Goal: Task Accomplishment & Management: Manage account settings

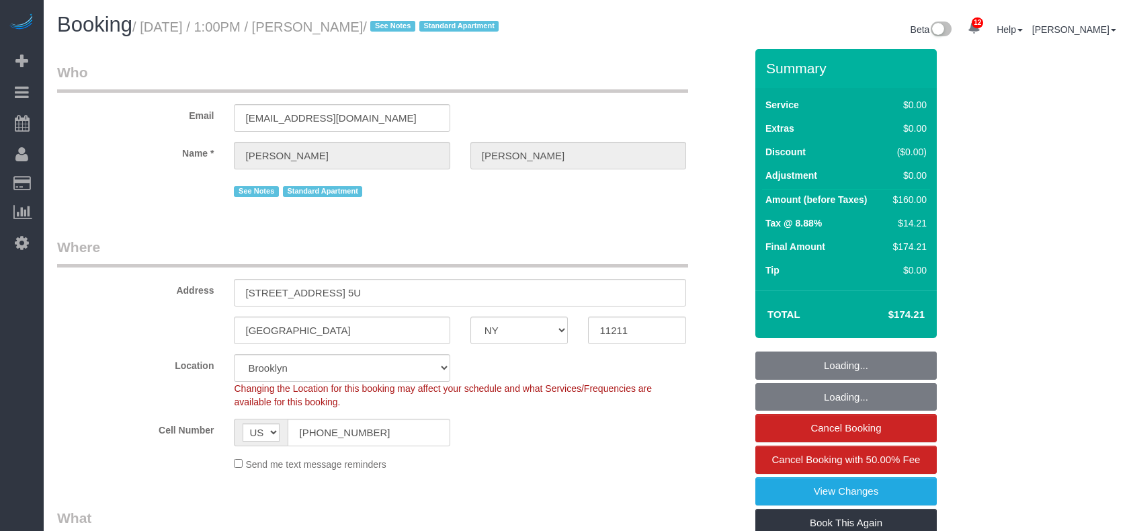
select select "NY"
select select "1"
select select "string:stripe-pm_1Rv6aJ4VGloSiKo7WRraLehv"
select select "spot1"
select select "number:57"
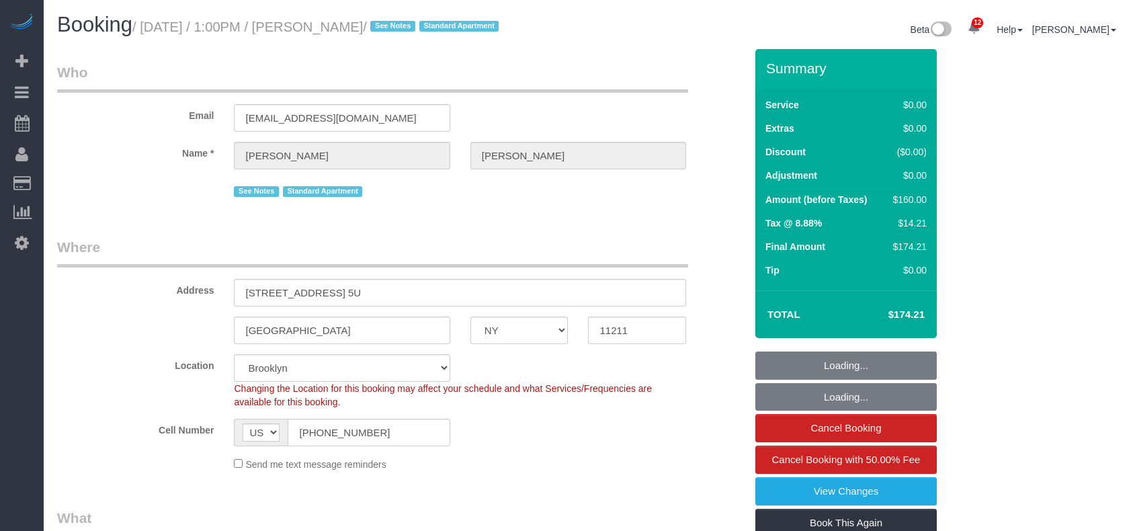
select select "number:77"
select select "number:15"
select select "number:6"
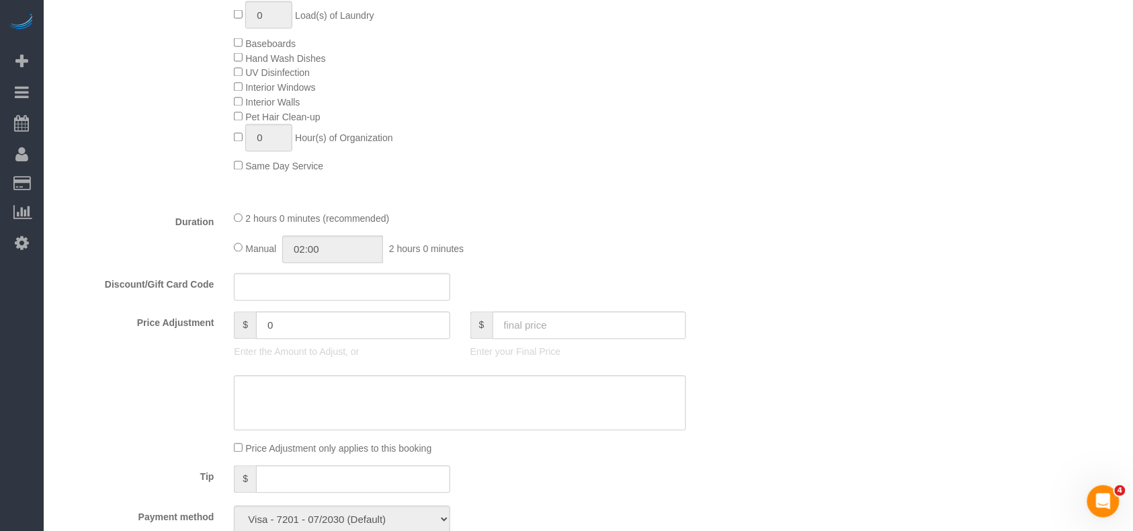
scroll to position [538, 0]
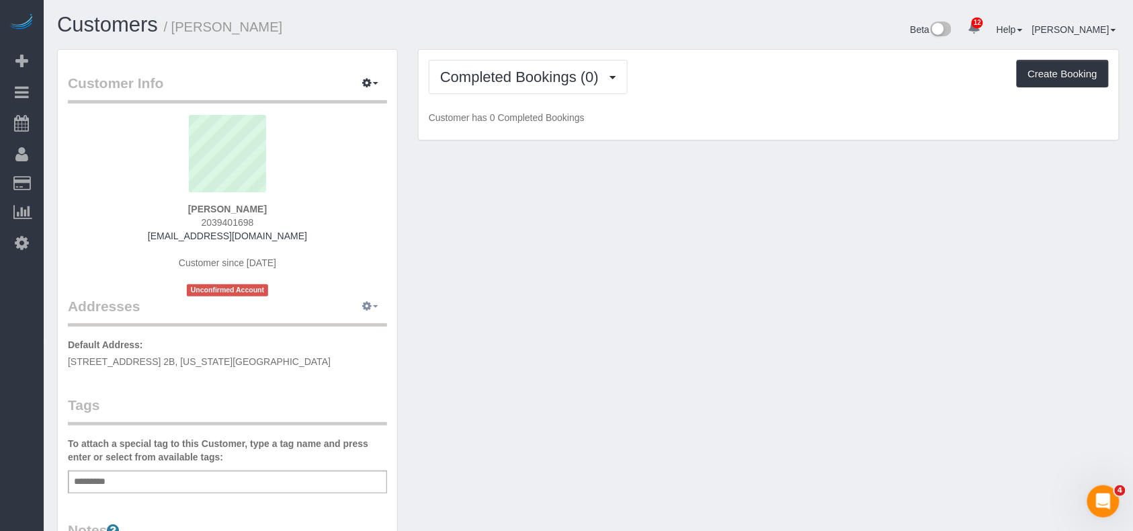
click at [375, 313] on button "button" at bounding box center [371, 306] width 34 height 21
click at [336, 335] on button "Manage Addresses" at bounding box center [332, 332] width 109 height 19
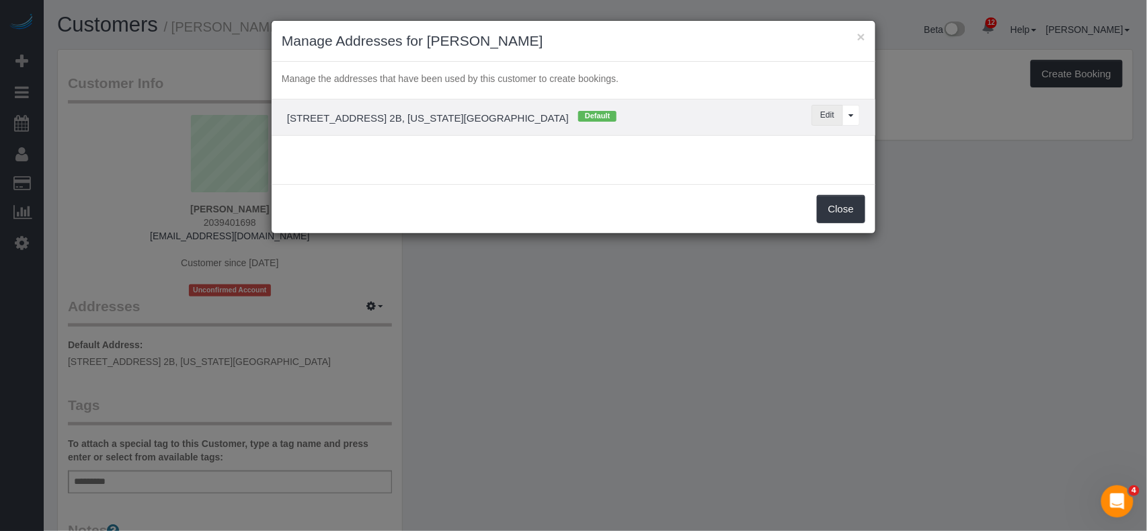
click at [825, 114] on button "Edit" at bounding box center [827, 115] width 32 height 21
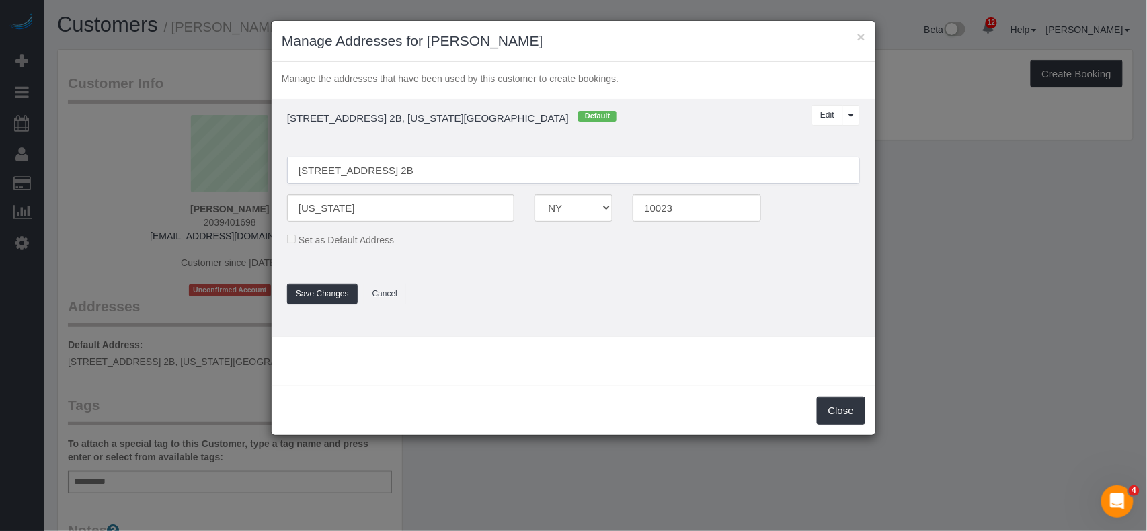
click at [321, 170] on input "70 W 71 Street, Apt. 2B" at bounding box center [573, 171] width 573 height 28
type input "70 West 71 Street, Apt. 2B"
click at [339, 289] on button "Save Changes" at bounding box center [322, 294] width 71 height 21
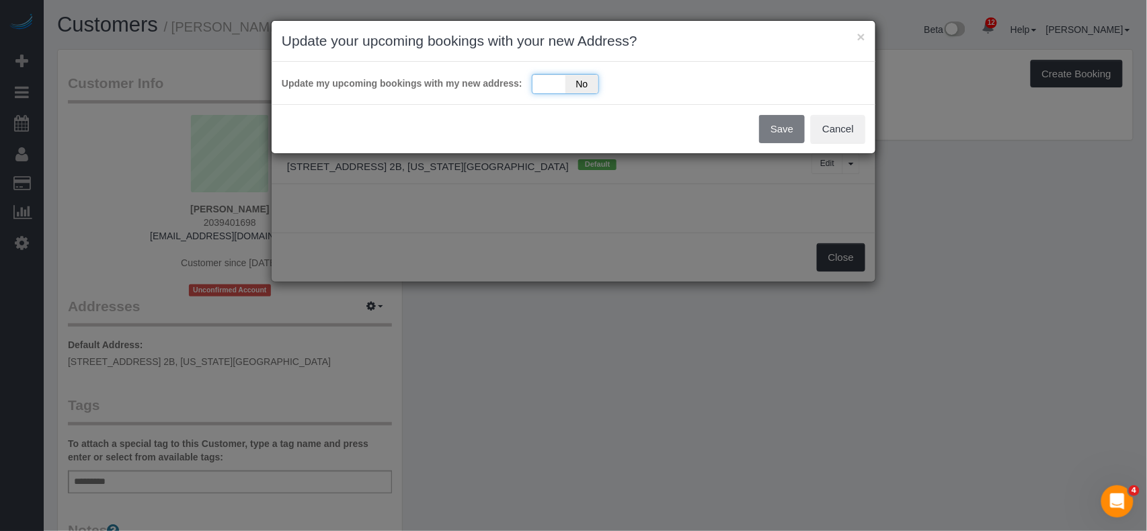
click at [562, 85] on div "Yes No" at bounding box center [565, 84] width 67 height 20
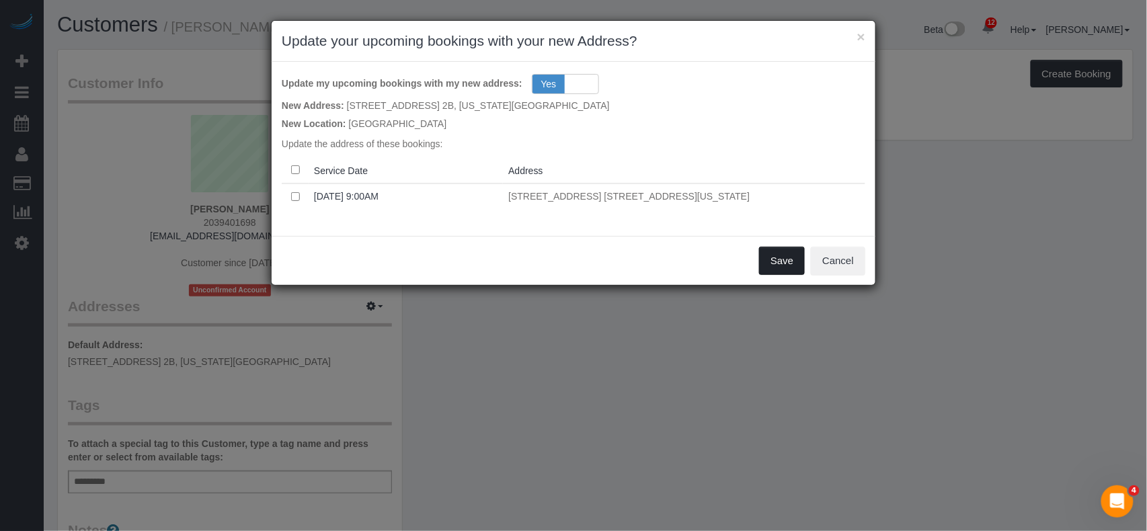
click at [764, 261] on button "Save" at bounding box center [782, 261] width 46 height 28
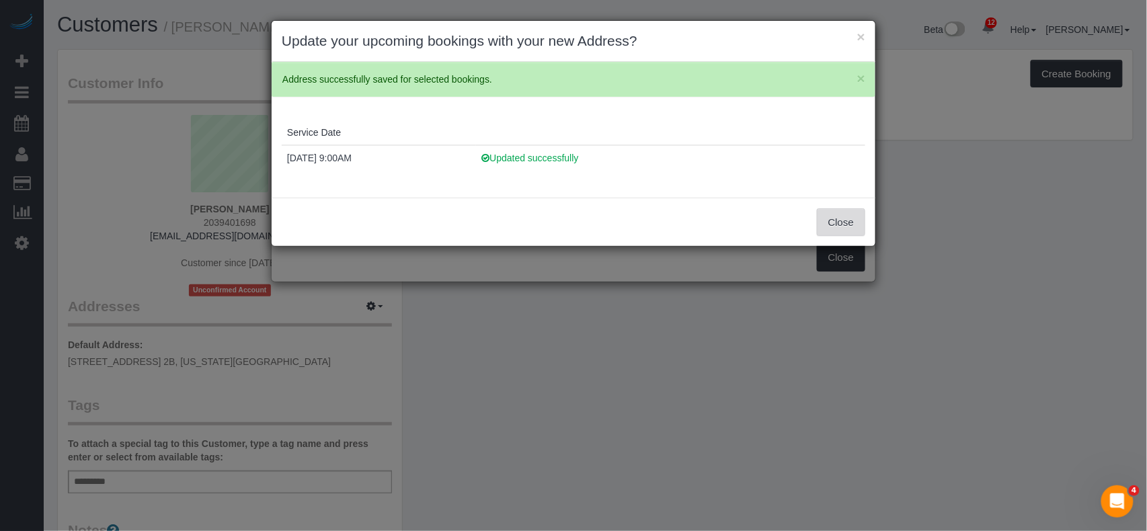
click at [829, 221] on button "Close" at bounding box center [841, 222] width 48 height 28
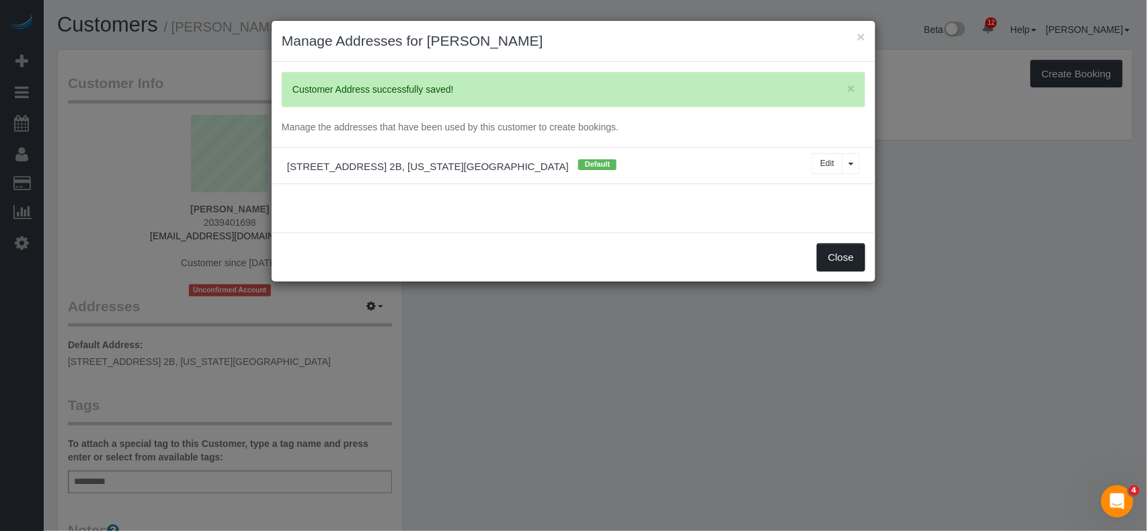
click at [832, 259] on button "Close" at bounding box center [841, 257] width 48 height 28
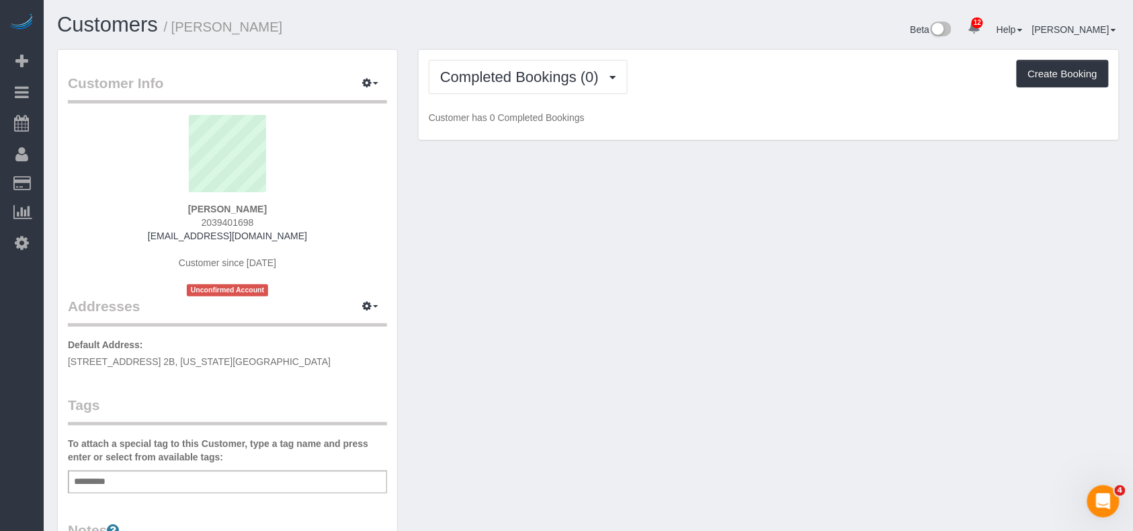
drag, startPoint x: 275, startPoint y: 359, endPoint x: 49, endPoint y: 359, distance: 225.9
click at [49, 359] on div "Customer Info Edit Contact Info Send Message Email Preferences Special Sales Ta…" at bounding box center [227, 499] width 361 height 901
copy span "70 West 71 Street, Apt. 2B, New York, NY 10023"
click at [374, 297] on button "button" at bounding box center [371, 306] width 34 height 21
click at [374, 303] on button "button" at bounding box center [371, 306] width 34 height 21
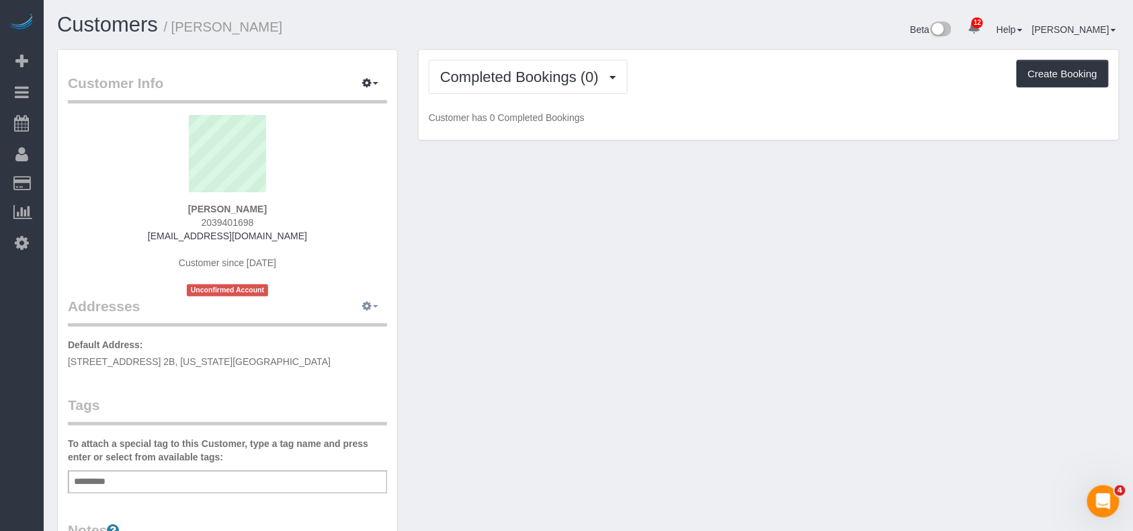
click at [372, 310] on button "button" at bounding box center [371, 306] width 34 height 21
click at [362, 328] on button "Manage Addresses" at bounding box center [332, 332] width 109 height 19
select select "NY"
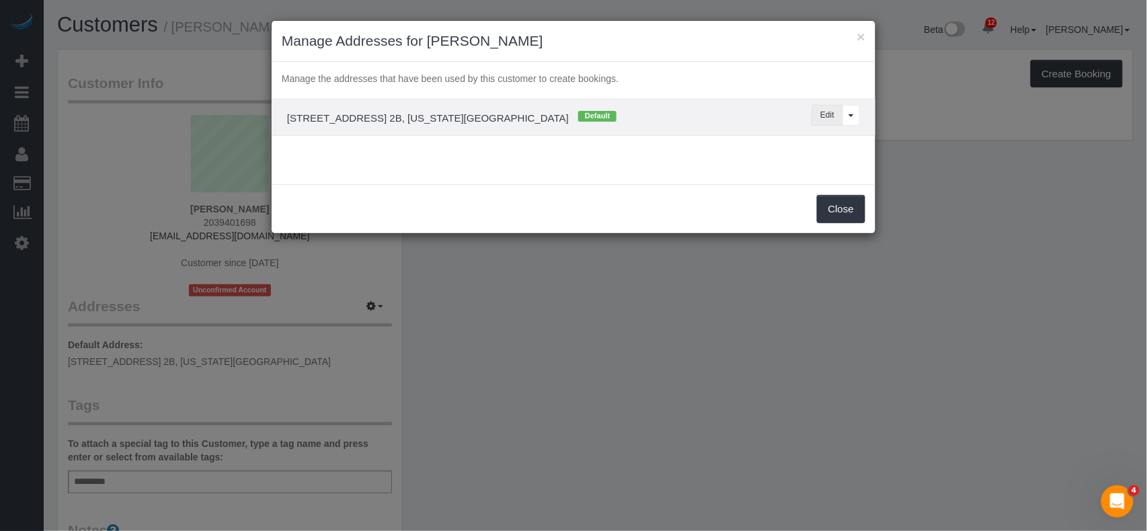
click at [818, 114] on button "Edit" at bounding box center [827, 115] width 32 height 21
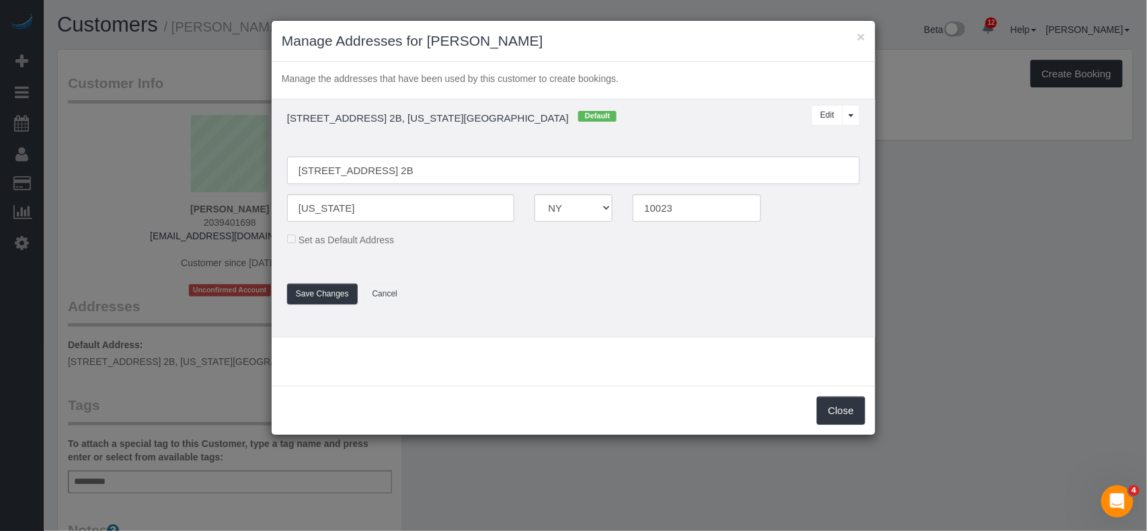
click at [348, 172] on input "70 West 71 Street, Apt. 2B" at bounding box center [573, 171] width 573 height 28
click at [350, 176] on input "70 West 71 Street, Apt. 2B" at bounding box center [573, 171] width 573 height 28
type input "70 West 71st Street, Apt. 2B"
click at [331, 292] on button "Save Changes" at bounding box center [322, 294] width 71 height 21
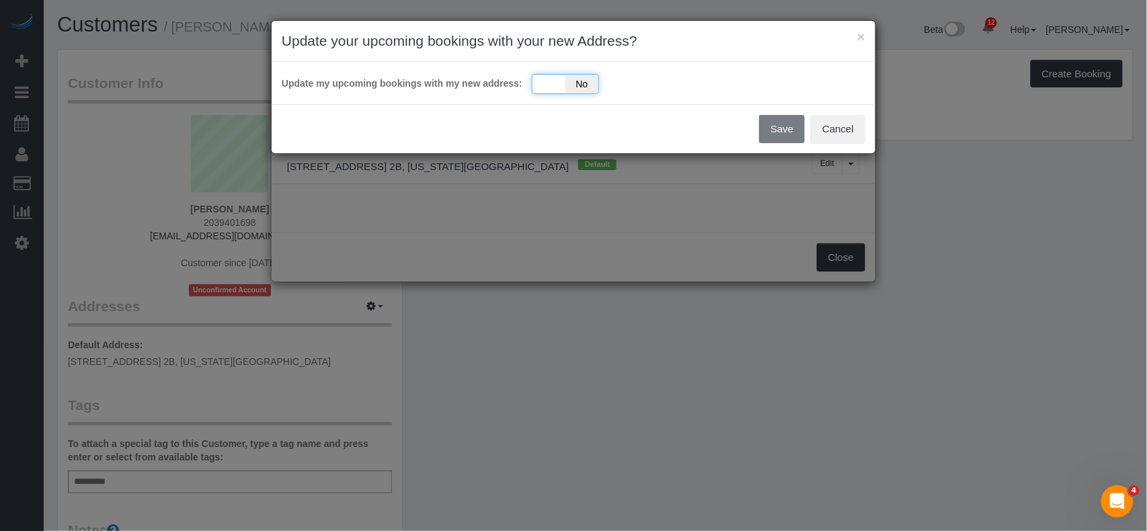
click at [538, 77] on div "Yes No" at bounding box center [565, 84] width 67 height 20
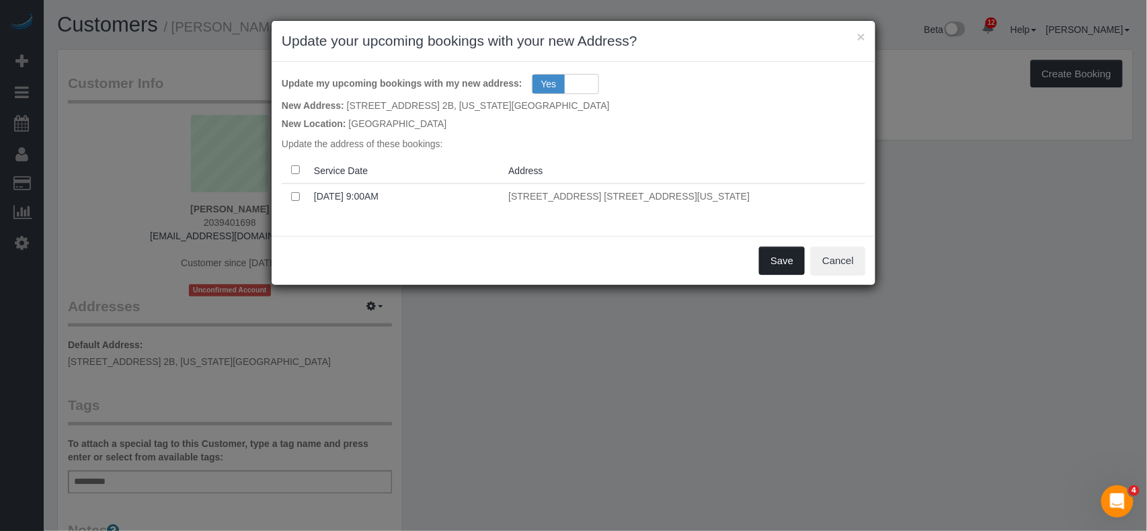
click at [778, 257] on button "Save" at bounding box center [782, 261] width 46 height 28
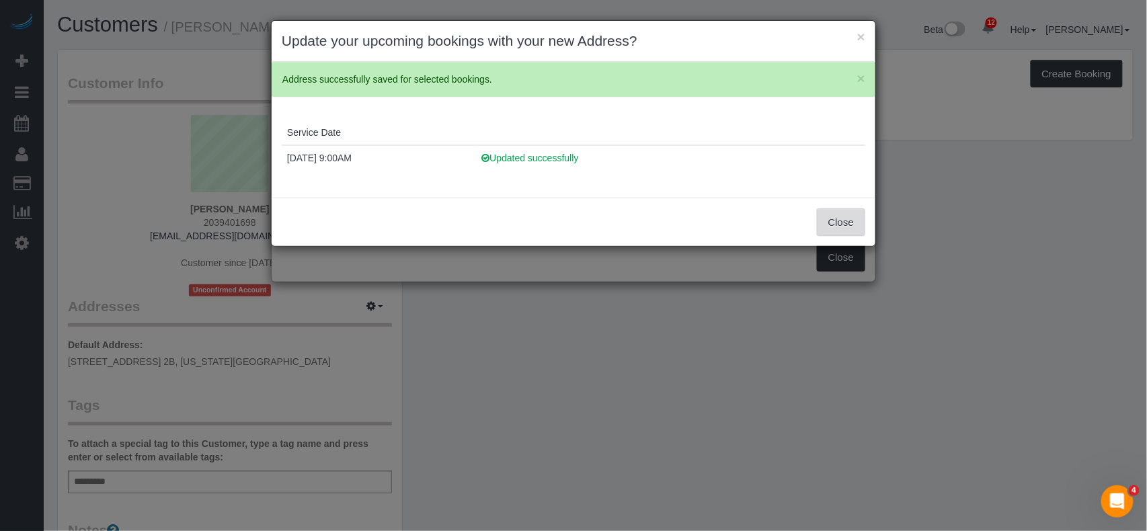
click at [838, 221] on button "Close" at bounding box center [841, 222] width 48 height 28
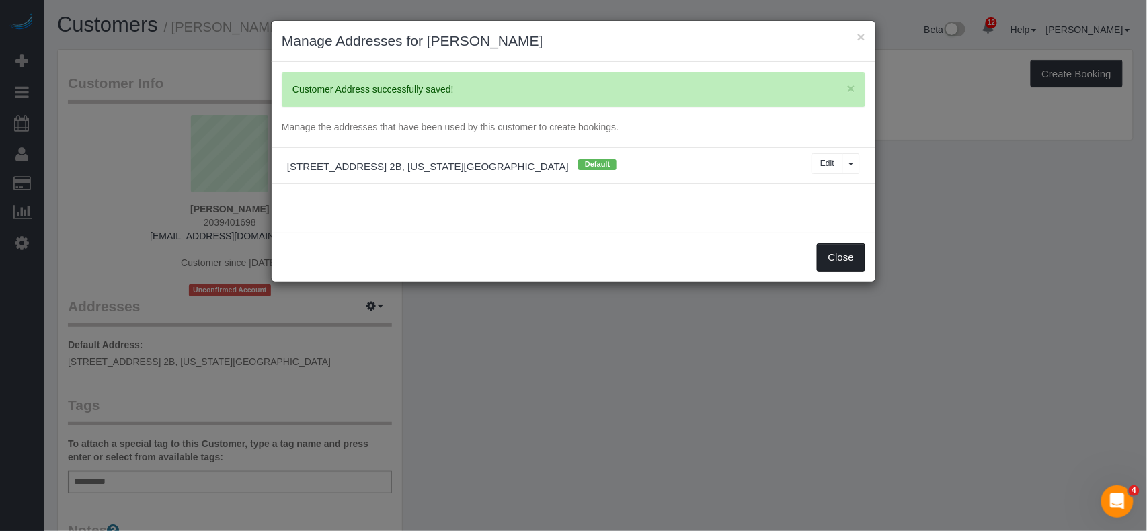
click at [842, 256] on button "Close" at bounding box center [841, 257] width 48 height 28
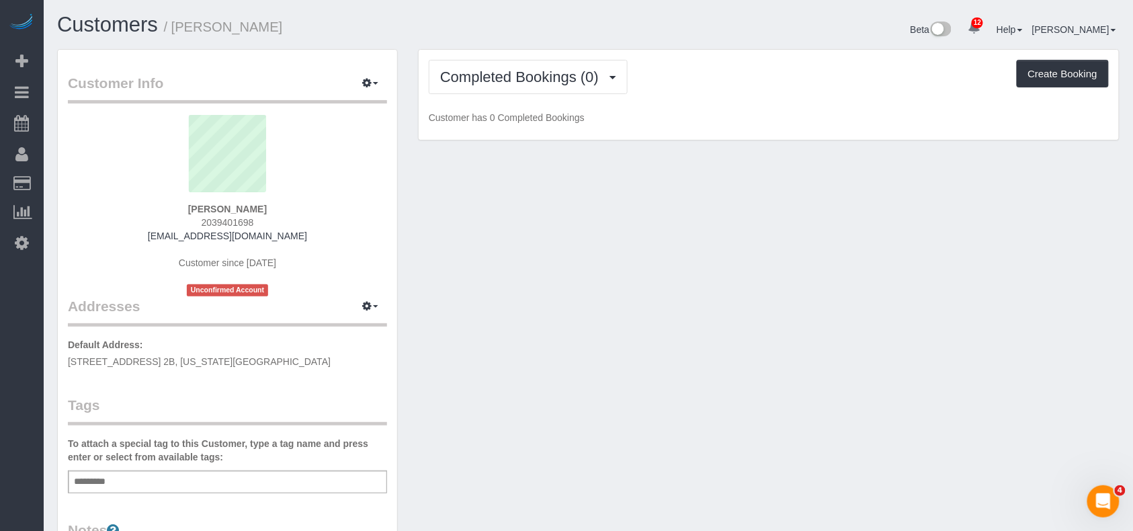
click at [143, 477] on div "Add a tag" at bounding box center [227, 482] width 319 height 23
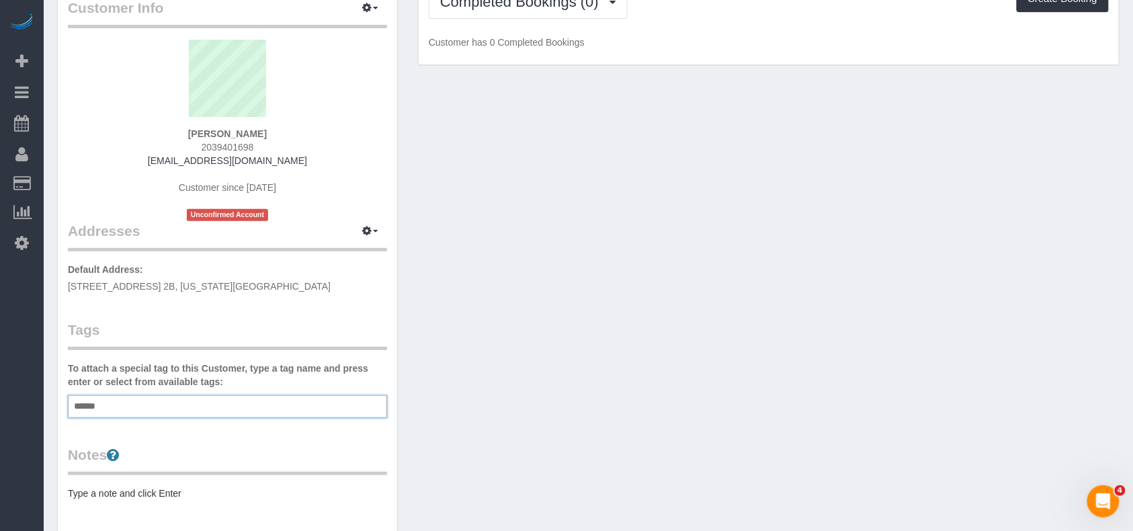
scroll to position [179, 0]
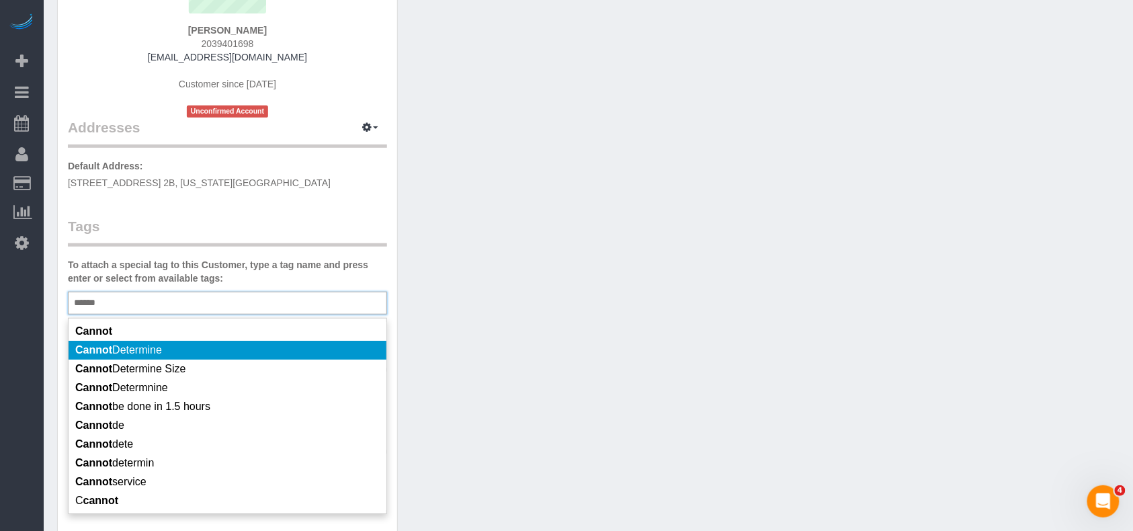
type input "******"
click at [182, 350] on li "Cannot Determine" at bounding box center [228, 350] width 318 height 19
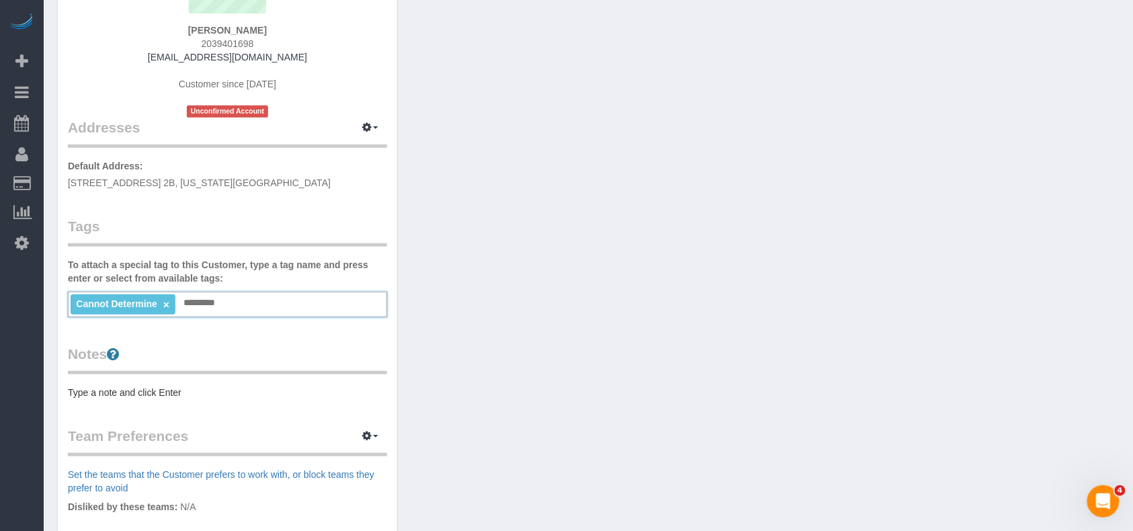
click at [157, 388] on pre "Type a note and click Enter" at bounding box center [227, 392] width 319 height 13
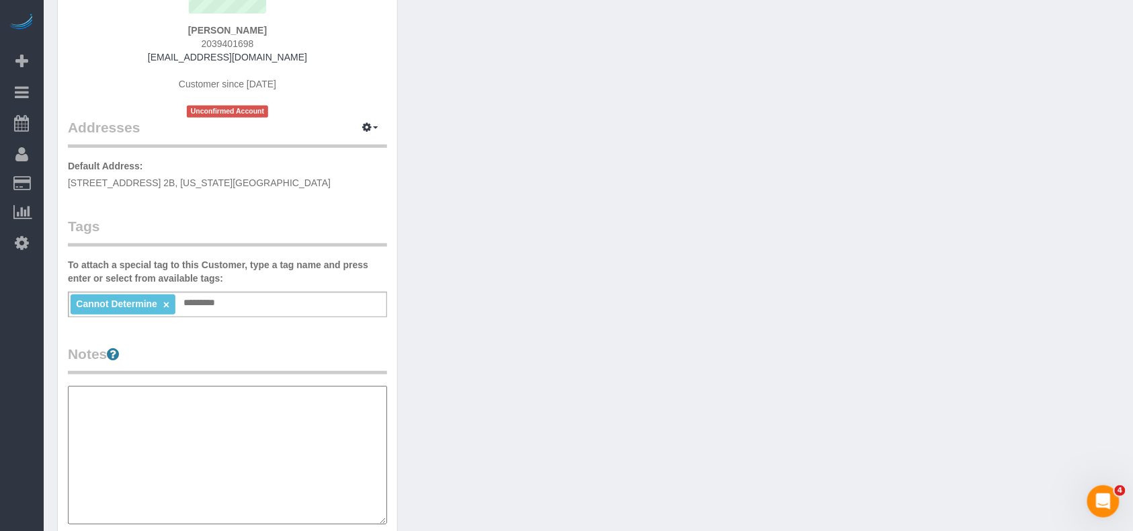
type textarea "**********"
click at [651, 301] on div "Customer Info Edit Contact Info Send Message Email Preferences Special Sales Ta…" at bounding box center [588, 386] width 1083 height 1032
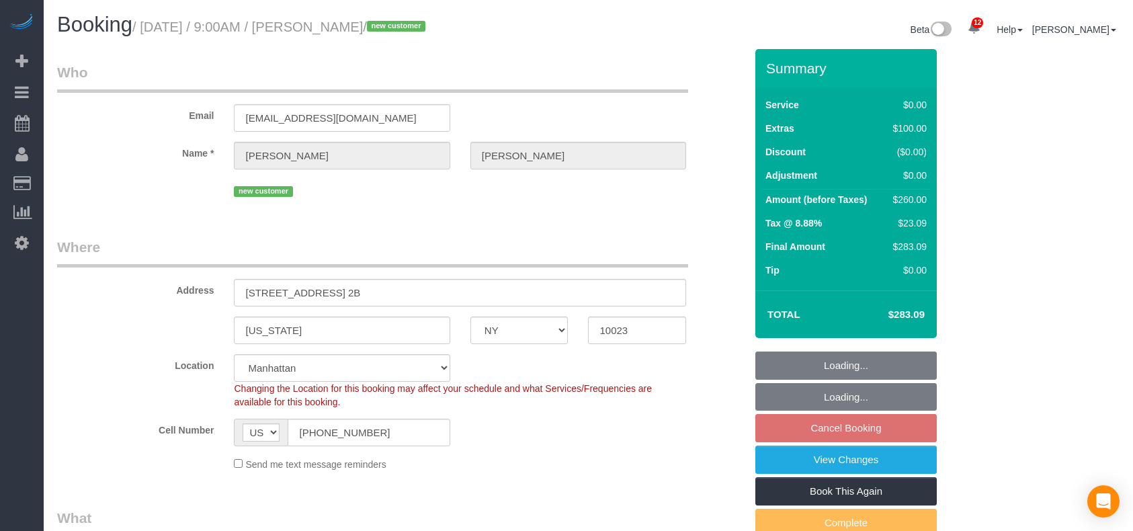
select select "NY"
select select "1"
select select "spot2"
select select "number:89"
select select "number:90"
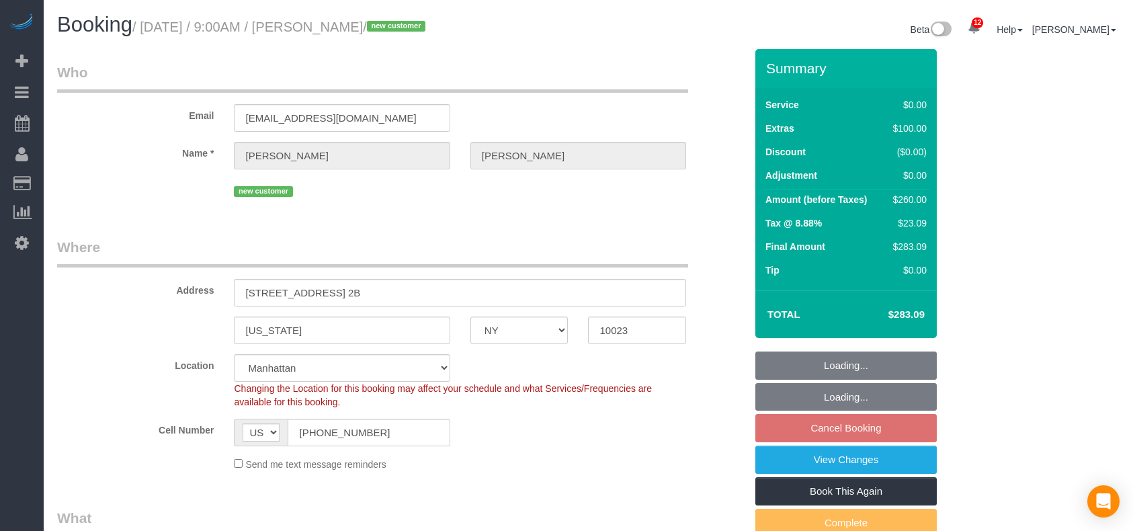
select select "number:15"
select select "number:5"
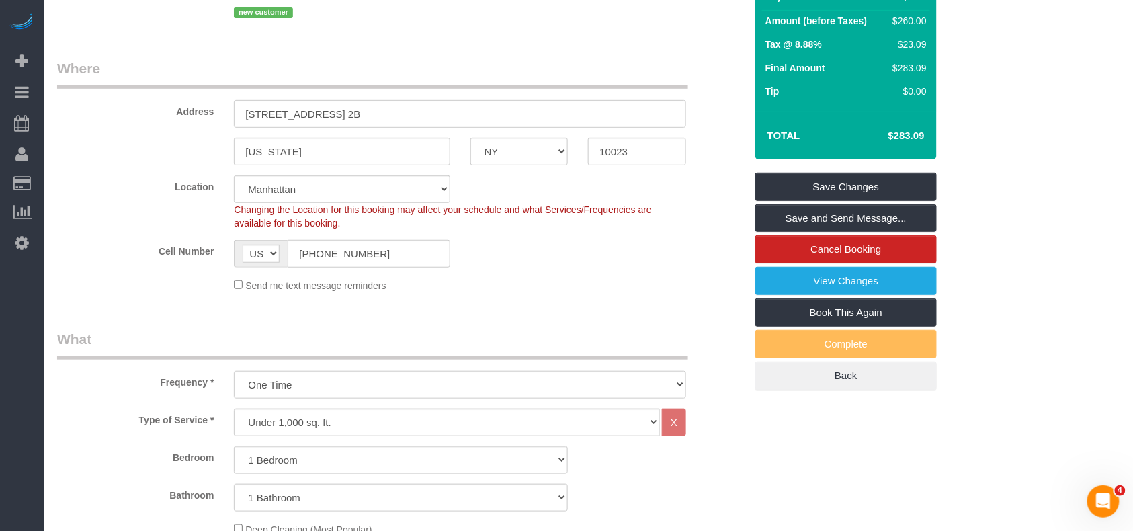
scroll to position [89, 0]
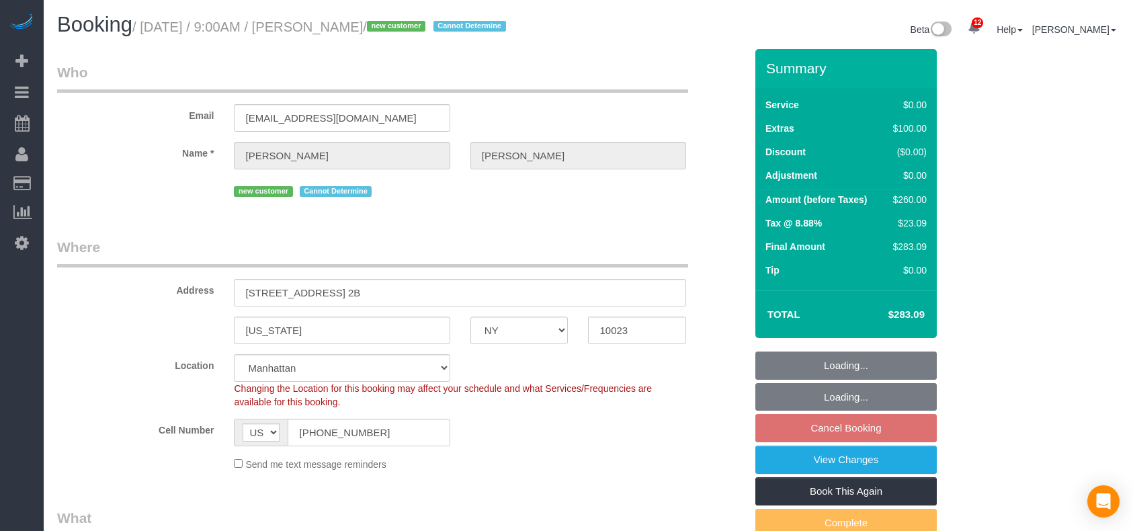
select select "NY"
select select "number:89"
select select "number:90"
select select "number:15"
select select "number:5"
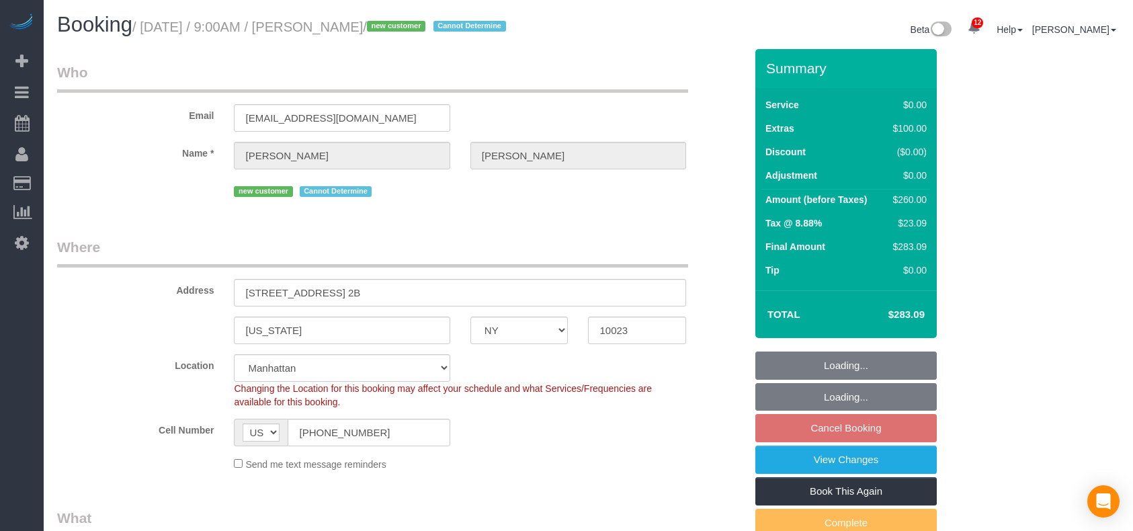
select select "object:985"
select select "string:stripe-pm_1S459w4VGloSiKo7hbhSrf3p"
select select "1"
select select "spot2"
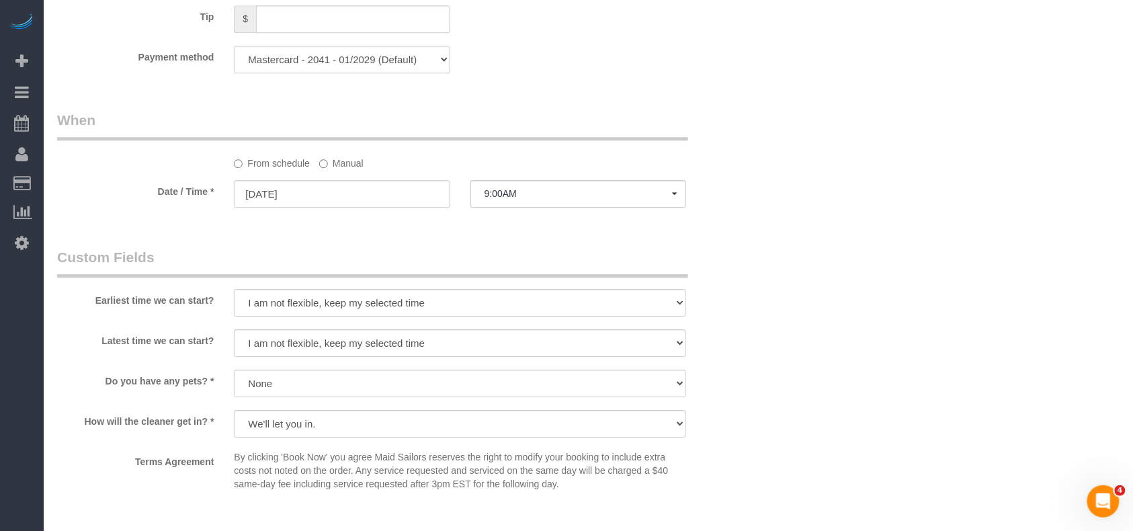
scroll to position [1254, 0]
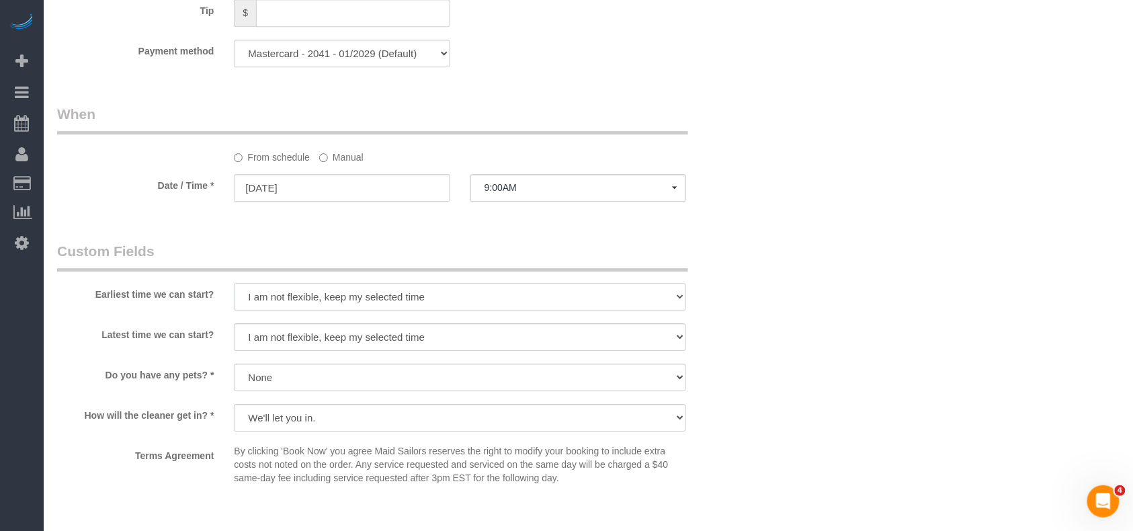
click at [341, 311] on select "I am not flexible, keep my selected time 8:00 AM 9:00 AM 10:00 AM 11:00 AM 12:0…" at bounding box center [460, 297] width 452 height 28
select select "number:57"
click at [234, 300] on select "I am not flexible, keep my selected time 8:00 AM 9:00 AM 10:00 AM 11:00 AM 12:0…" at bounding box center [460, 297] width 452 height 28
click at [350, 345] on select "I am not flexible, keep my selected time 8:00 AM 9:00 AM 10:00 AM 11:00 AM 12:0…" at bounding box center [460, 337] width 452 height 28
click at [234, 340] on select "I am not flexible, keep my selected time 8:00 AM 9:00 AM 10:00 AM 11:00 AM 12:0…" at bounding box center [460, 337] width 452 height 28
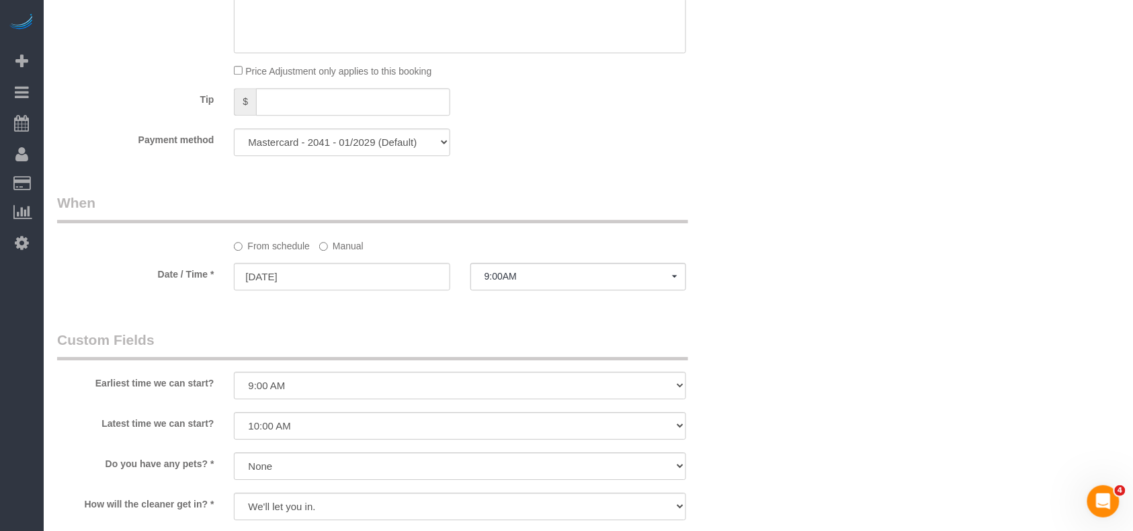
scroll to position [1344, 0]
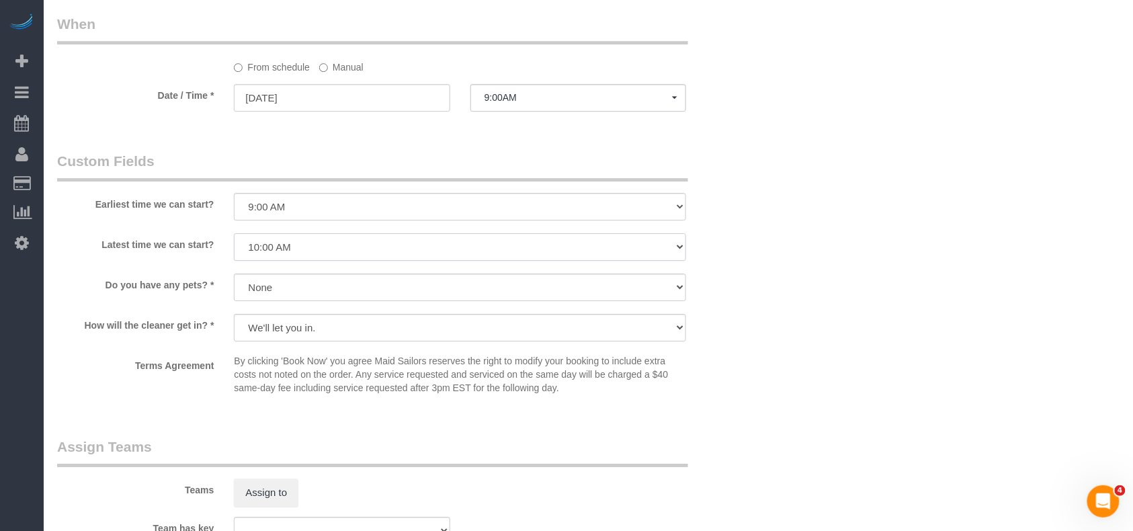
click at [362, 261] on select "I am not flexible, keep my selected time 8:00 AM 9:00 AM 10:00 AM 11:00 AM 12:0…" at bounding box center [460, 247] width 452 height 28
select select "number:71"
click at [234, 251] on select "I am not flexible, keep my selected time 8:00 AM 9:00 AM 10:00 AM 11:00 AM 12:0…" at bounding box center [460, 247] width 452 height 28
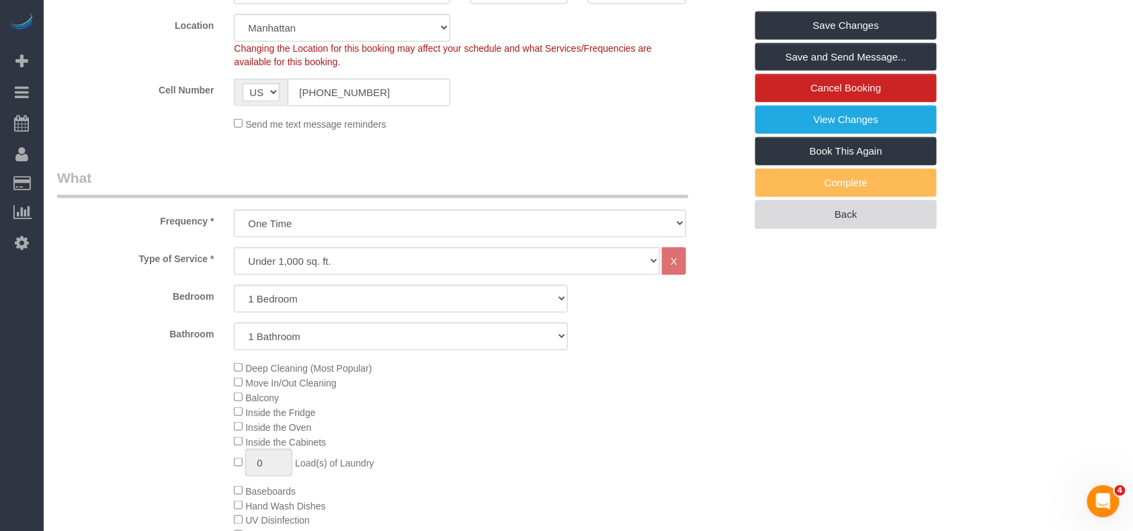
scroll to position [269, 0]
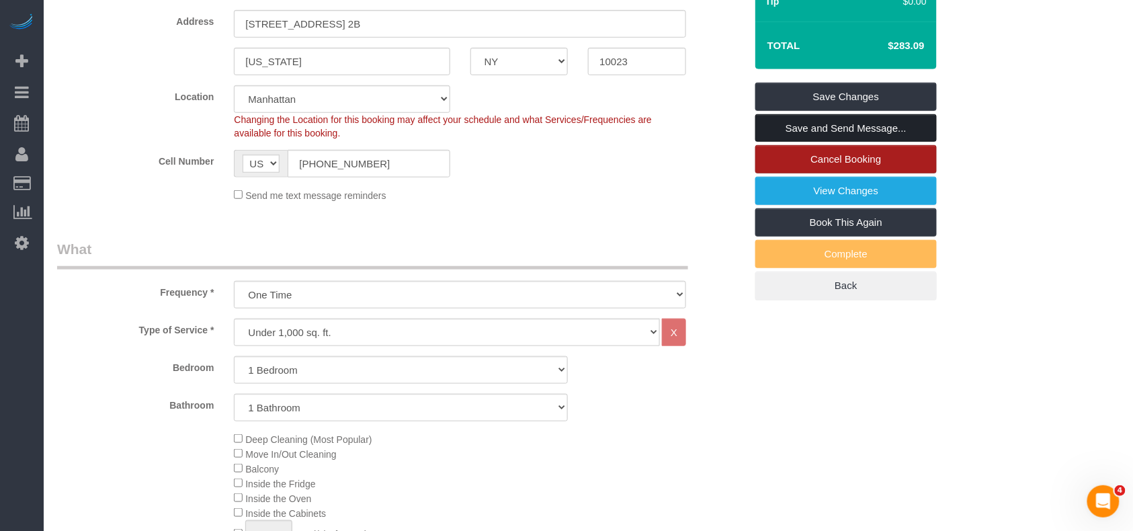
click at [845, 143] on link "Save and Send Message..." at bounding box center [847, 128] width 182 height 28
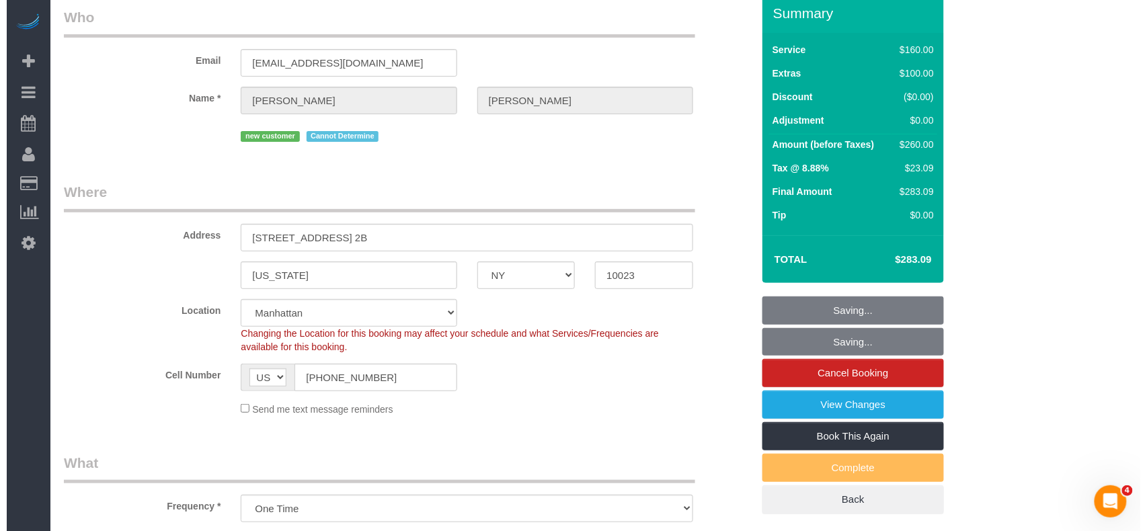
scroll to position [0, 0]
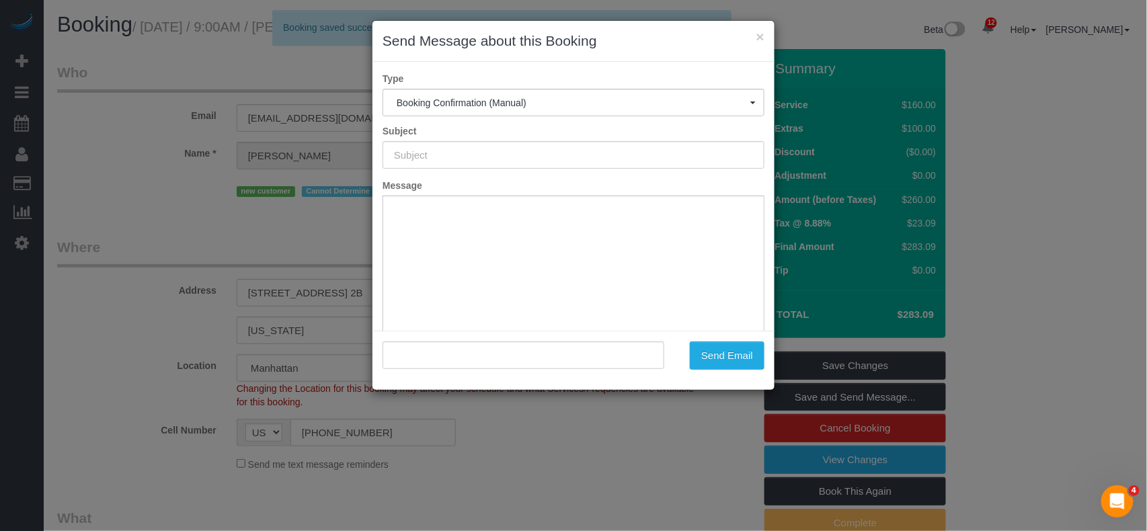
type input "Cleaning Confirmed for 09/07/2025 at 9:00am"
type input ""Alexander Schnur" <alexschnur@optimum.net>"
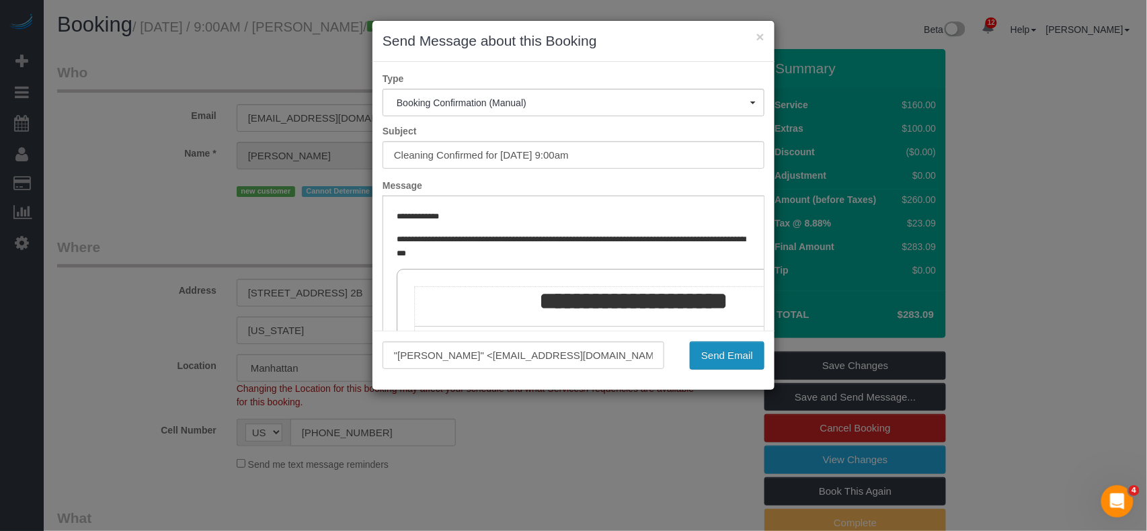
click at [710, 353] on button "Send Email" at bounding box center [727, 355] width 75 height 28
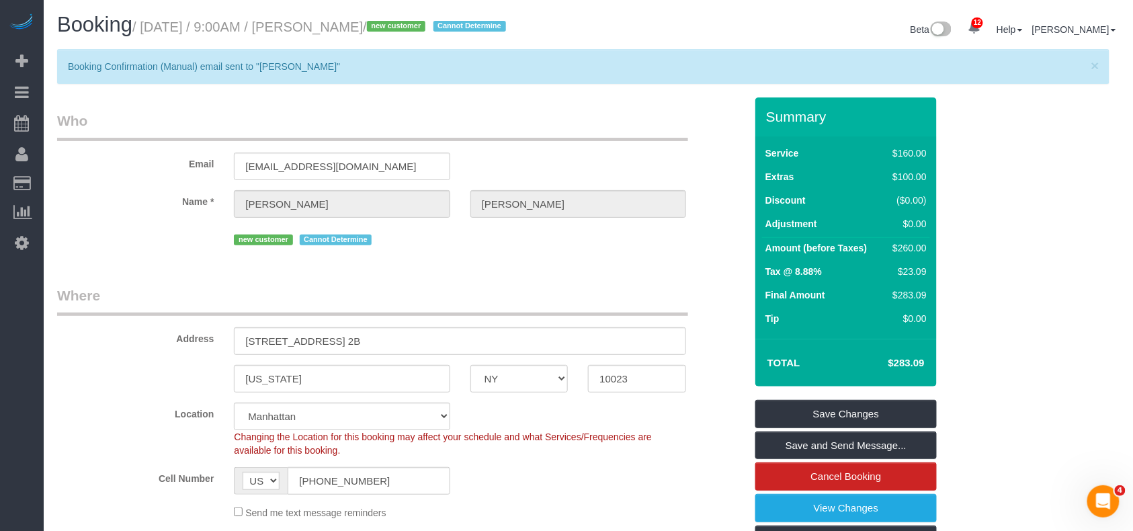
drag, startPoint x: 632, startPoint y: 282, endPoint x: 495, endPoint y: 235, distance: 144.6
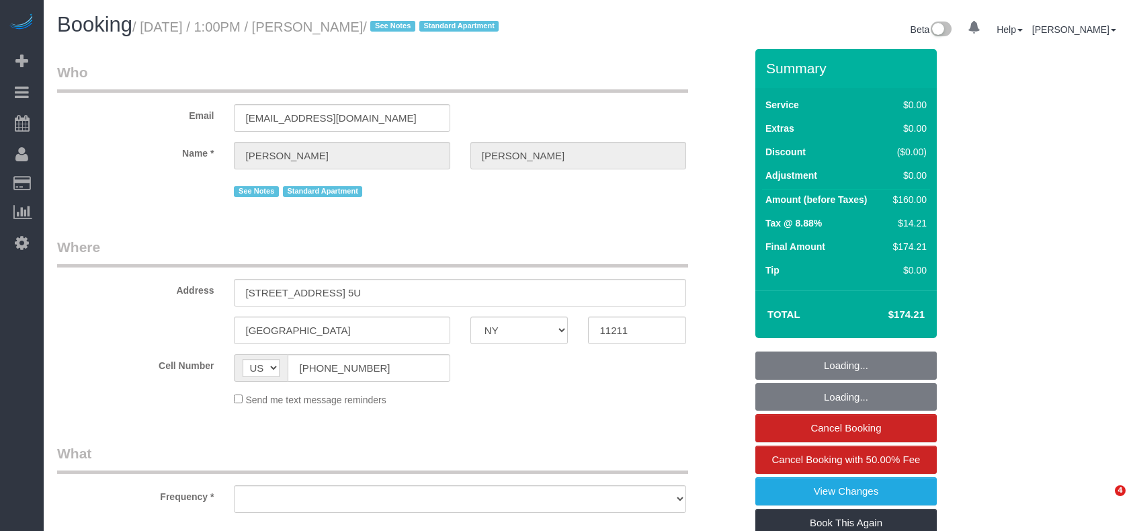
select select "NY"
select select "string:stripe-pm_1Rv6aJ4VGloSiKo7WRraLehv"
select select "number:57"
select select "number:77"
select select "number:15"
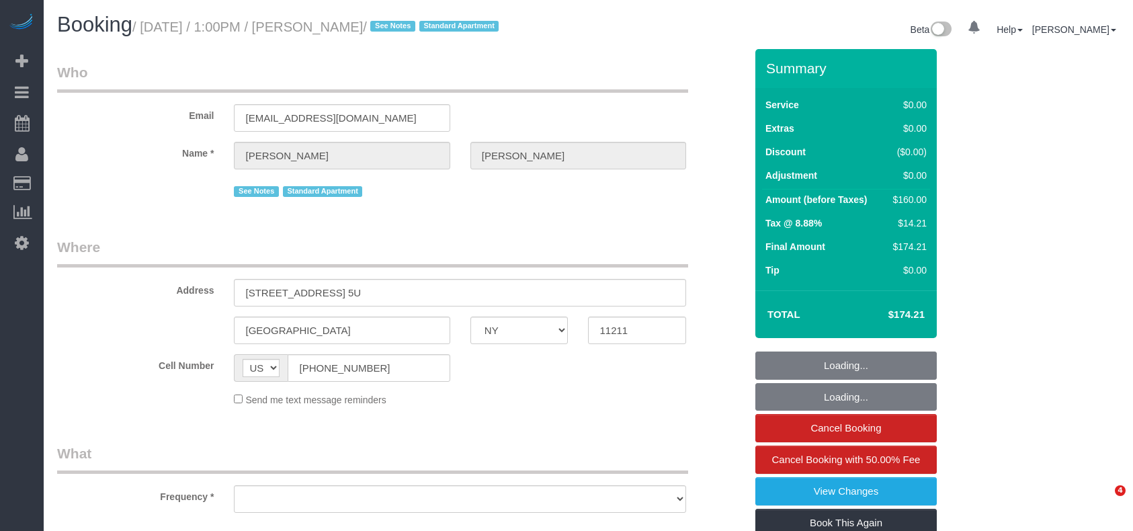
select select "number:6"
select select "object:1358"
select select "1"
select select "spot1"
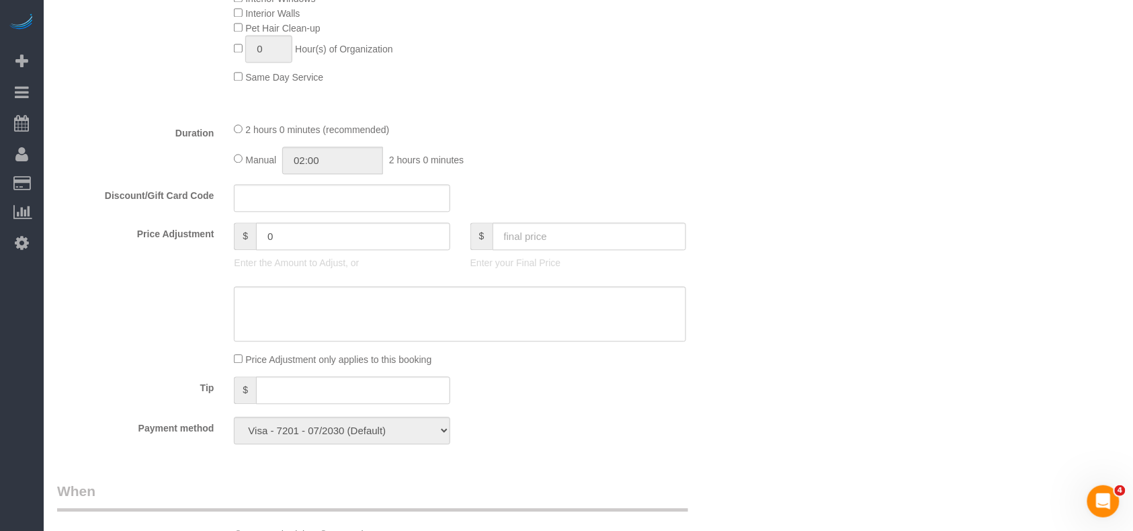
scroll to position [896, 0]
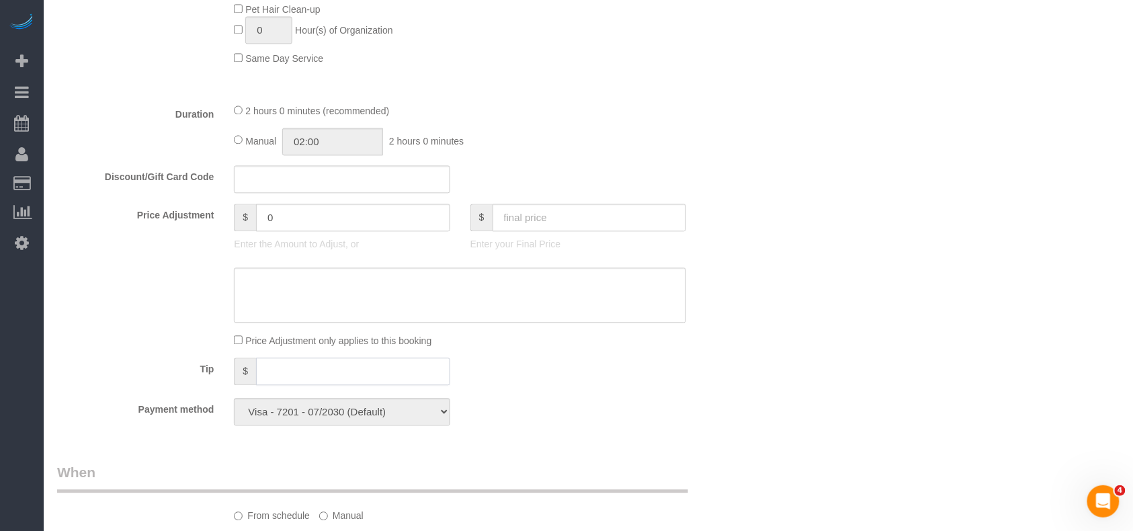
click at [282, 376] on input "text" at bounding box center [353, 372] width 194 height 28
type input "60"
click at [608, 469] on legend "When" at bounding box center [372, 477] width 631 height 30
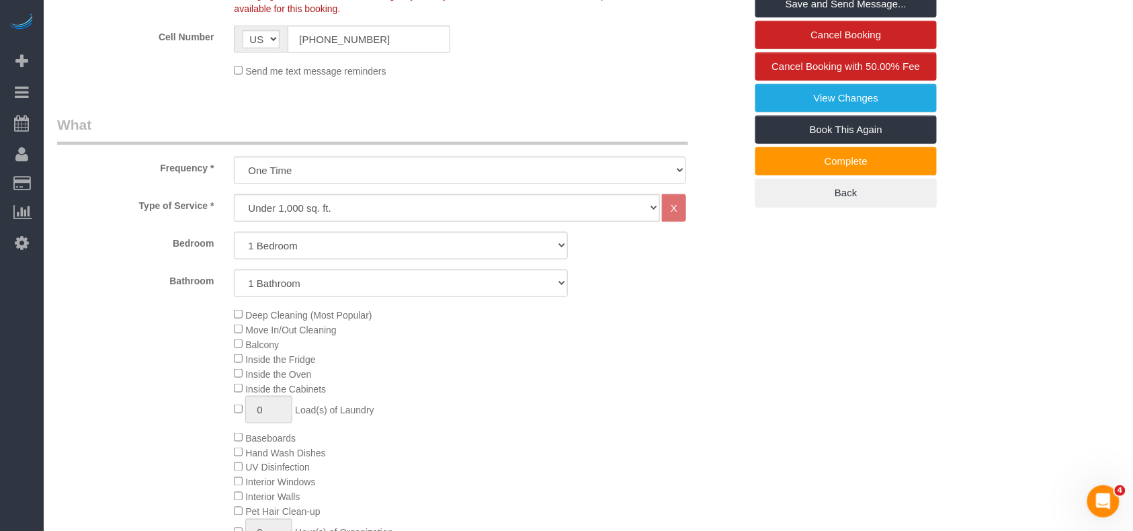
scroll to position [179, 0]
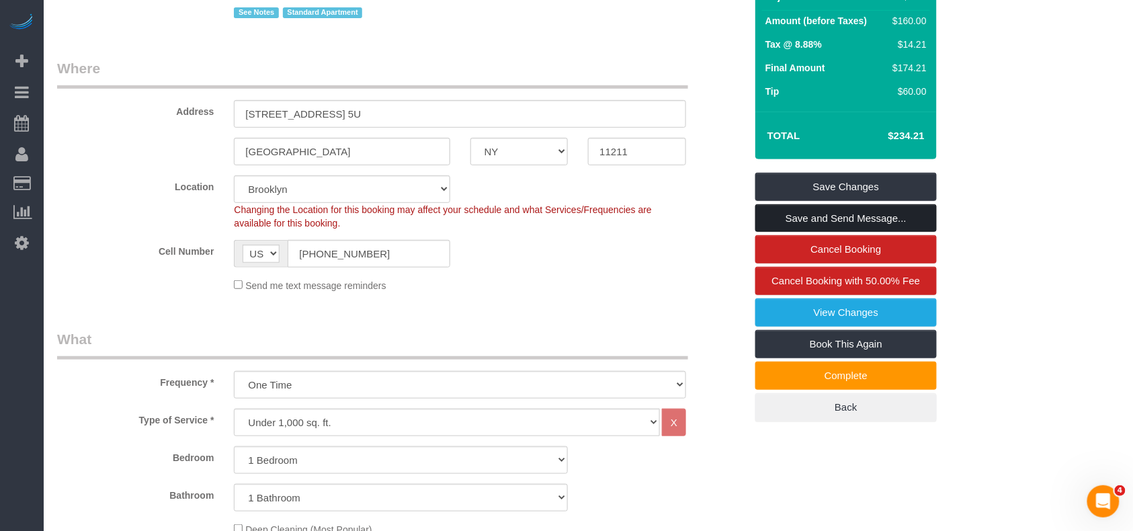
click at [827, 222] on link "Save and Send Message..." at bounding box center [847, 218] width 182 height 28
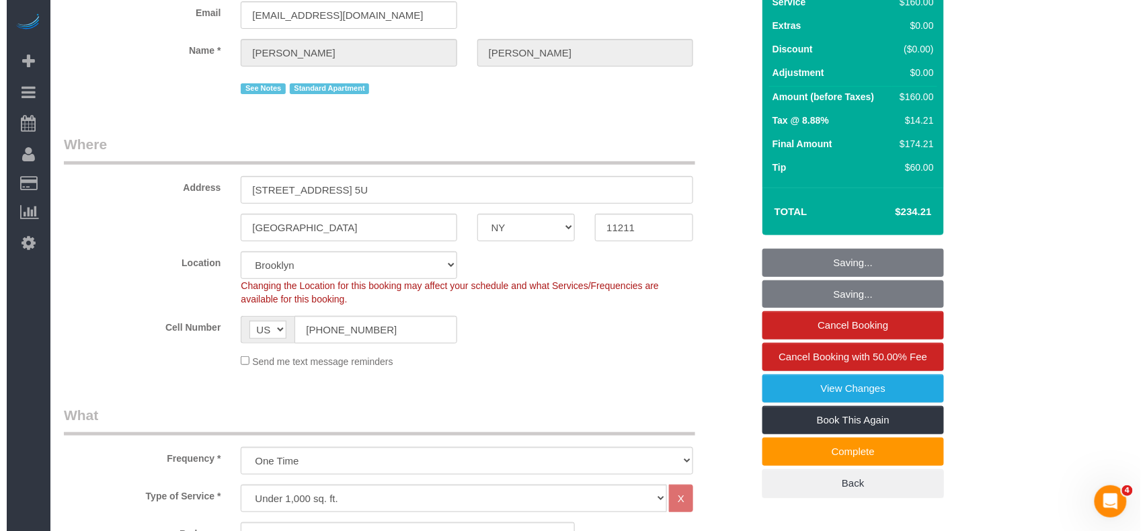
scroll to position [0, 0]
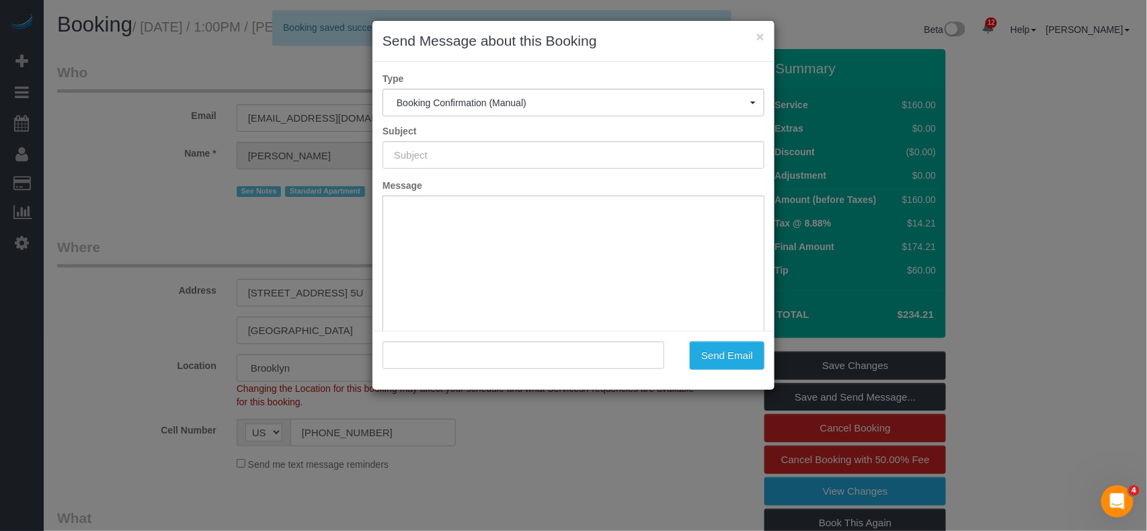
type input "Cleaning Confirmed for 09/05/2025 at 1:00pm"
type input ""Daniel Driscoll" <dfdriscoll92@gmail.com>"
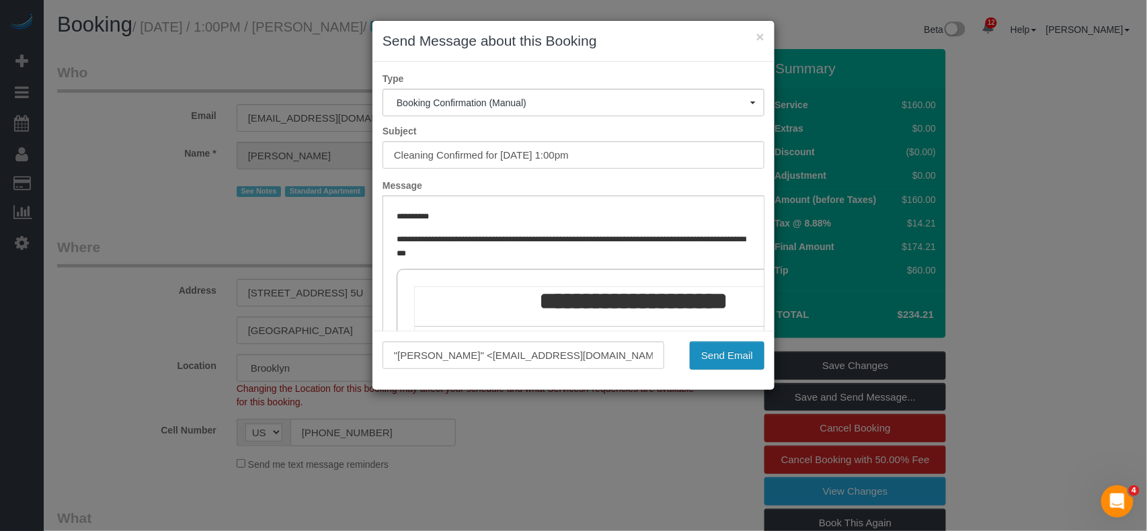
click at [721, 346] on button "Send Email" at bounding box center [727, 355] width 75 height 28
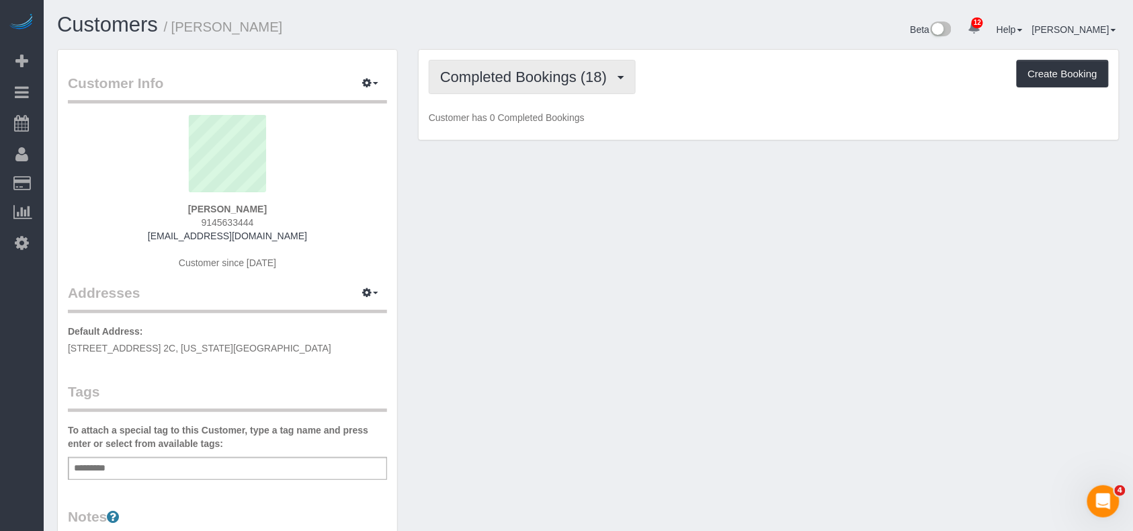
drag, startPoint x: 530, startPoint y: 85, endPoint x: 531, endPoint y: 114, distance: 28.9
click at [531, 85] on button "Completed Bookings (18)" at bounding box center [532, 77] width 207 height 34
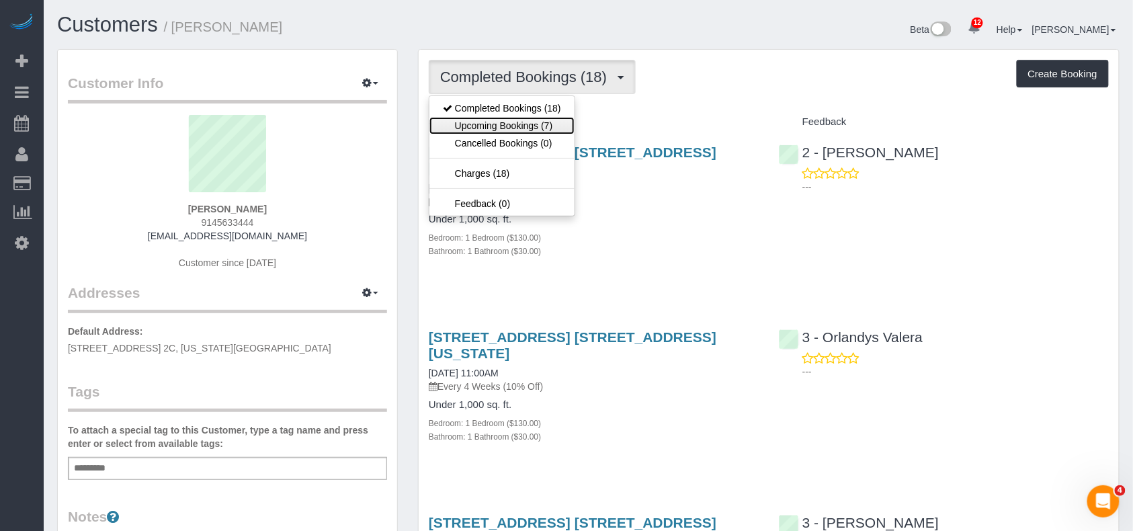
click at [531, 122] on link "Upcoming Bookings (7)" at bounding box center [502, 125] width 145 height 17
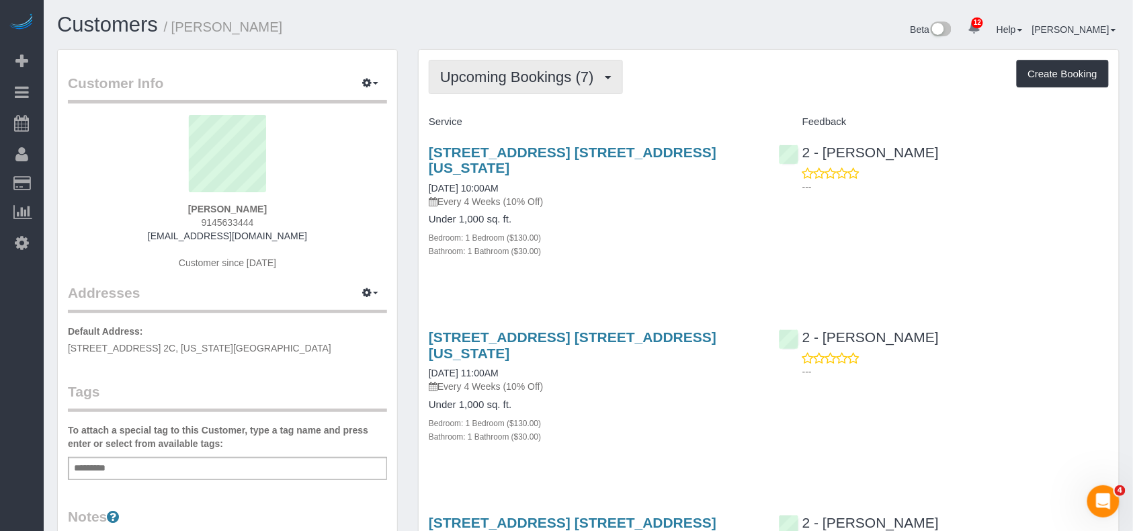
click at [504, 79] on span "Upcoming Bookings (7)" at bounding box center [520, 77] width 161 height 17
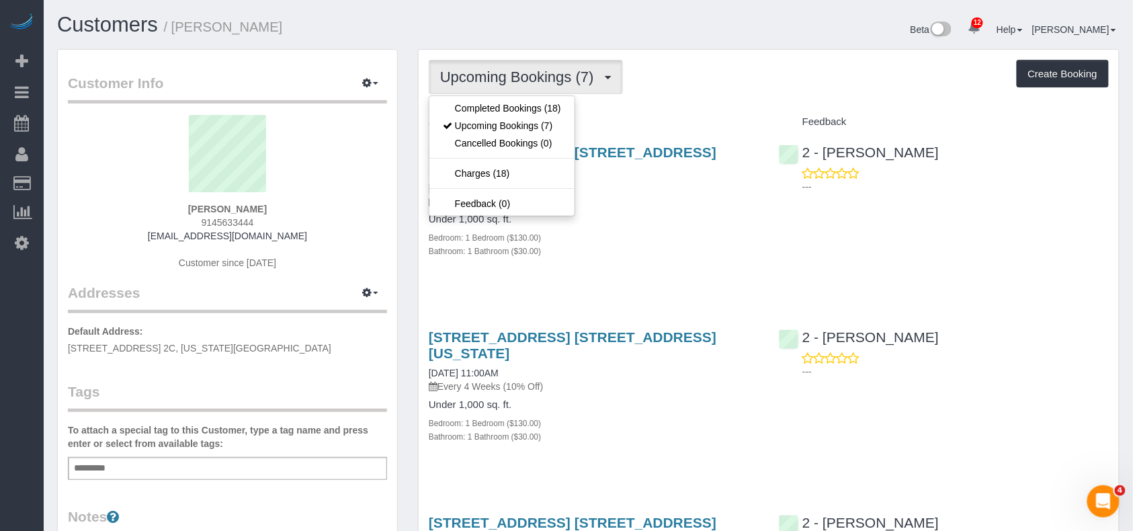
click at [631, 256] on div "Bathroom: 1 Bathroom ($30.00)" at bounding box center [594, 250] width 330 height 13
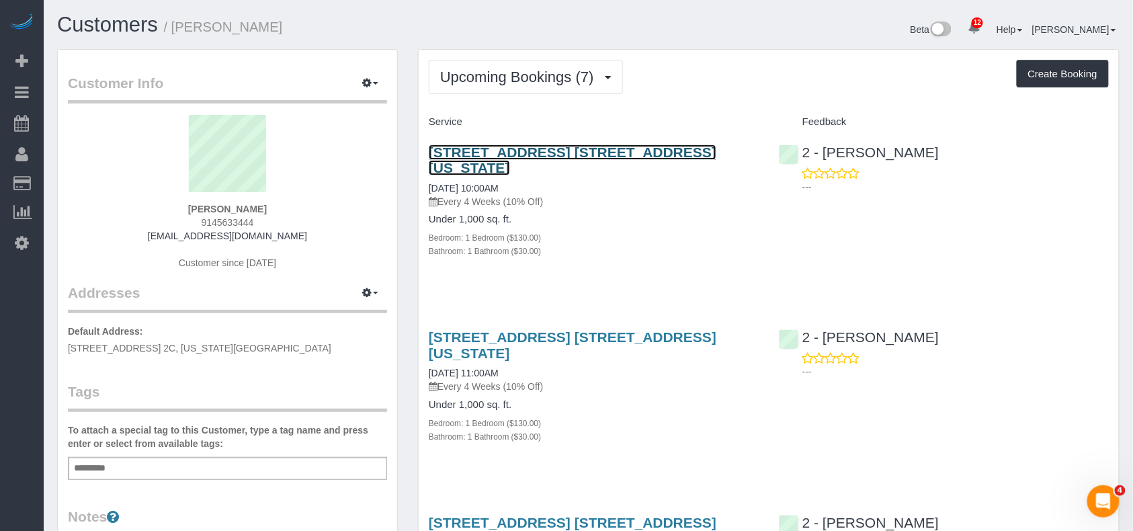
click at [531, 148] on link "[STREET_ADDRESS] [STREET_ADDRESS][US_STATE]" at bounding box center [573, 160] width 288 height 31
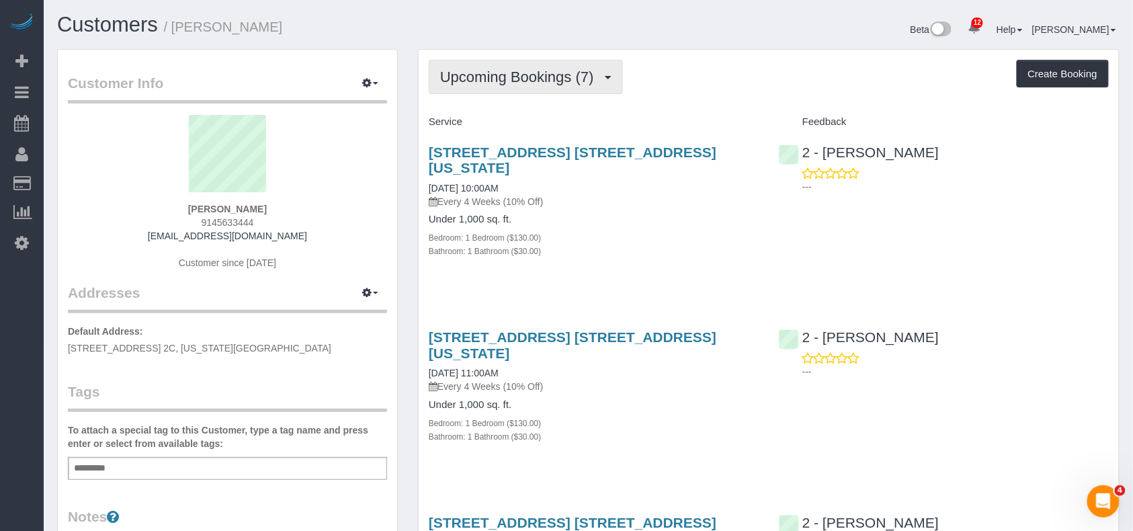
click at [571, 73] on span "Upcoming Bookings (7)" at bounding box center [520, 77] width 161 height 17
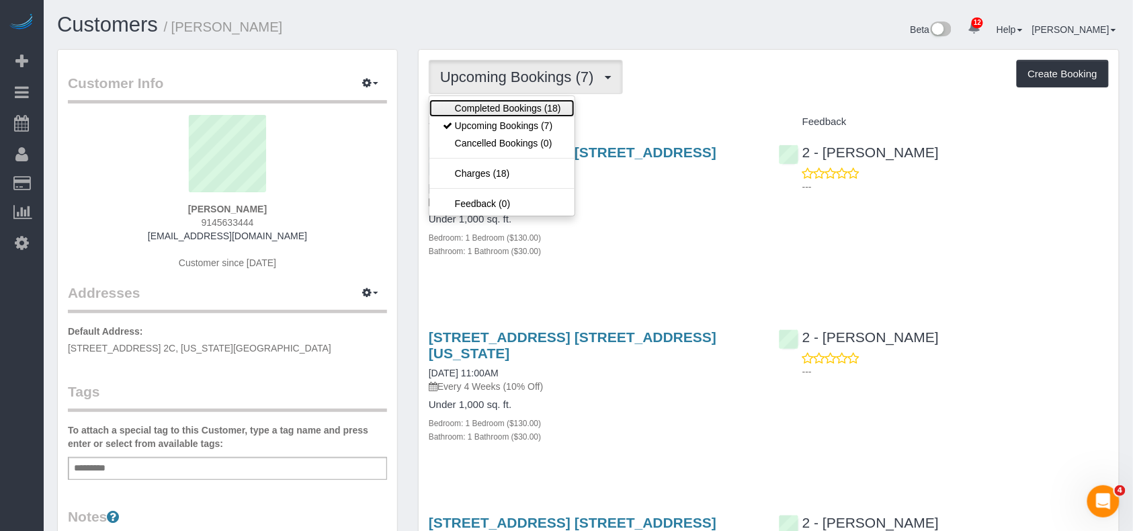
click at [523, 103] on link "Completed Bookings (18)" at bounding box center [502, 107] width 145 height 17
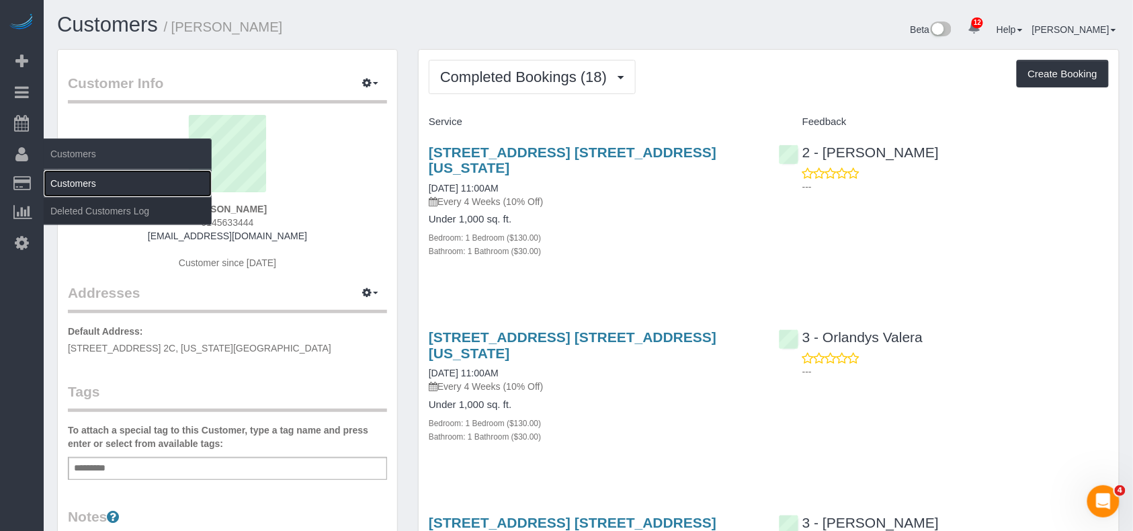
click at [79, 178] on link "Customers" at bounding box center [128, 183] width 168 height 27
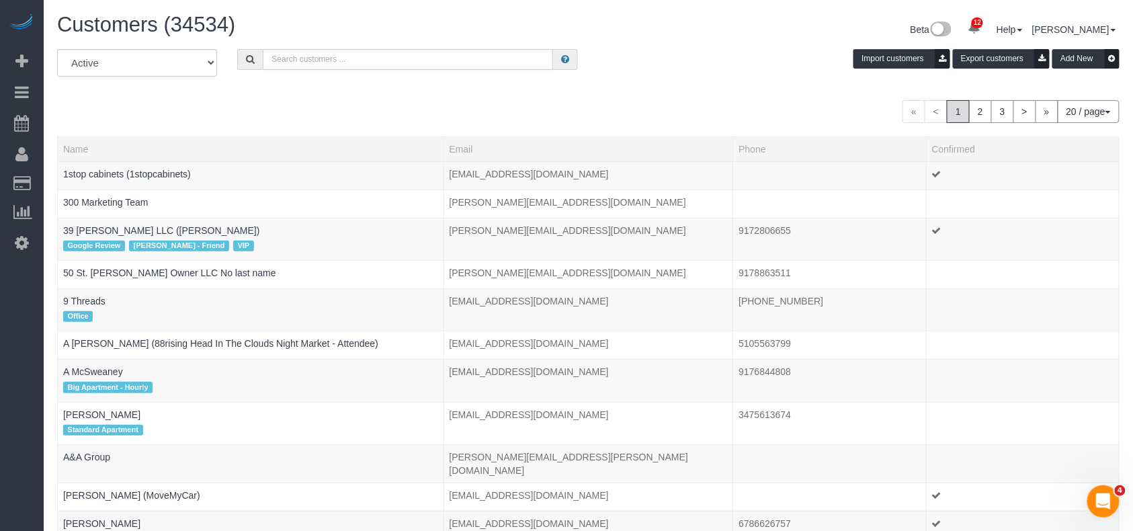
click at [292, 63] on input "text" at bounding box center [408, 59] width 290 height 21
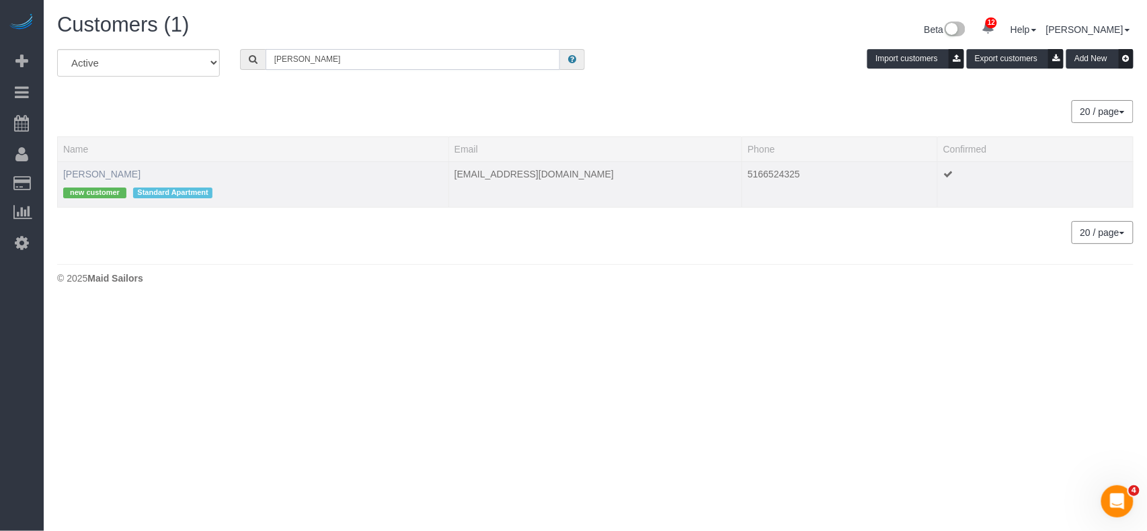
type input "[PERSON_NAME]"
click at [108, 175] on link "[PERSON_NAME]" at bounding box center [101, 174] width 77 height 11
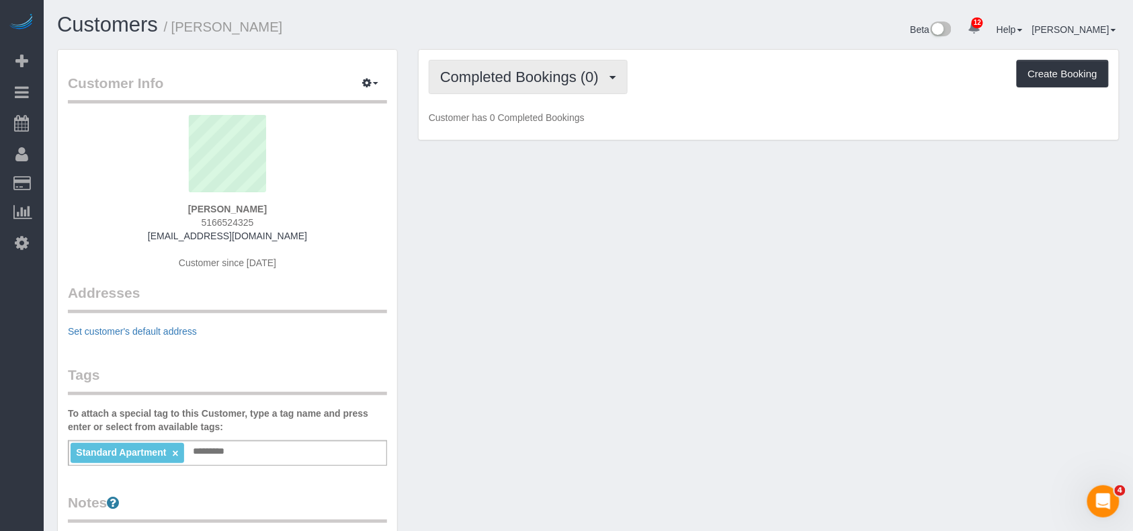
click at [536, 86] on button "Completed Bookings (0)" at bounding box center [528, 77] width 199 height 34
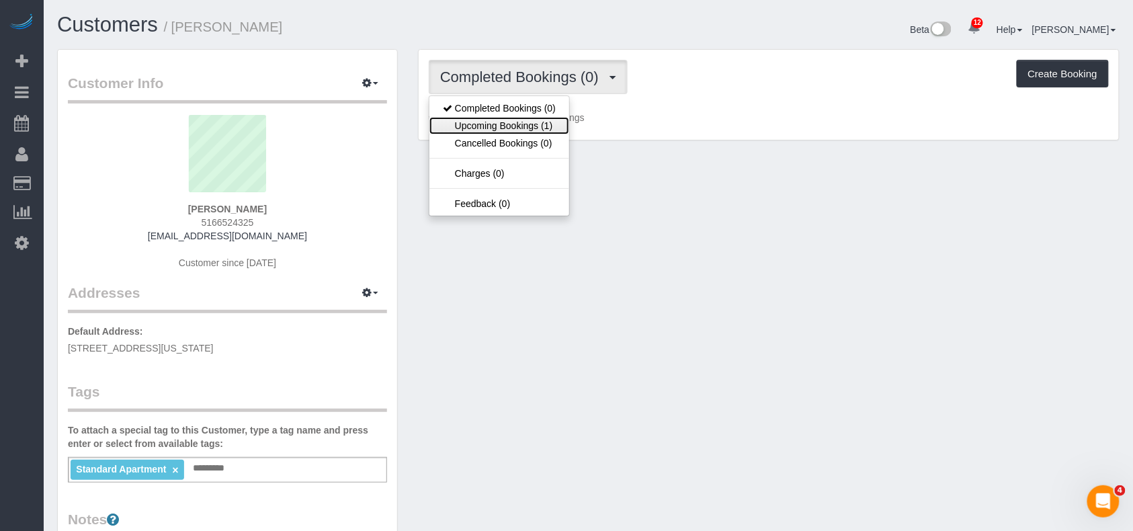
click at [536, 122] on link "Upcoming Bookings (1)" at bounding box center [500, 125] width 140 height 17
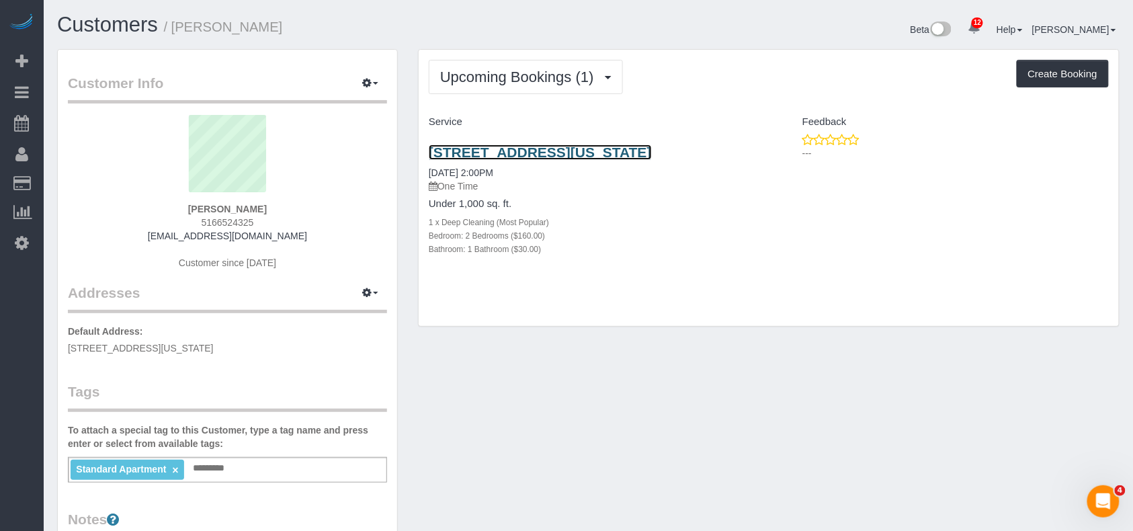
click at [563, 151] on link "229 East 12th Street, Apt. 65, New York, NY 10003" at bounding box center [540, 152] width 223 height 15
click at [75, 186] on link "Customers" at bounding box center [128, 183] width 168 height 27
click at [79, 180] on link "Customers" at bounding box center [128, 183] width 168 height 27
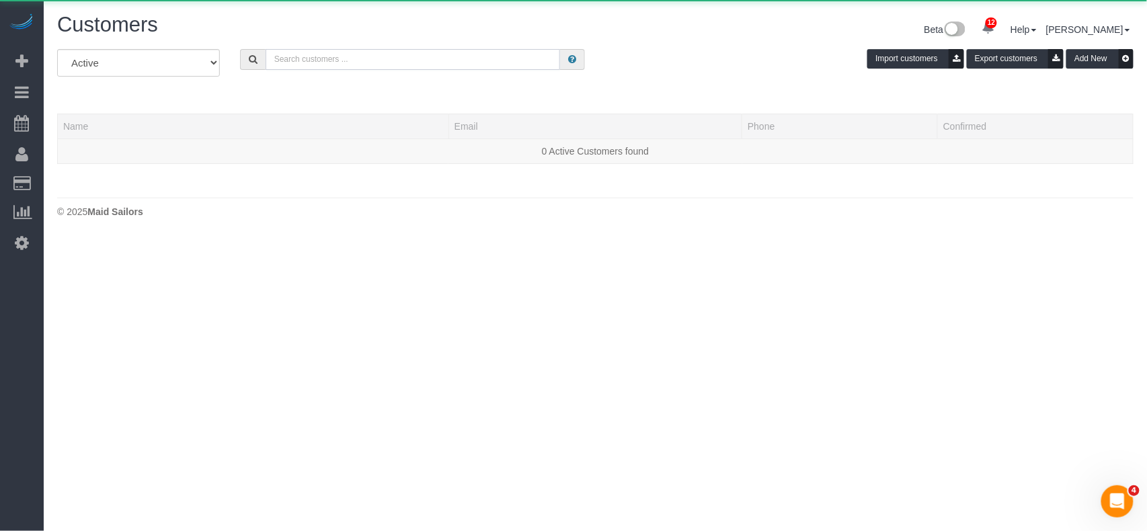
click at [316, 65] on input "text" at bounding box center [413, 59] width 295 height 21
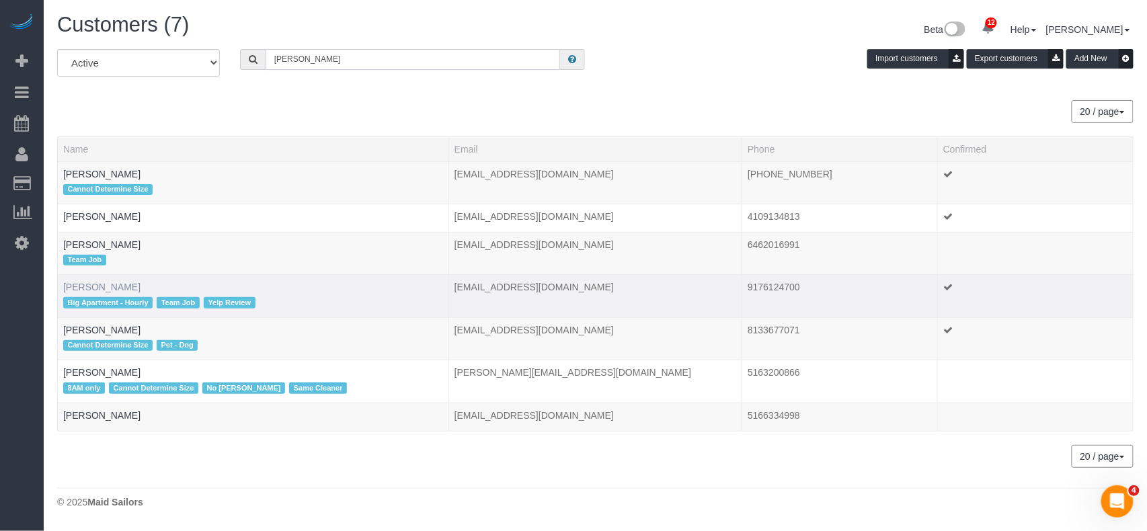
type input "Rieger"
click at [104, 284] on link "Lisa Rieger" at bounding box center [101, 287] width 77 height 11
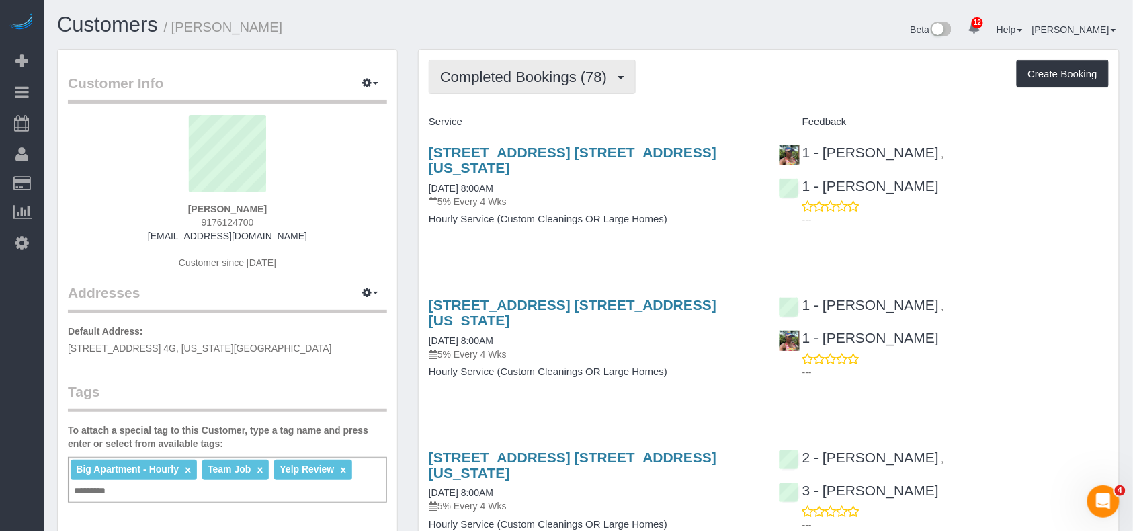
click at [527, 81] on span "Completed Bookings (78)" at bounding box center [526, 77] width 173 height 17
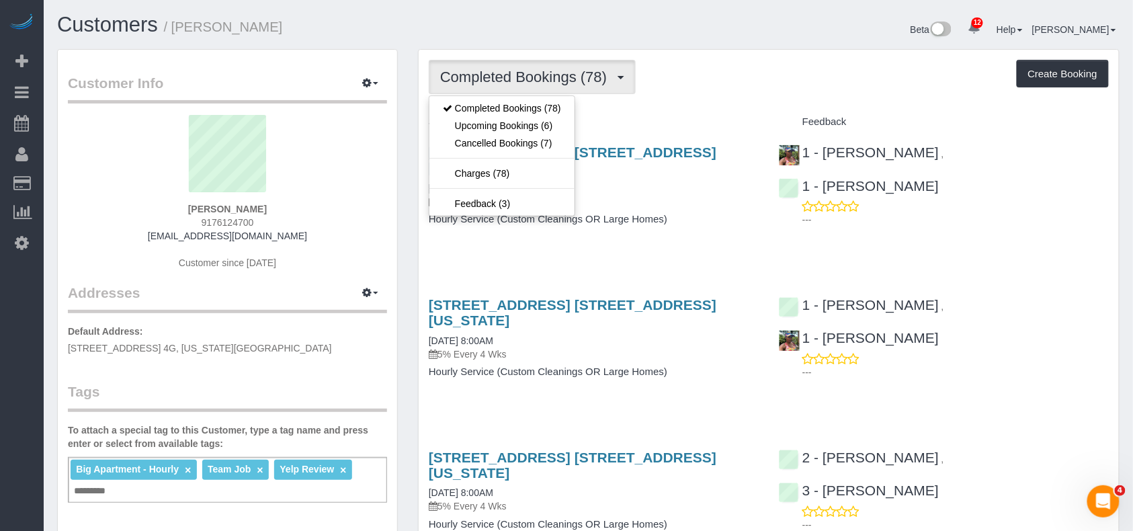
click at [683, 90] on div "Completed Bookings (78) Completed Bookings (78) Upcoming Bookings (6) Cancelled…" at bounding box center [769, 77] width 680 height 34
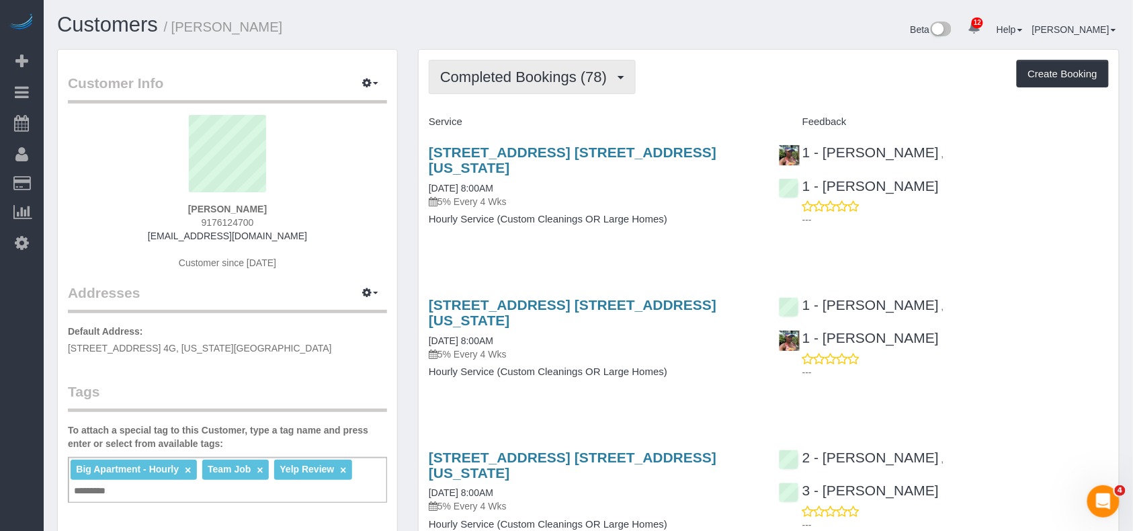
click at [554, 81] on span "Completed Bookings (78)" at bounding box center [526, 77] width 173 height 17
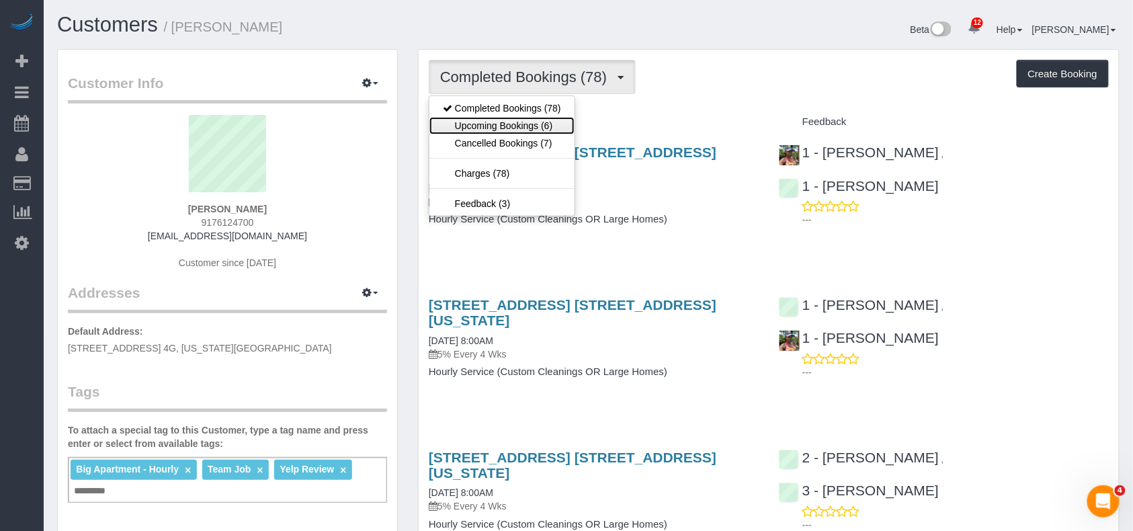
click at [533, 124] on link "Upcoming Bookings (6)" at bounding box center [502, 125] width 145 height 17
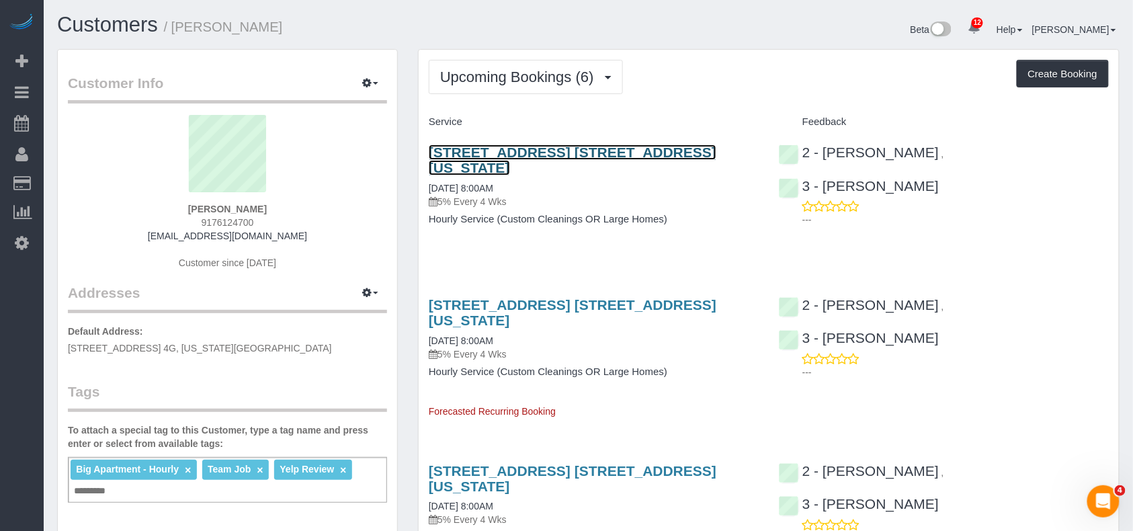
click at [522, 157] on link "545 West 110th Street, Apt. 4g, New York, NY 10025" at bounding box center [573, 160] width 288 height 31
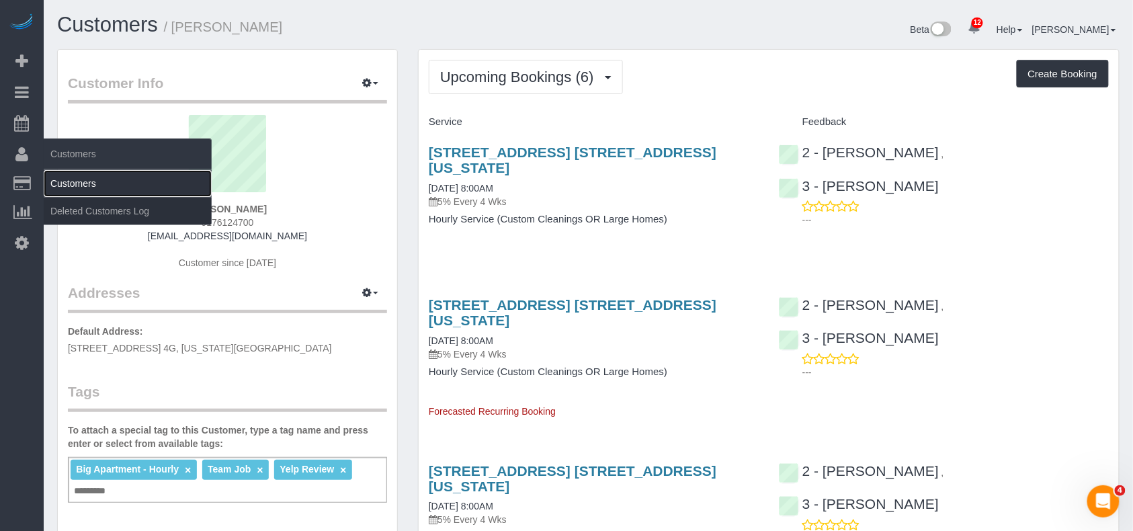
click at [59, 178] on link "Customers" at bounding box center [128, 183] width 168 height 27
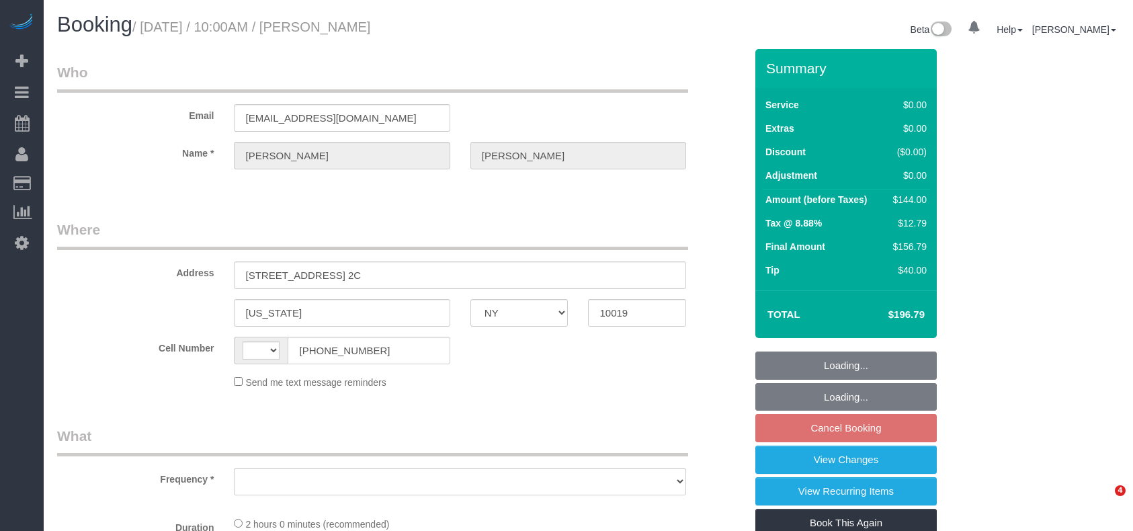
select select "NY"
select select "string:[GEOGRAPHIC_DATA]"
select select "1"
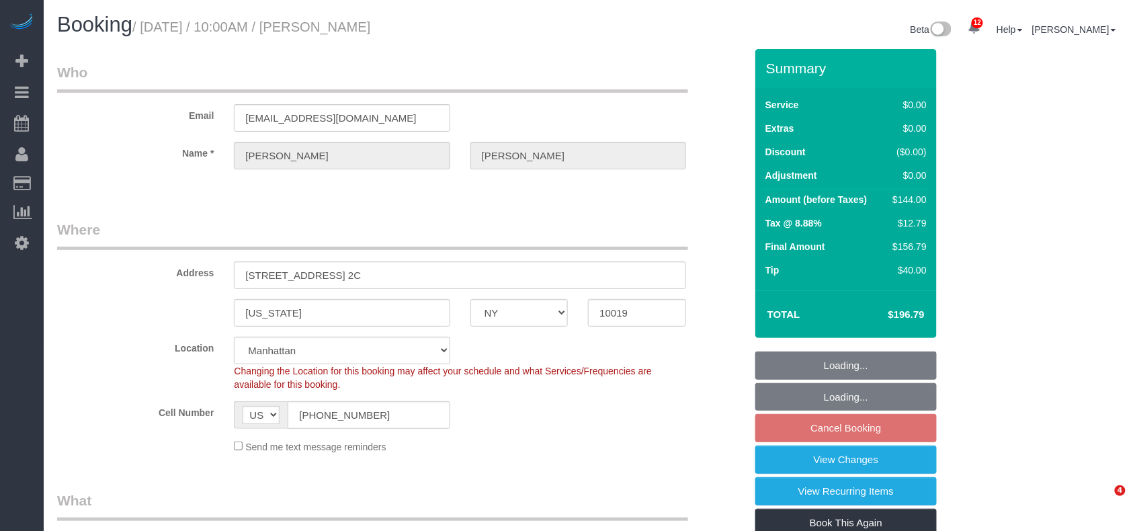
select select "string:stripe-pm_1OpNBC4VGloSiKo7oYgXmrH0"
select select "object:830"
select select "number:57"
select select "number:71"
select select "number:15"
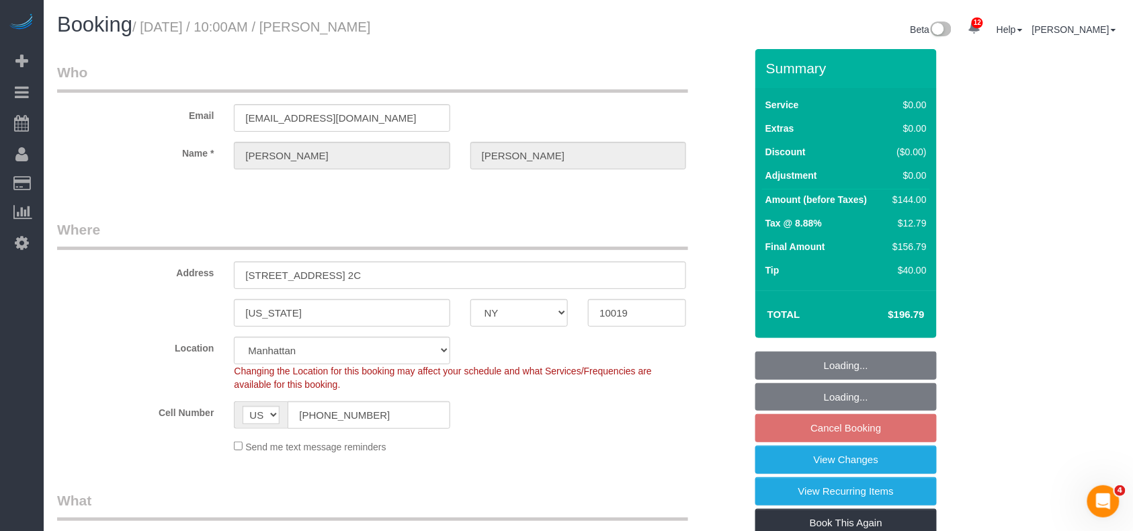
select select "number:5"
select select "1"
select select "object:1427"
select select "spot3"
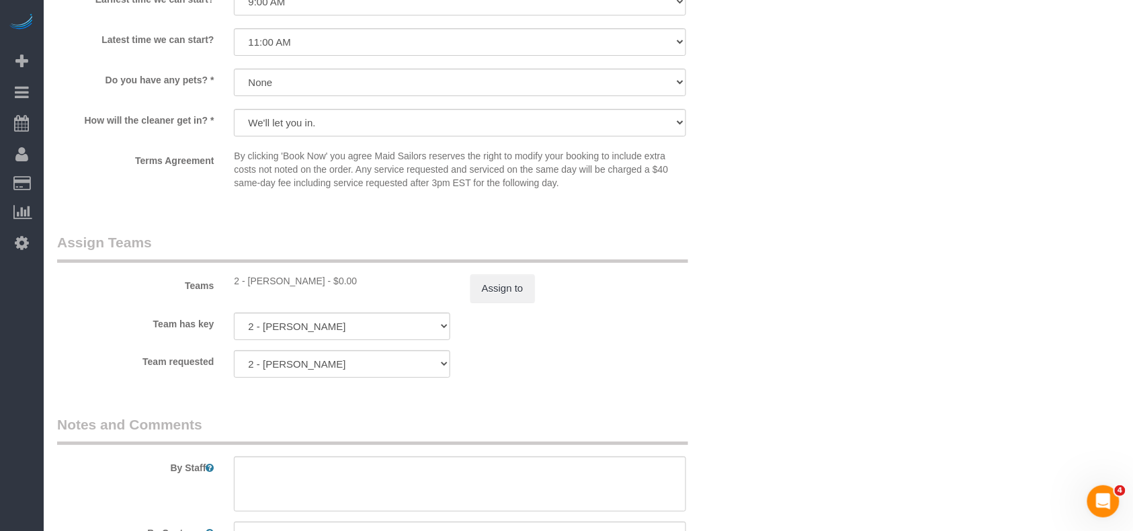
scroll to position [1613, 0]
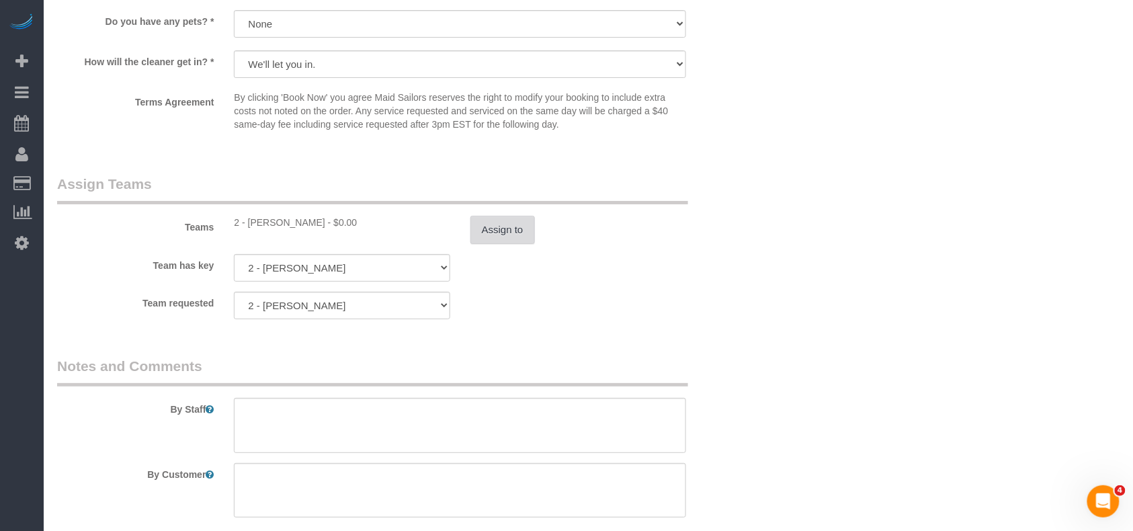
click at [497, 221] on button "Assign to" at bounding box center [503, 230] width 65 height 28
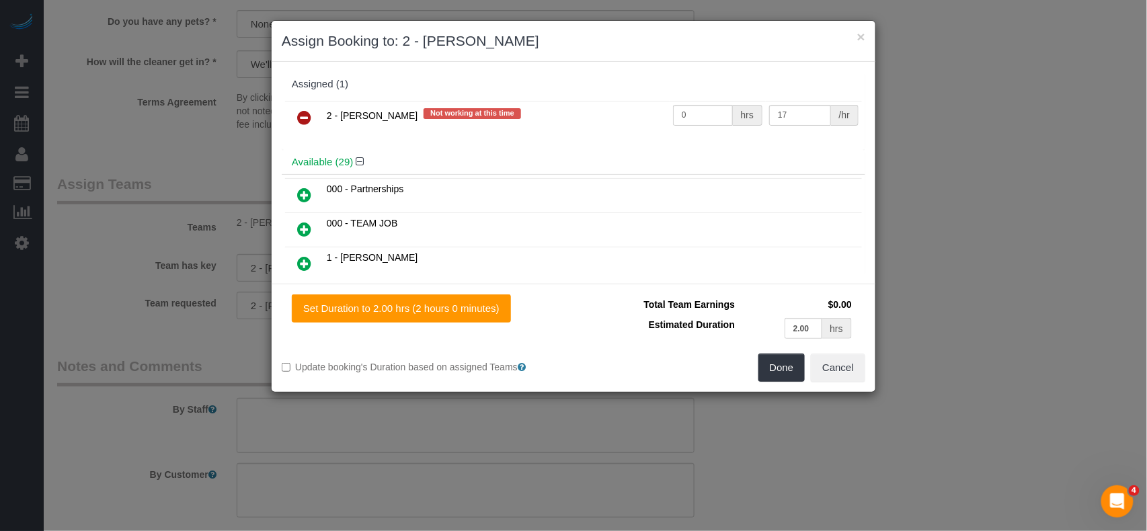
click at [309, 120] on icon at bounding box center [304, 118] width 14 height 16
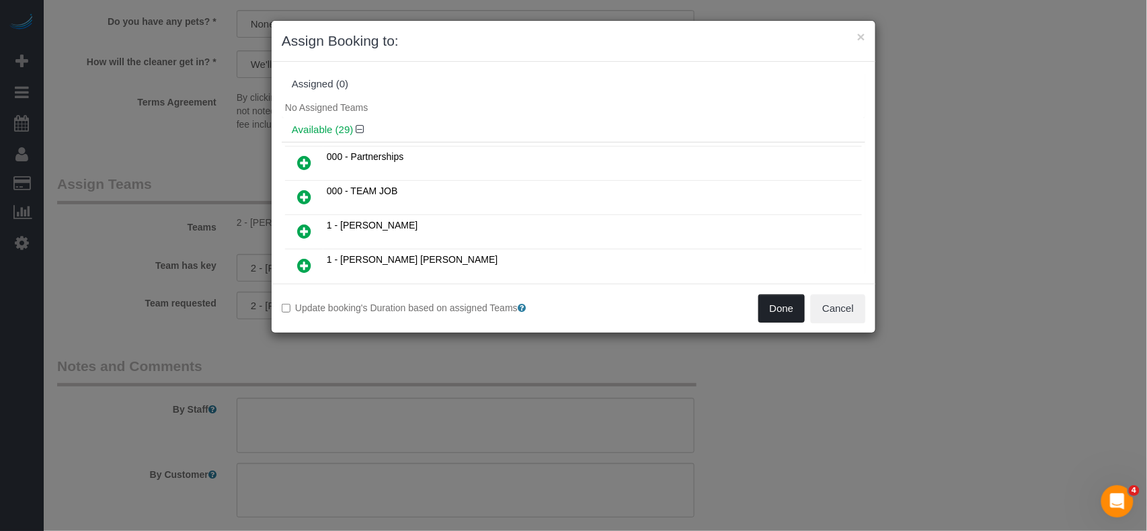
click at [776, 313] on button "Done" at bounding box center [781, 308] width 47 height 28
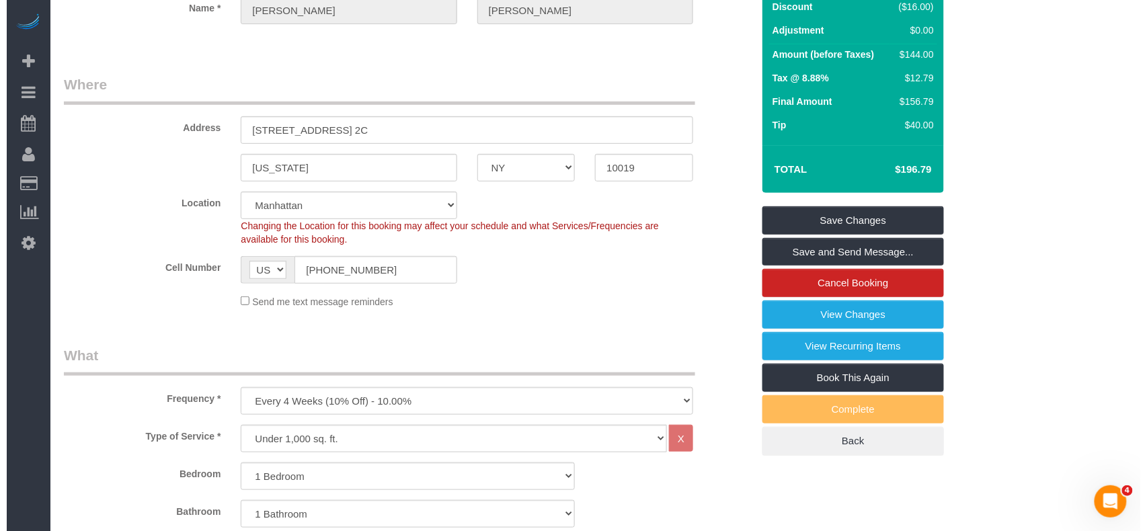
scroll to position [0, 0]
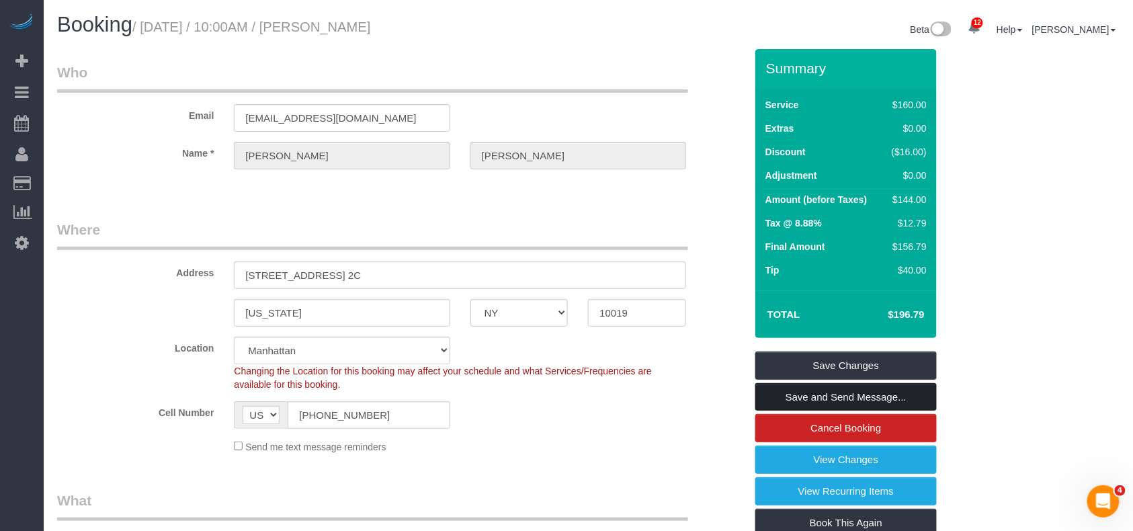
click at [842, 386] on link "Save and Send Message..." at bounding box center [847, 397] width 182 height 28
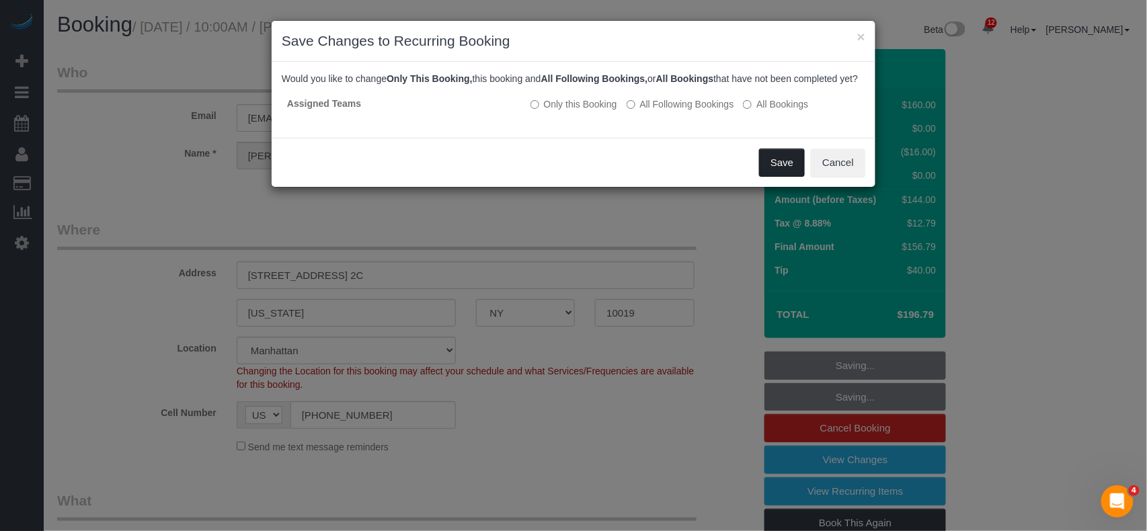
click at [780, 177] on button "Save" at bounding box center [782, 163] width 46 height 28
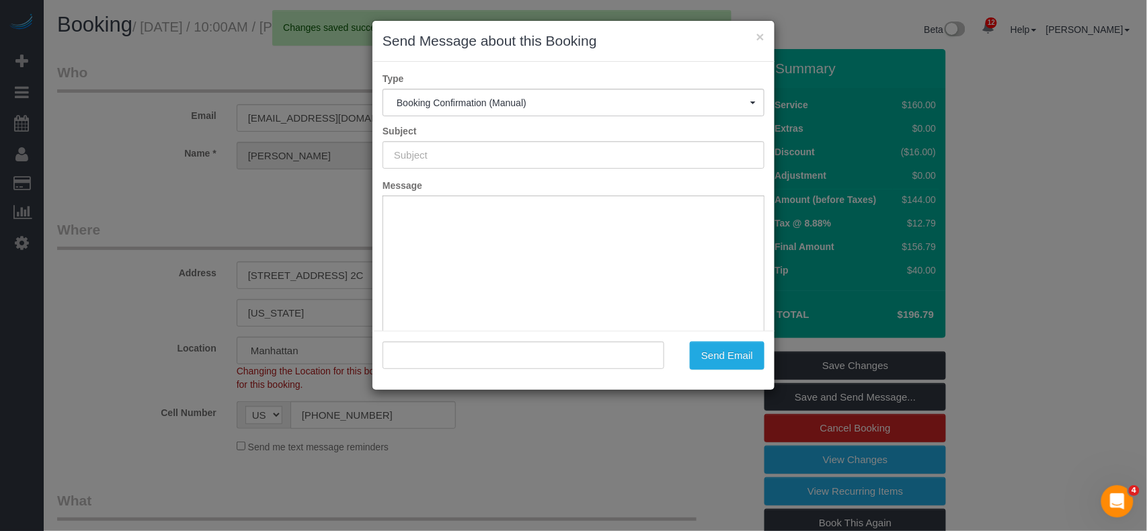
type input "Cleaning Confirmed for 09/19/2025 at 10:00am"
type input ""Sam Minter" <samminter13@gmail.com>"
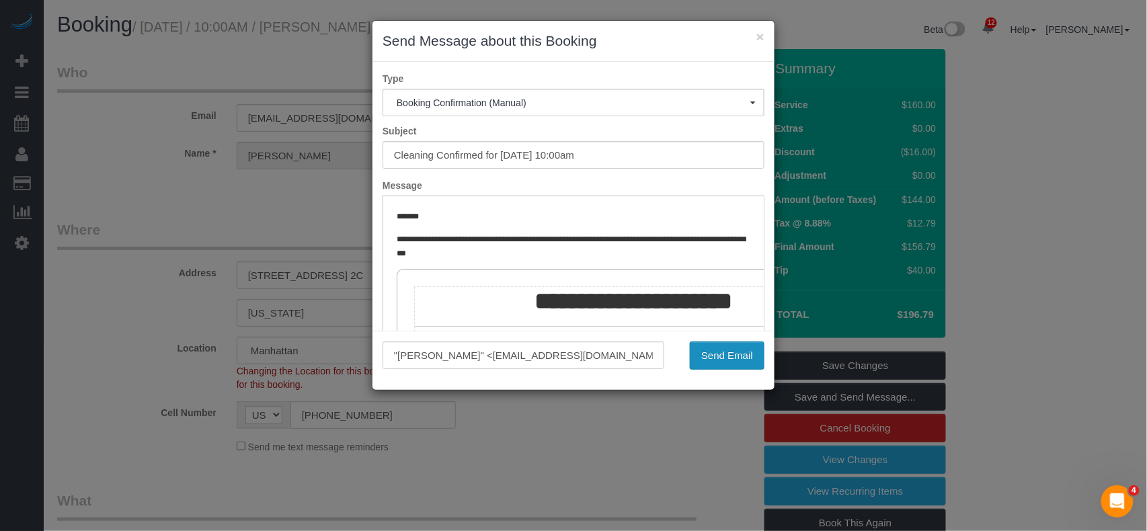
click at [721, 347] on button "Send Email" at bounding box center [727, 355] width 75 height 28
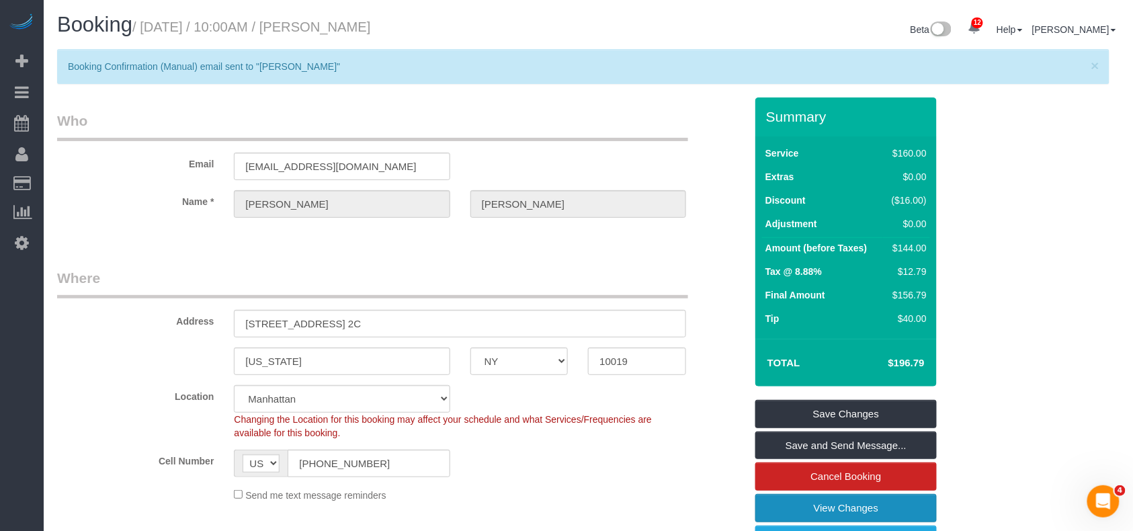
click at [840, 509] on link "View Changes" at bounding box center [847, 508] width 182 height 28
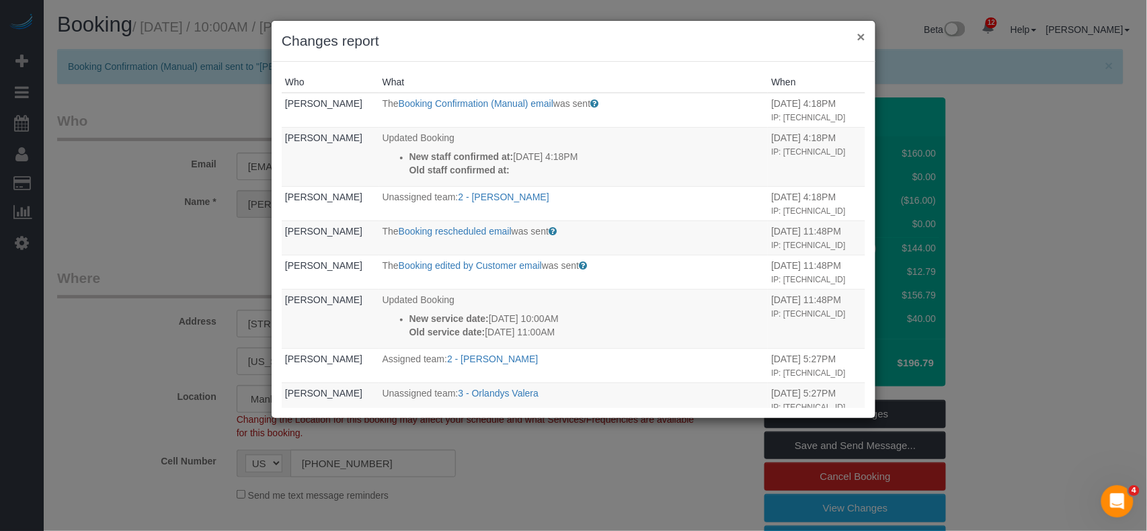
click at [858, 38] on button "×" at bounding box center [861, 37] width 8 height 14
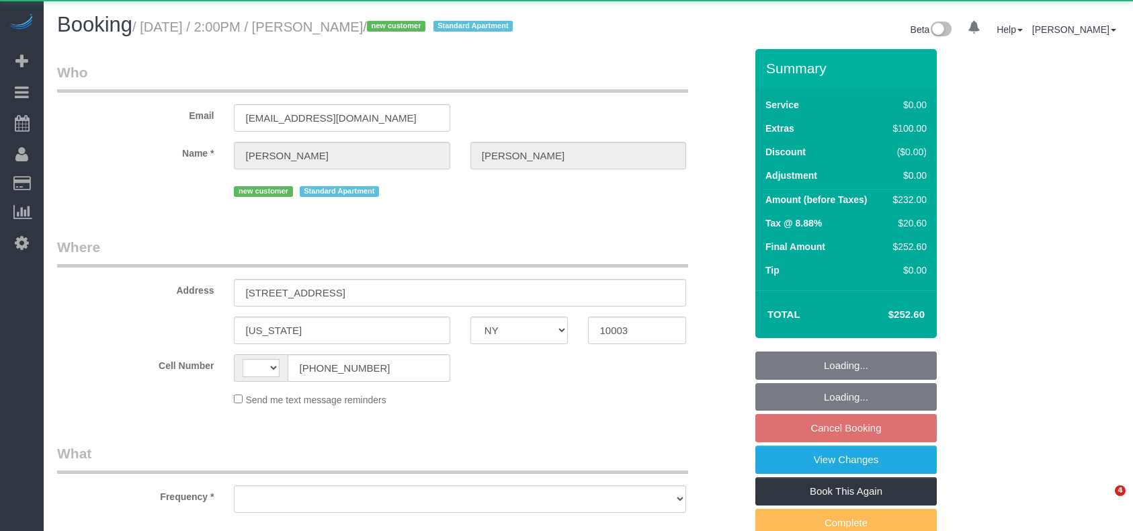
select select "NY"
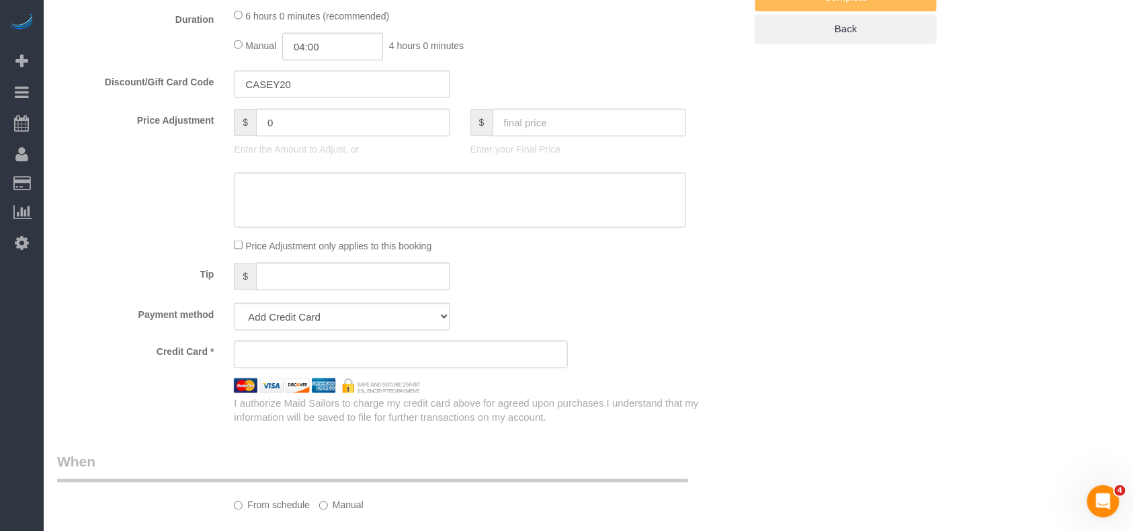
select select "string:[GEOGRAPHIC_DATA]"
select select "object:726"
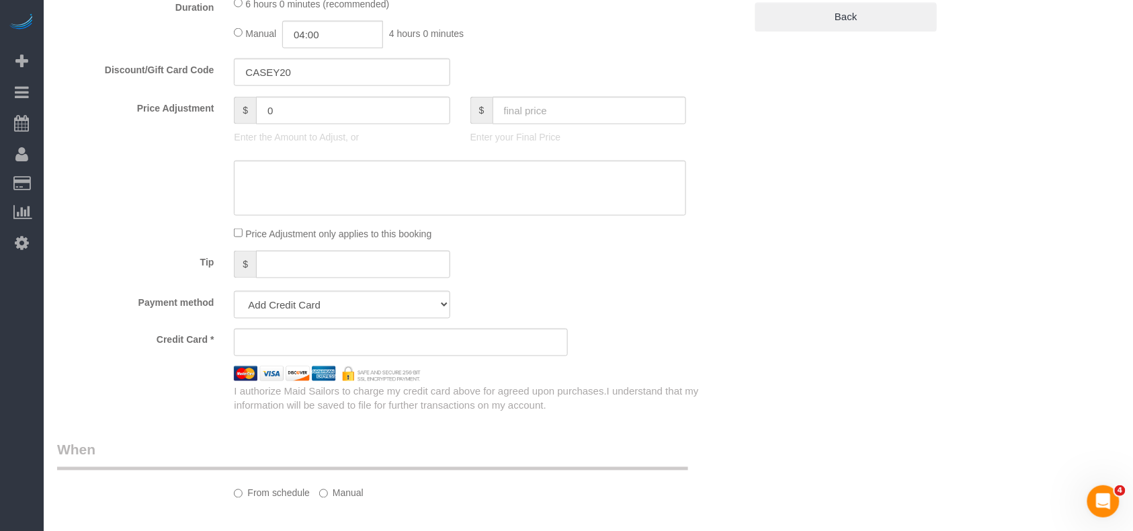
select select "2"
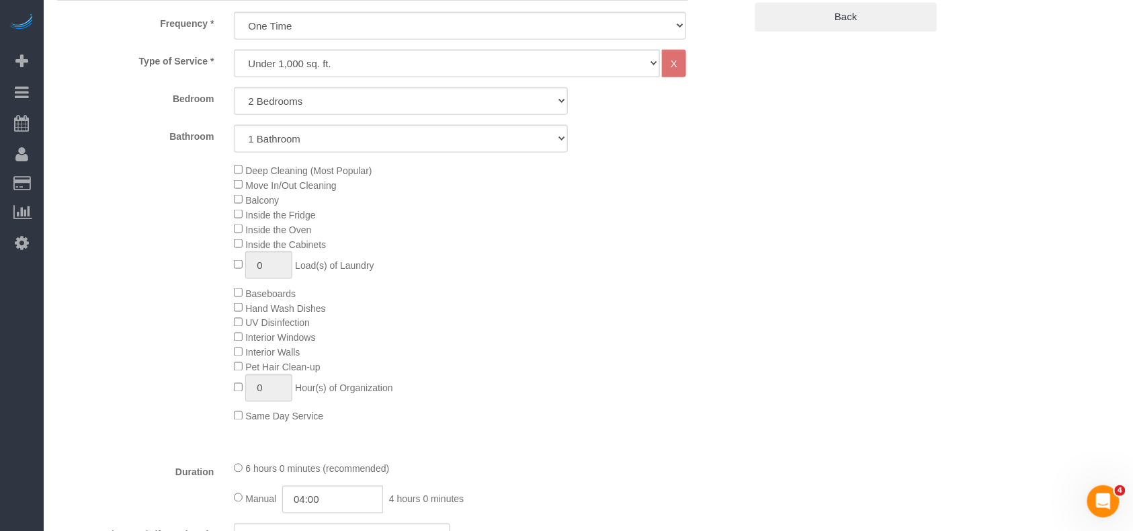
select select "string:stripe-pm_1S35pW4VGloSiKo7KbuK0hyX"
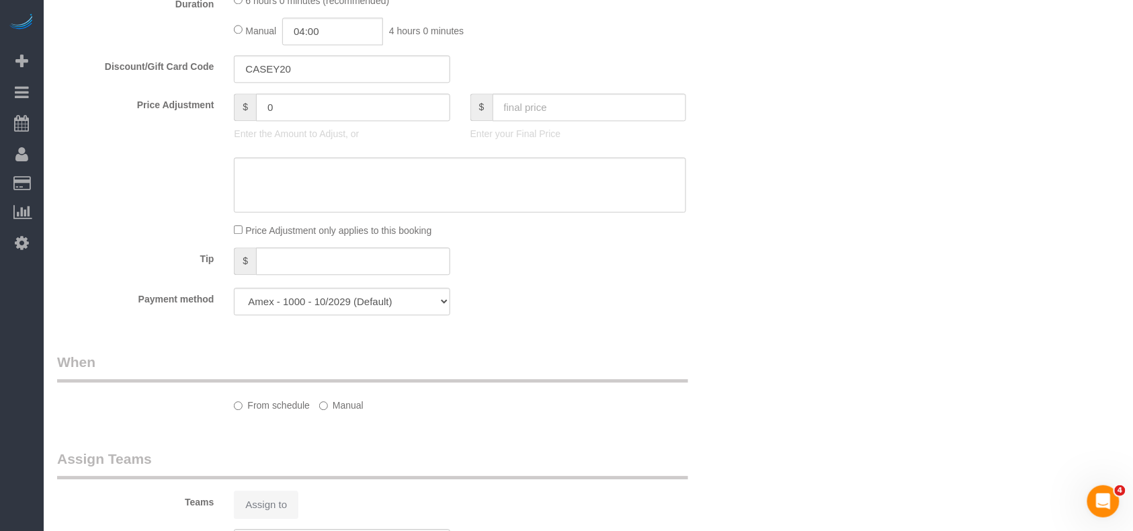
select select "object:835"
select select "spot7"
select select "number:89"
select select "number:90"
select select "number:15"
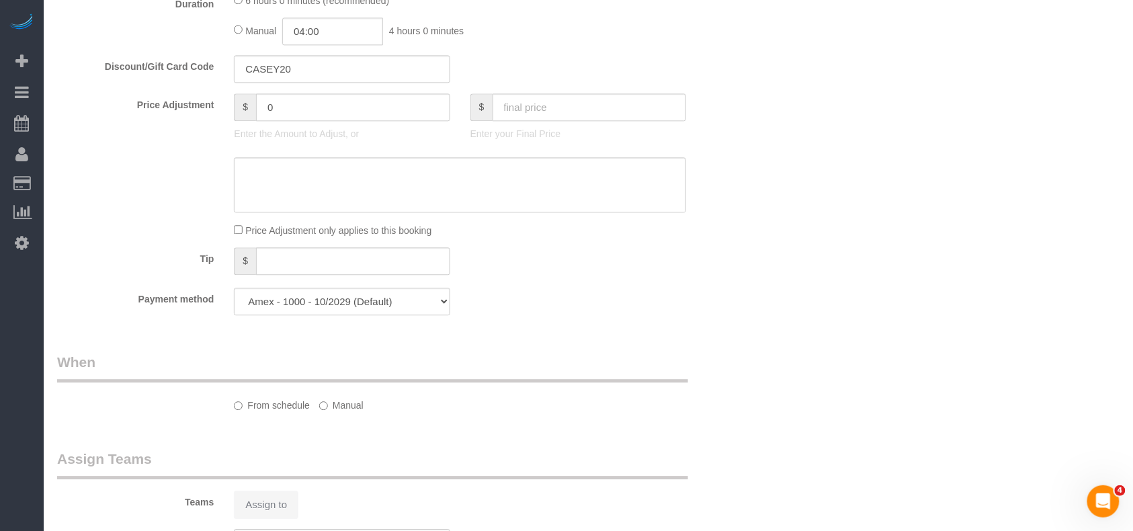
select select "number:5"
select select "2"
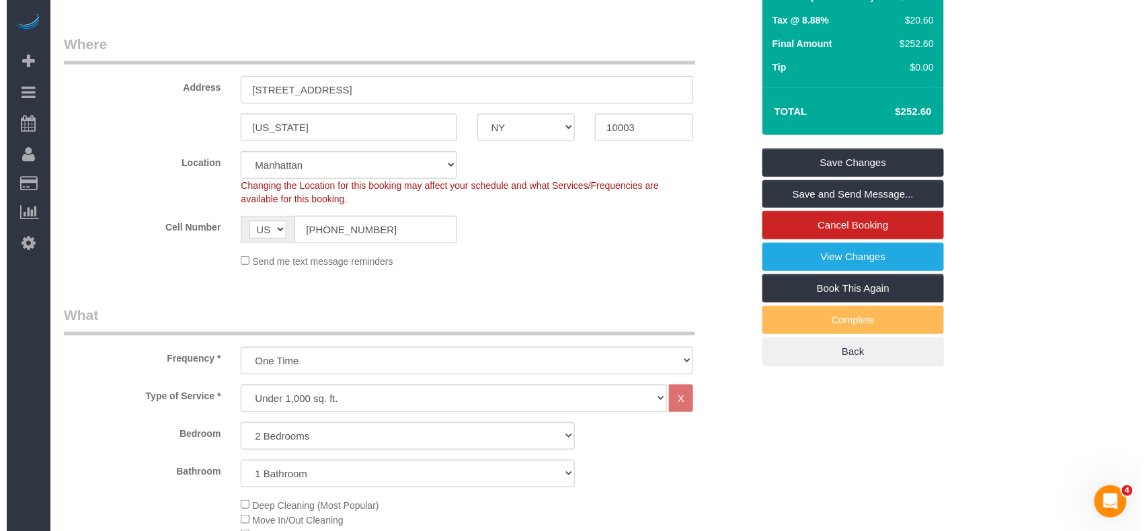
scroll to position [200, 0]
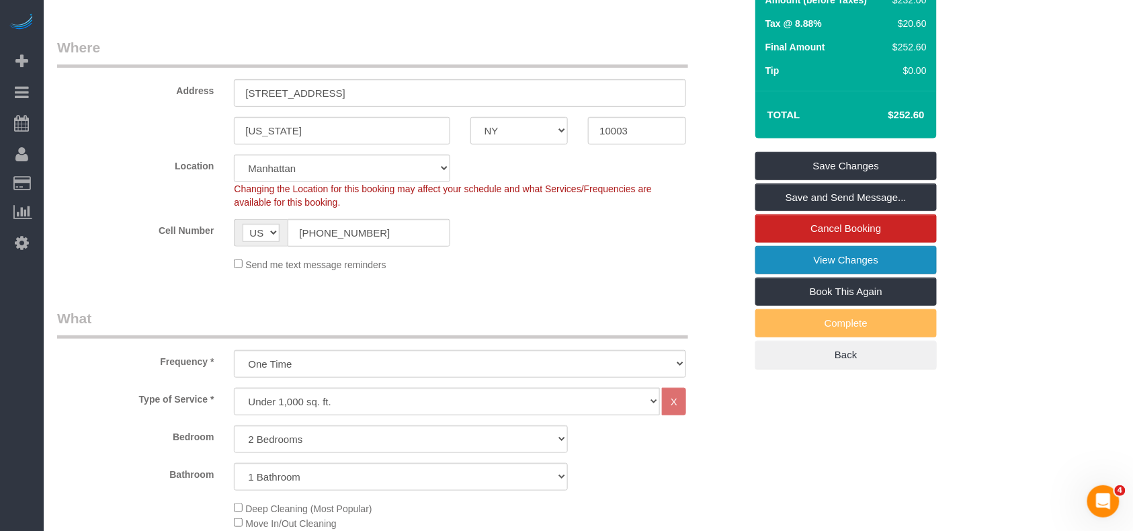
click at [825, 274] on link "View Changes" at bounding box center [847, 260] width 182 height 28
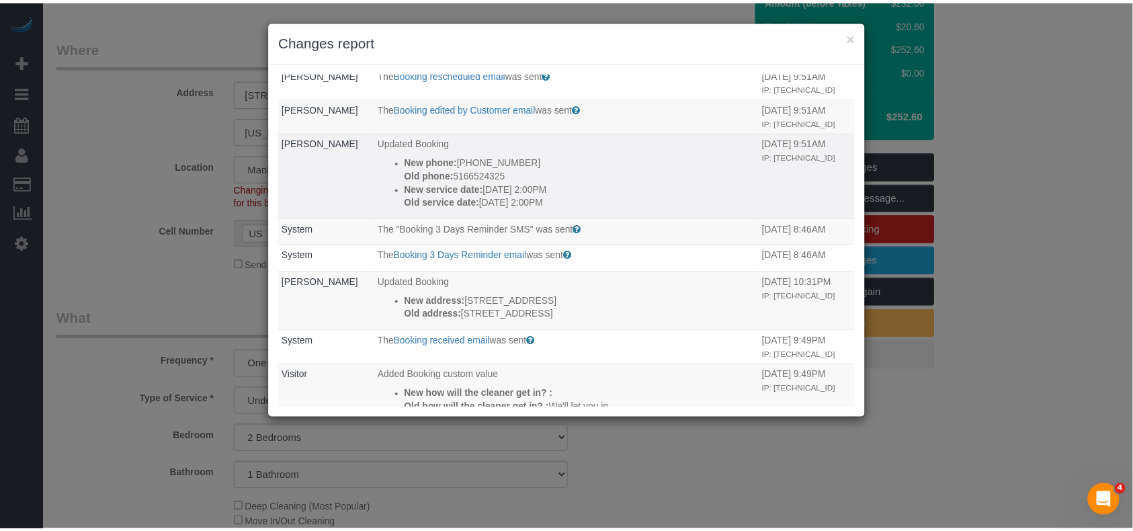
scroll to position [0, 0]
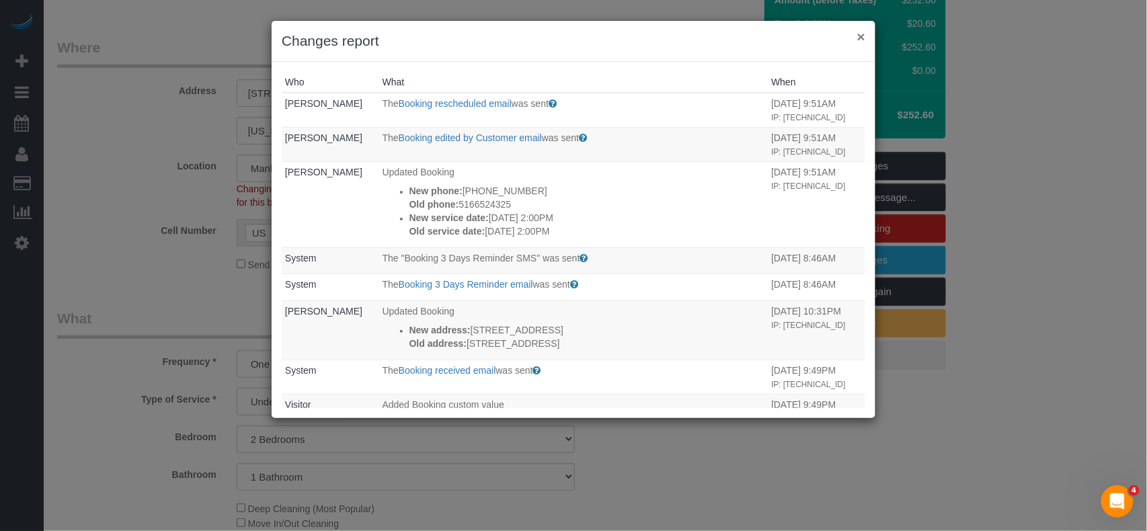
click at [859, 36] on button "×" at bounding box center [861, 37] width 8 height 14
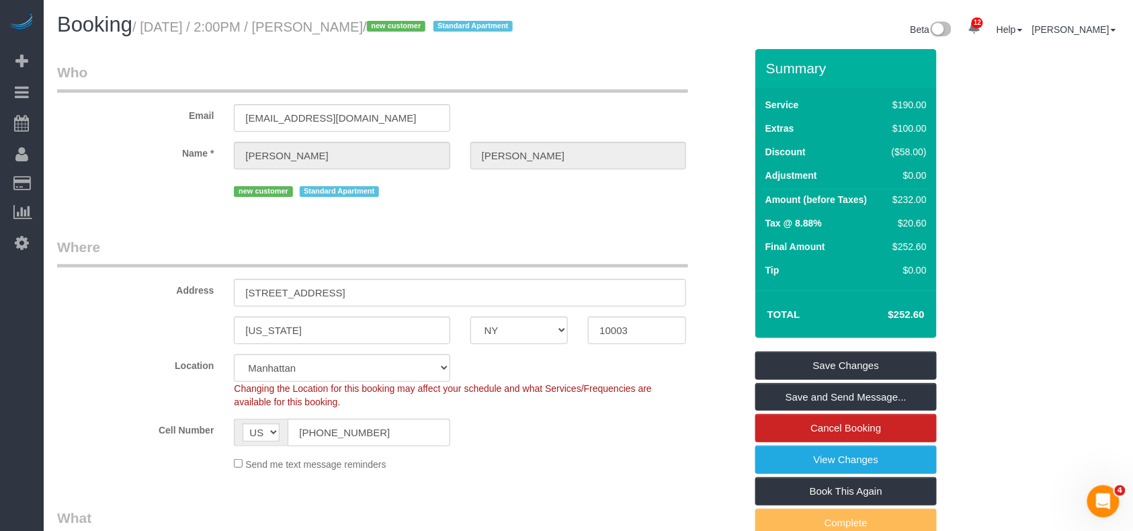
drag, startPoint x: 354, startPoint y: 22, endPoint x: 148, endPoint y: 22, distance: 205.7
click at [148, 22] on small "/ September 09, 2025 / 2:00PM / Caroline Corsello / new customer Standard Apart…" at bounding box center [324, 26] width 385 height 15
click at [446, 36] on h1 "Booking / September 09, 2025 / 2:00PM / Caroline Corsello / new customer Standa…" at bounding box center [318, 24] width 522 height 23
drag, startPoint x: 442, startPoint y: 30, endPoint x: 340, endPoint y: 27, distance: 102.2
click at [340, 27] on small "/ September 09, 2025 / 2:00PM / Caroline Corsello / new customer Standard Apart…" at bounding box center [324, 26] width 385 height 15
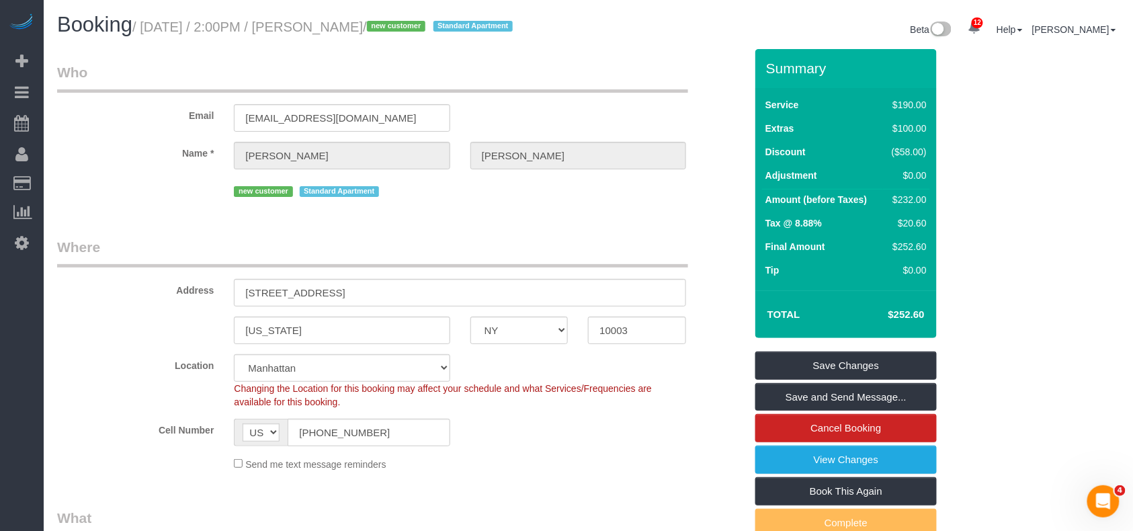
copy small "Caroline Corsello"
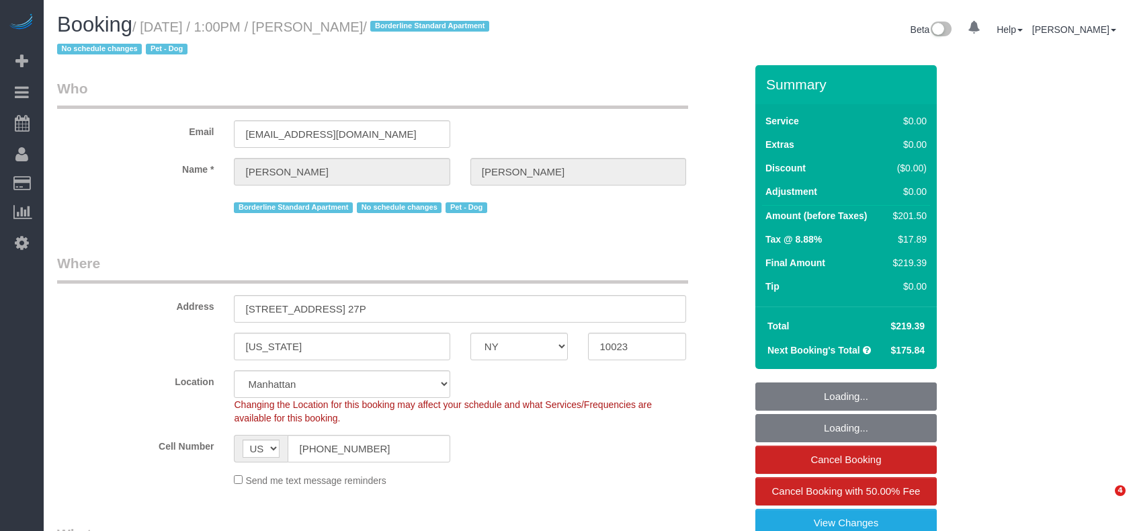
select select "NY"
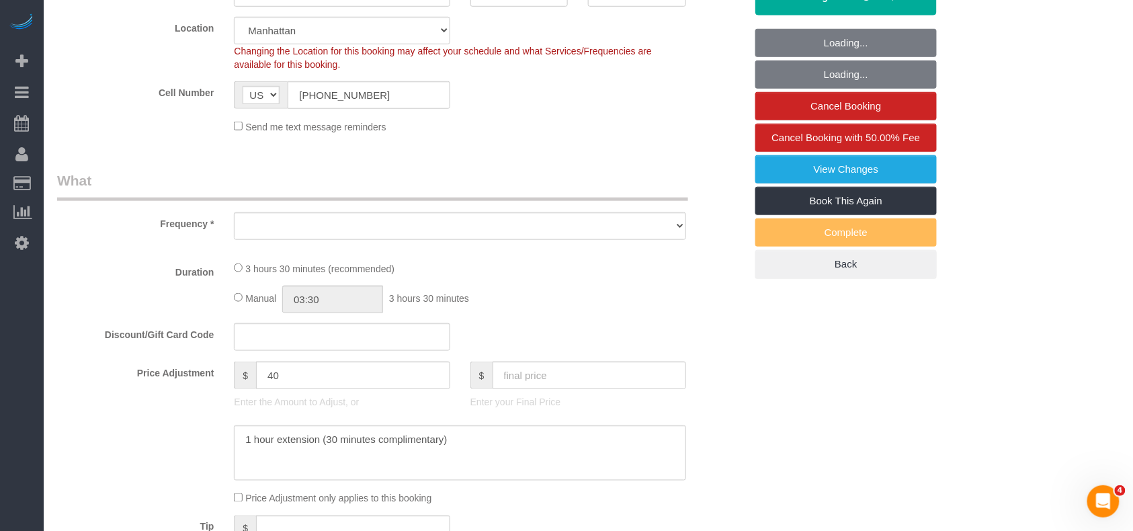
scroll to position [358, 0]
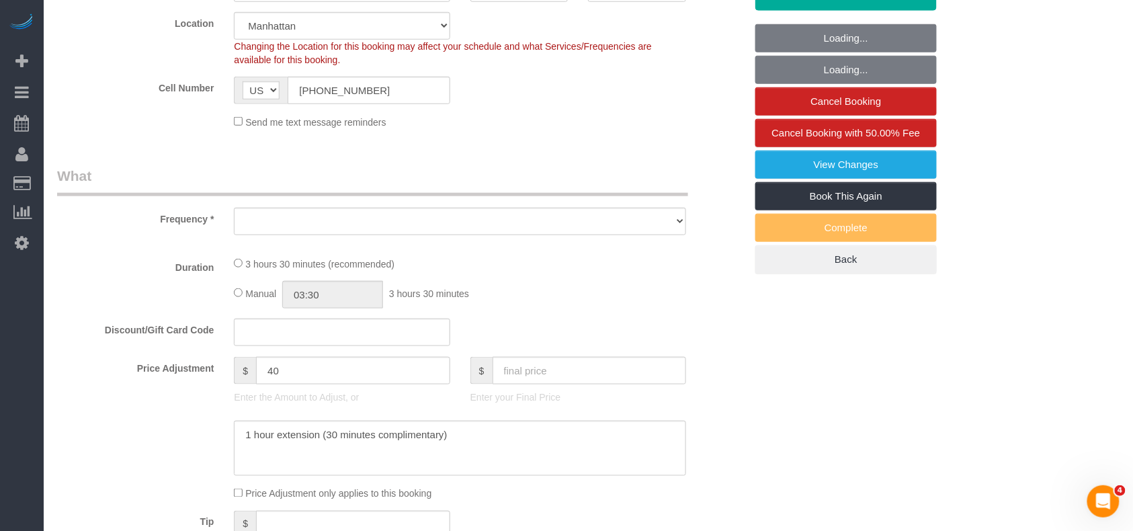
select select "object:745"
select select "1"
select select "2"
select select "number:89"
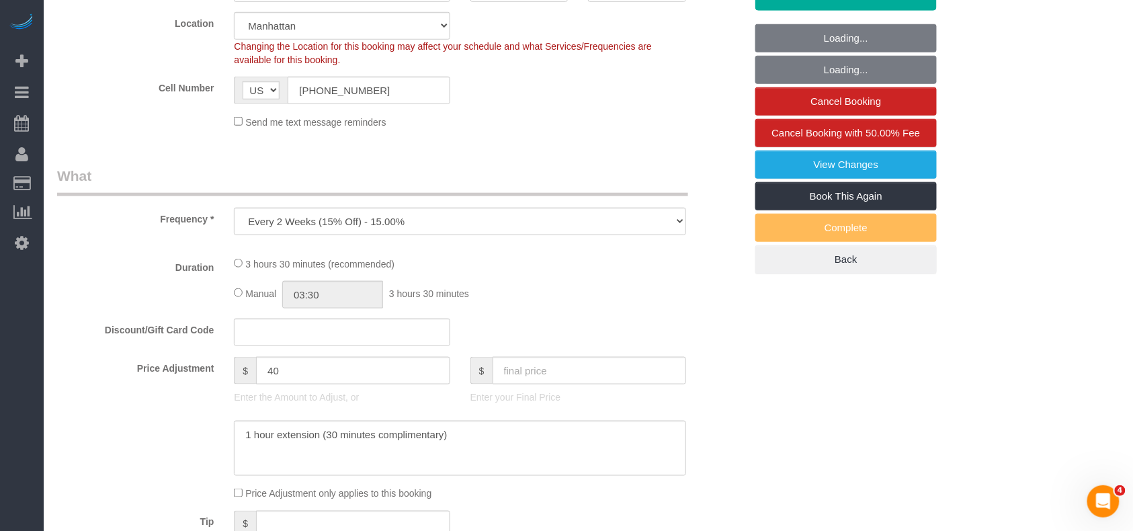
select select "number:90"
select select "number:13"
select select "number:5"
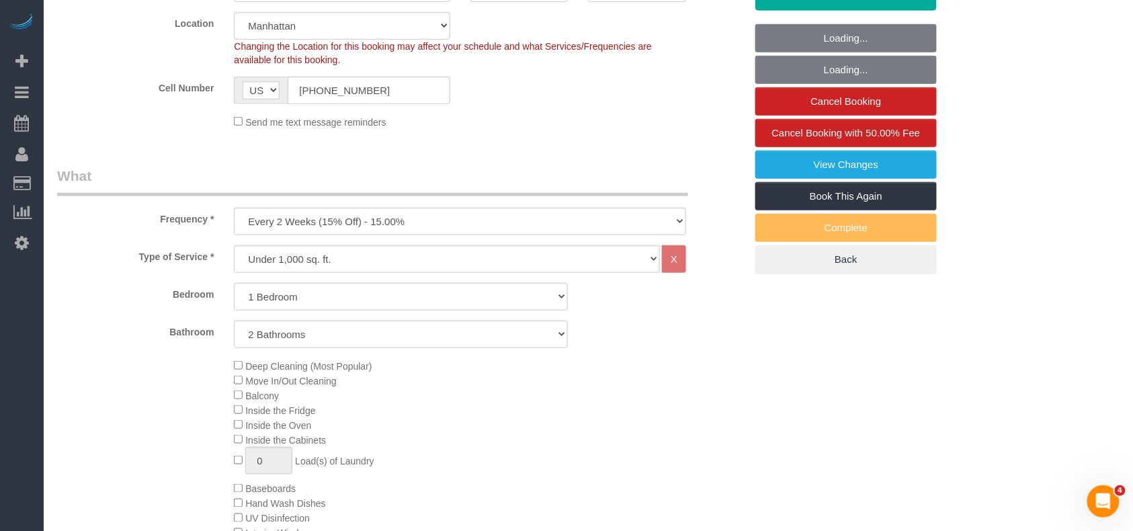
select select "object:1005"
select select "spot1"
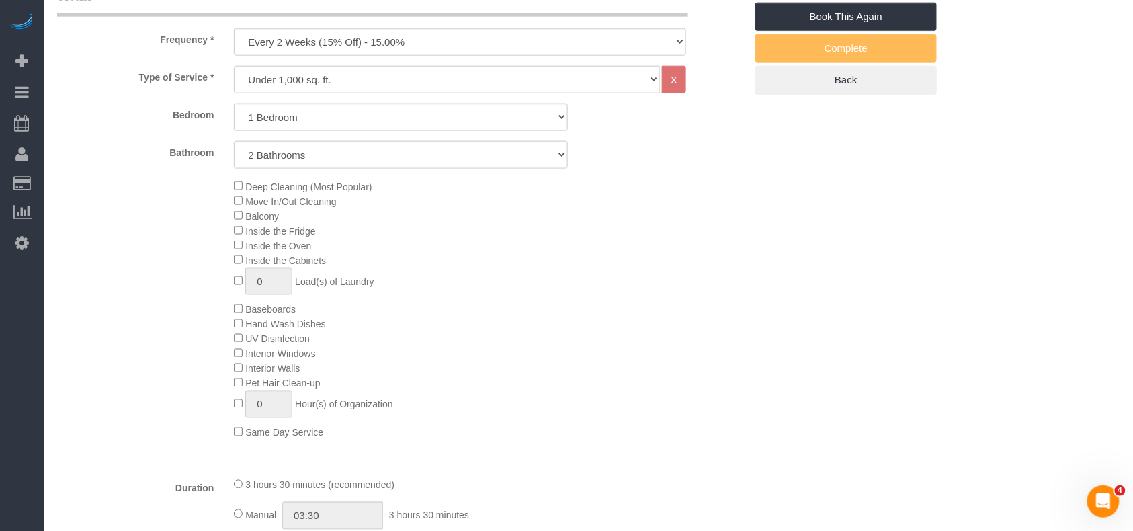
scroll to position [627, 0]
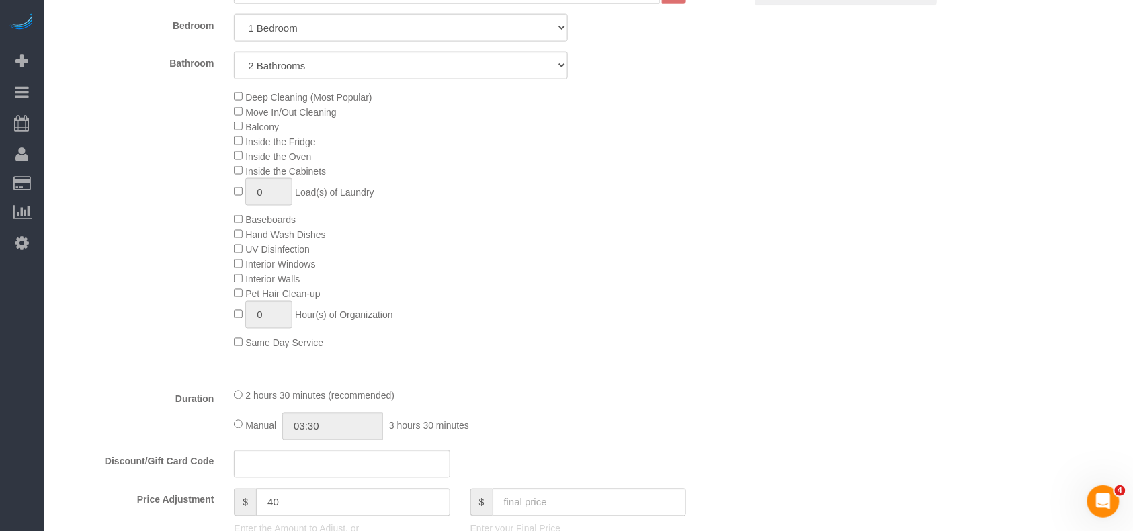
select select "spot37"
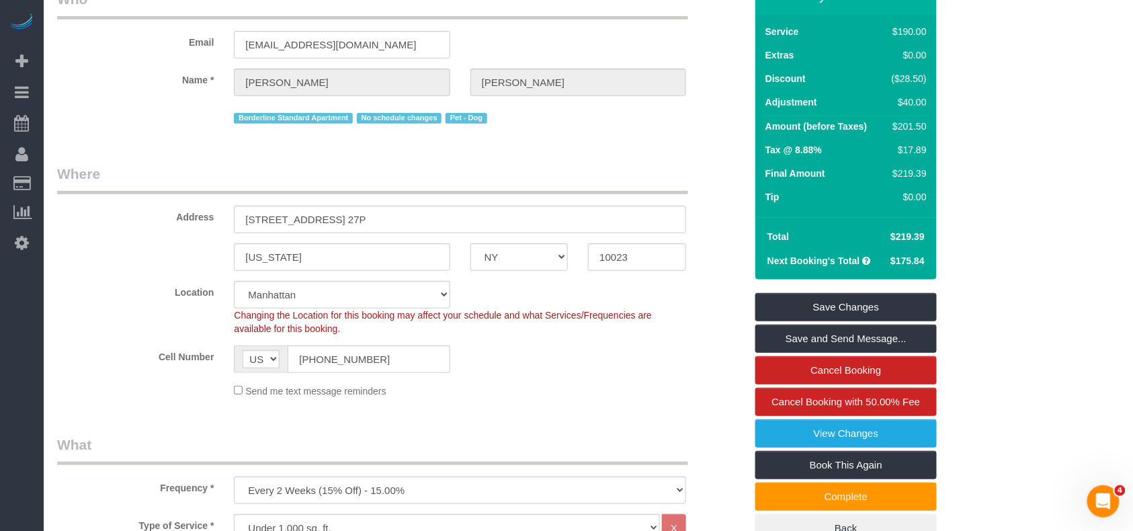
scroll to position [0, 0]
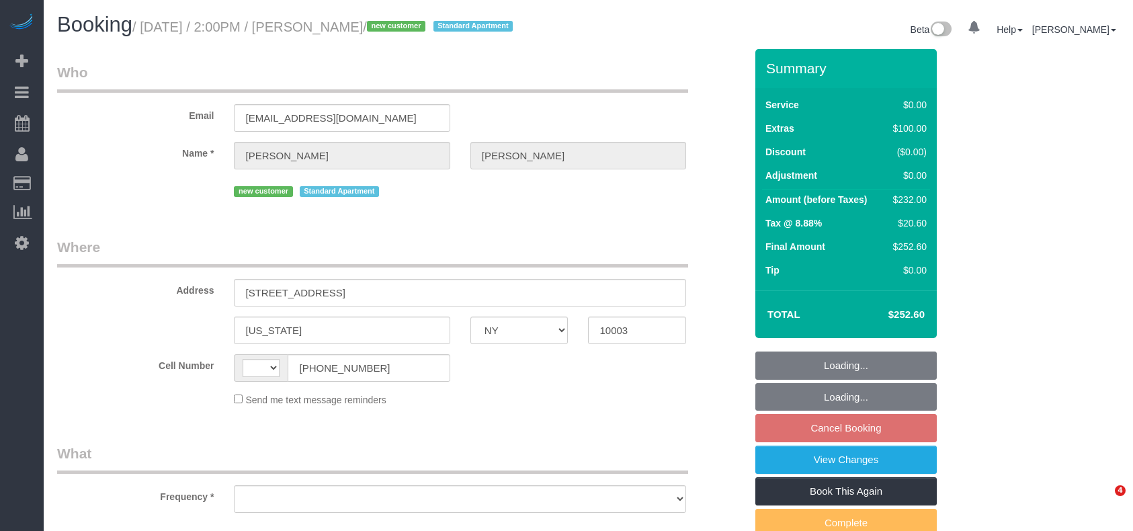
select select "NY"
select select "string:[GEOGRAPHIC_DATA]"
select select "number:89"
select select "number:90"
select select "number:15"
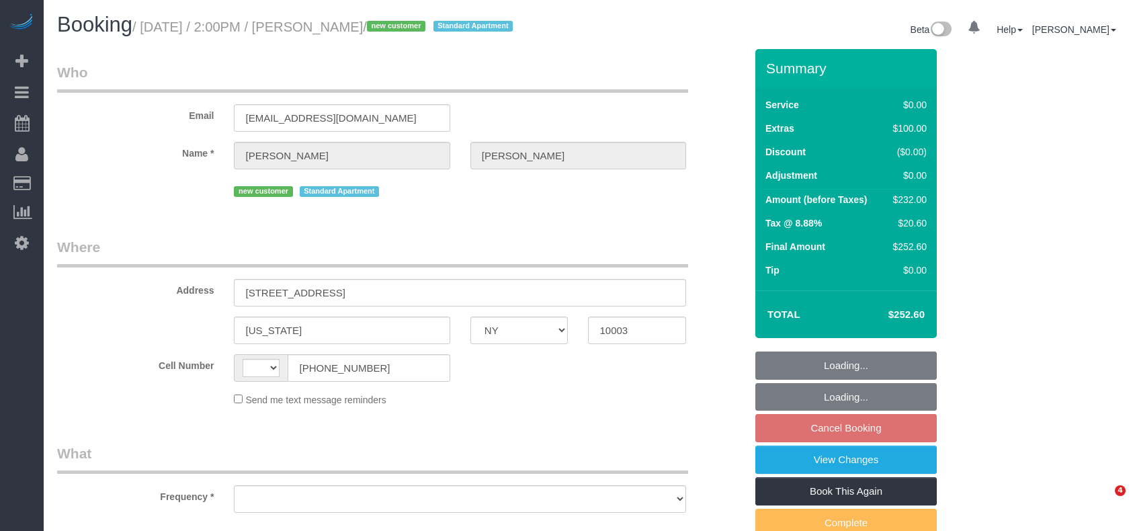
select select "number:5"
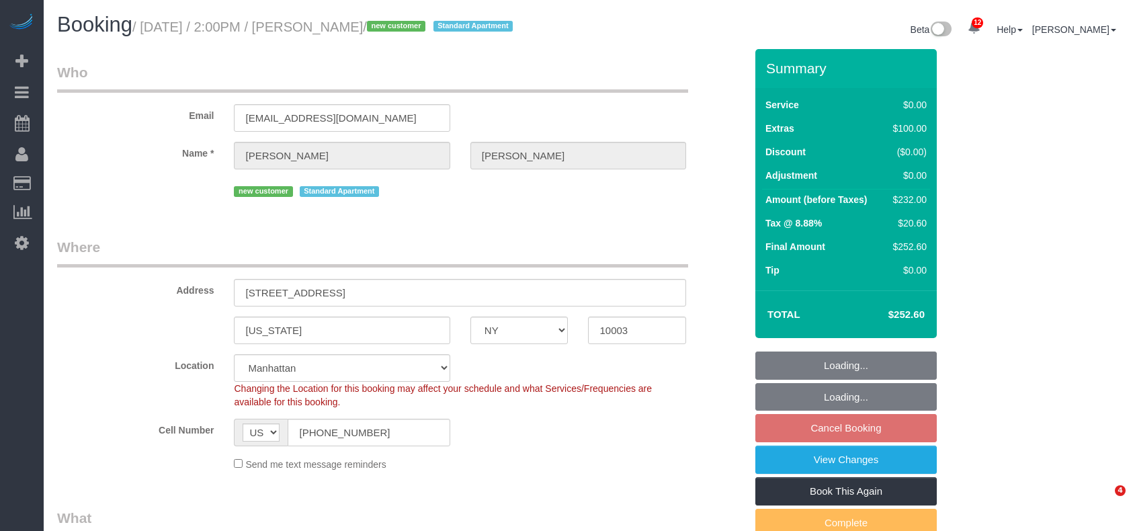
select select "object:873"
select select "2"
select select "string:stripe-pm_1S35pW4VGloSiKo7KbuK0hyX"
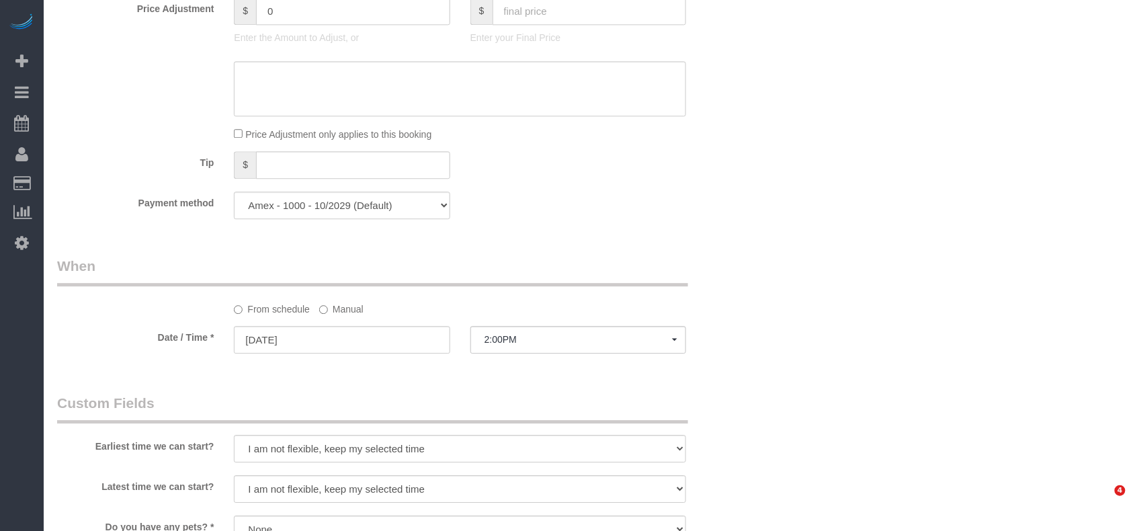
select select "spot7"
select select "2"
select select "object:1427"
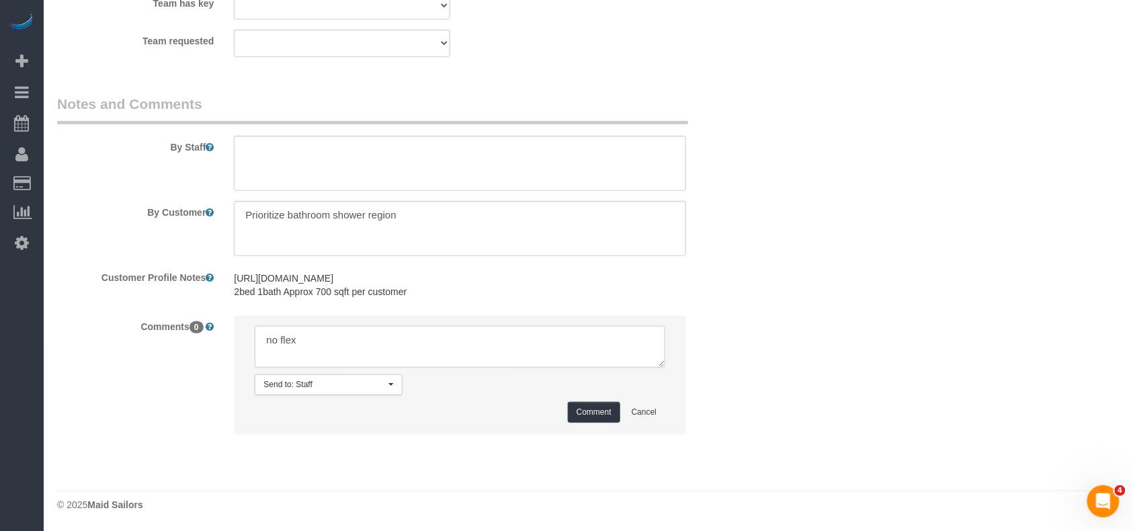
scroll to position [1915, 0]
type textarea "no flex"
click at [578, 409] on button "Comment" at bounding box center [594, 412] width 52 height 21
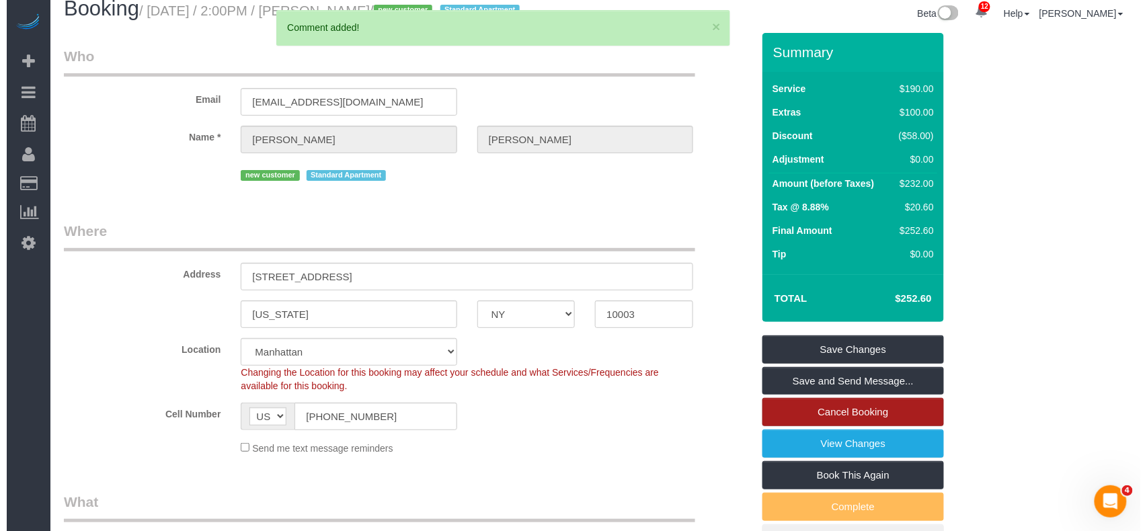
scroll to position [0, 0]
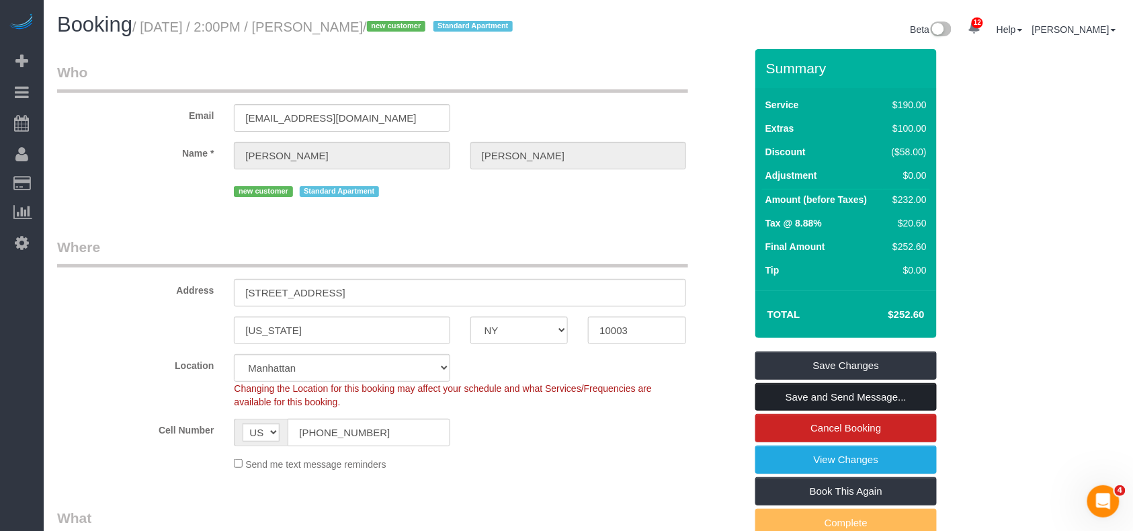
click at [837, 409] on link "Save and Send Message..." at bounding box center [847, 397] width 182 height 28
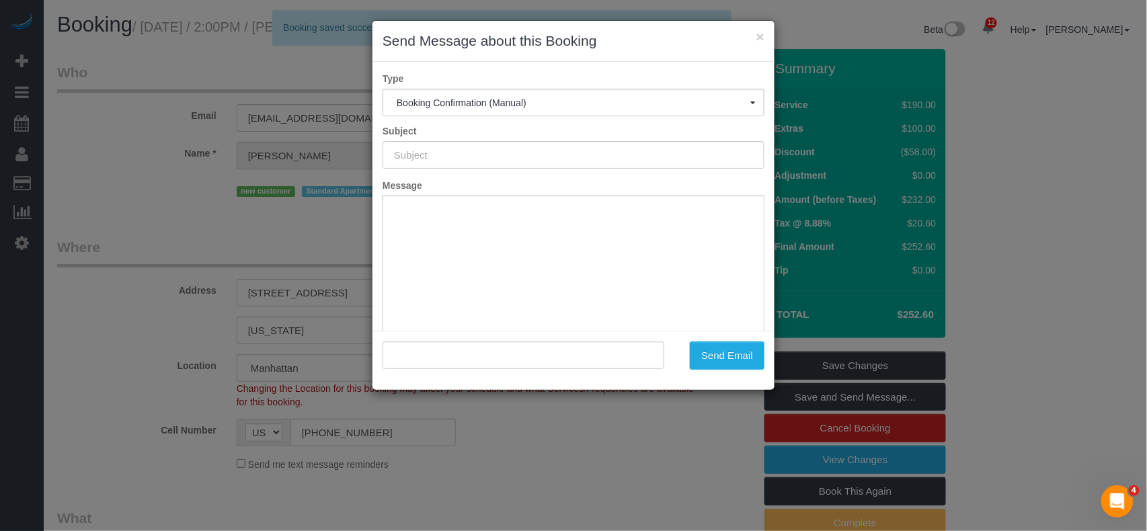
type input "Cleaning Confirmed for 09/09/2025 at 2:00pm"
type input ""Caroline Corsello" <carolinemaryxo@gmail.com>"
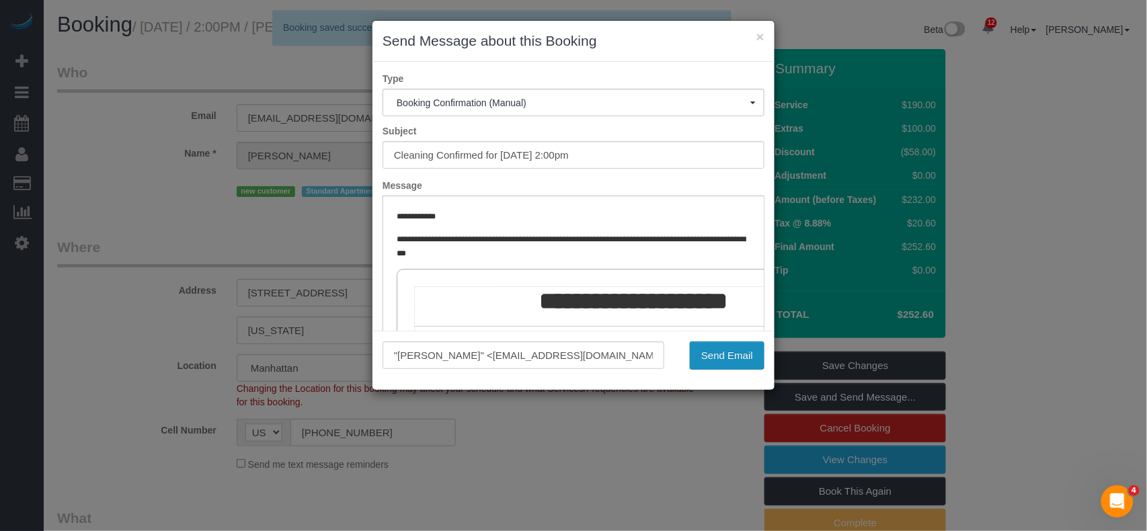
click at [745, 356] on button "Send Email" at bounding box center [727, 355] width 75 height 28
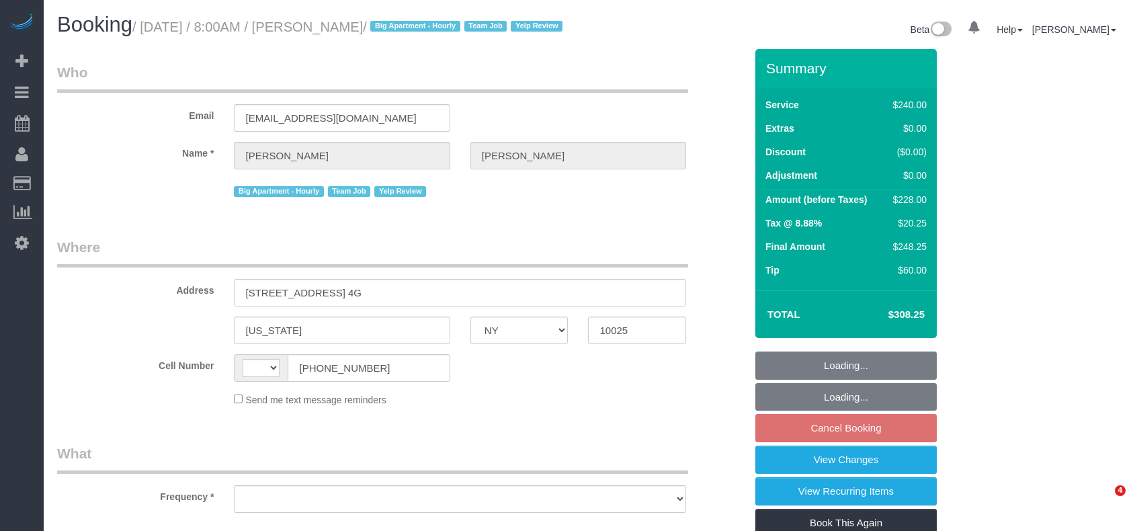
select select "NY"
select select "string:[GEOGRAPHIC_DATA]"
select select "object:932"
select select "string:stripe-pm_1FJioU4VGloSiKo7vbaPlo05"
select select "spot1"
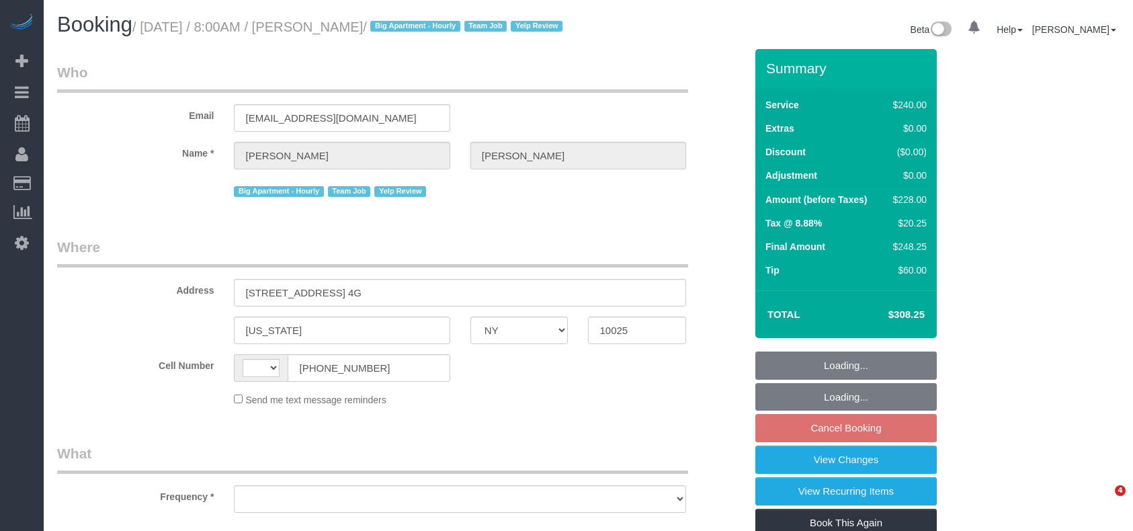
select select "number:56"
select select "number:77"
select select "number:15"
select select "number:6"
select select "number:21"
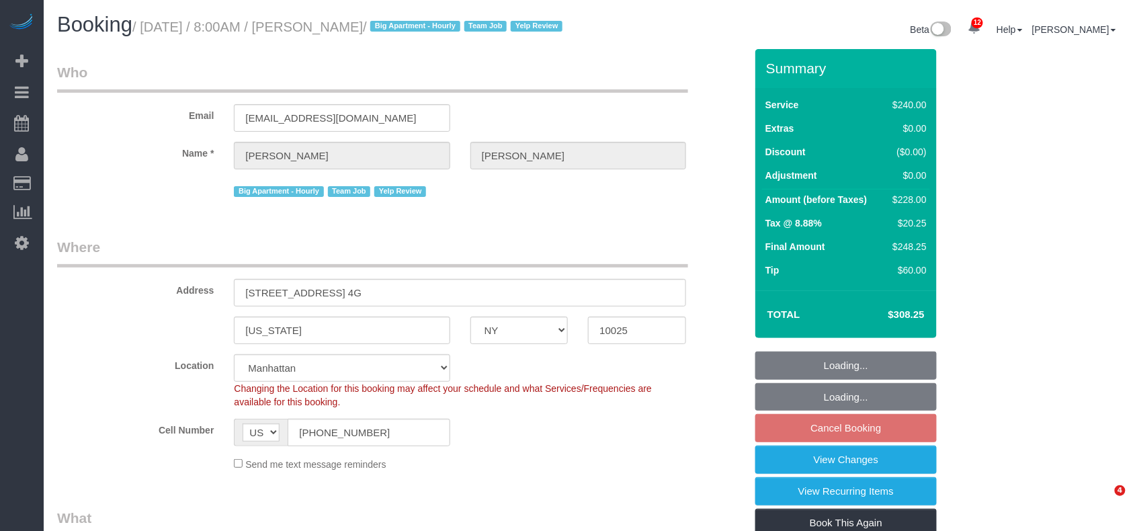
select select "object:942"
select select "2"
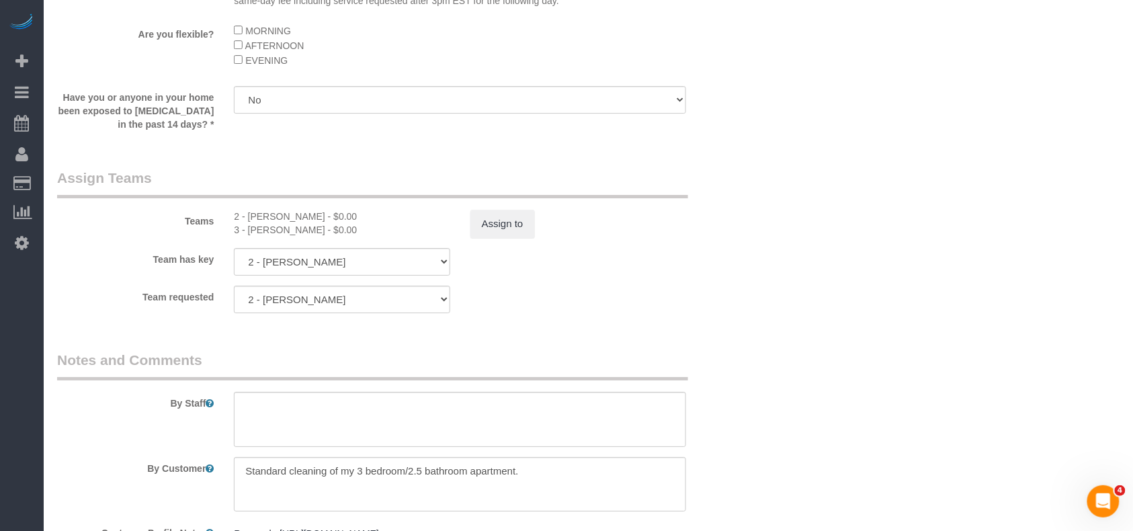
scroll to position [1523, 0]
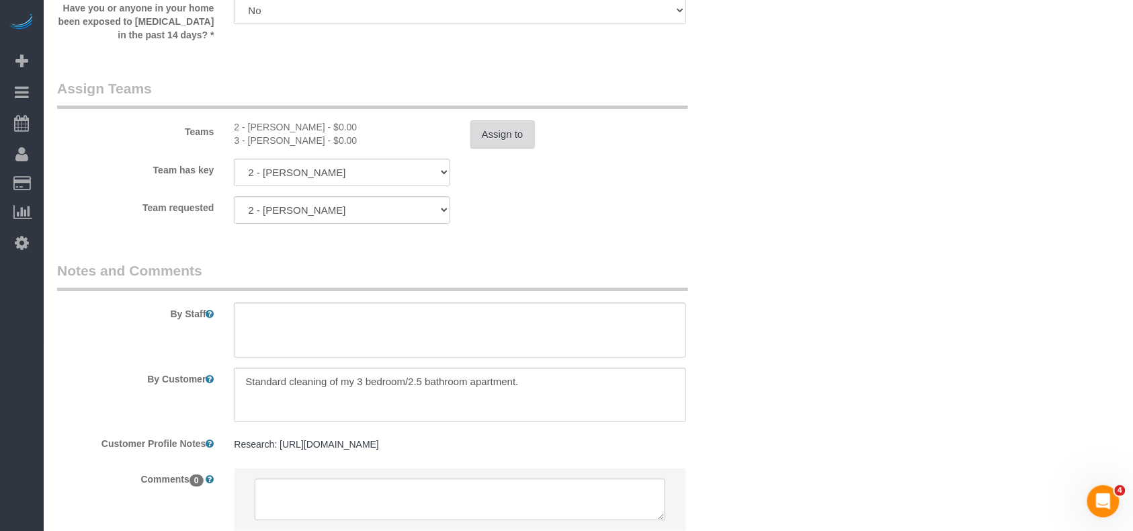
click at [480, 149] on button "Assign to" at bounding box center [503, 134] width 65 height 28
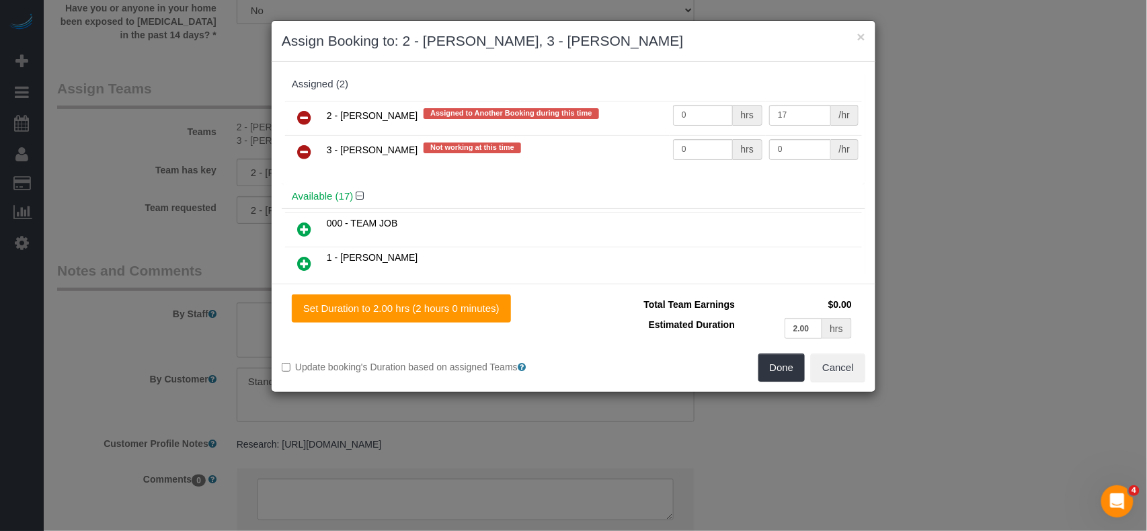
click at [307, 125] on icon at bounding box center [304, 118] width 14 height 16
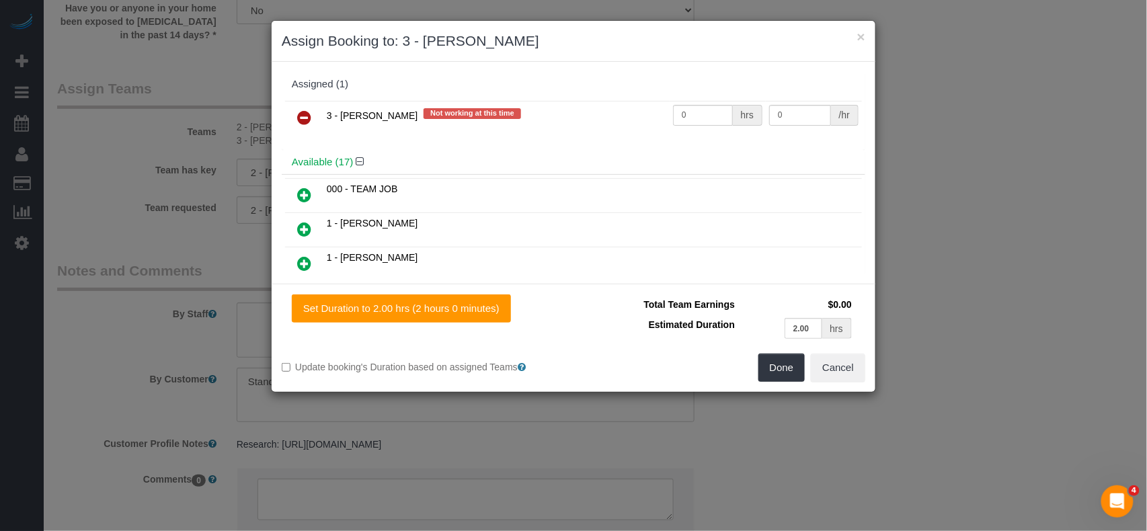
click at [305, 119] on icon at bounding box center [304, 118] width 14 height 16
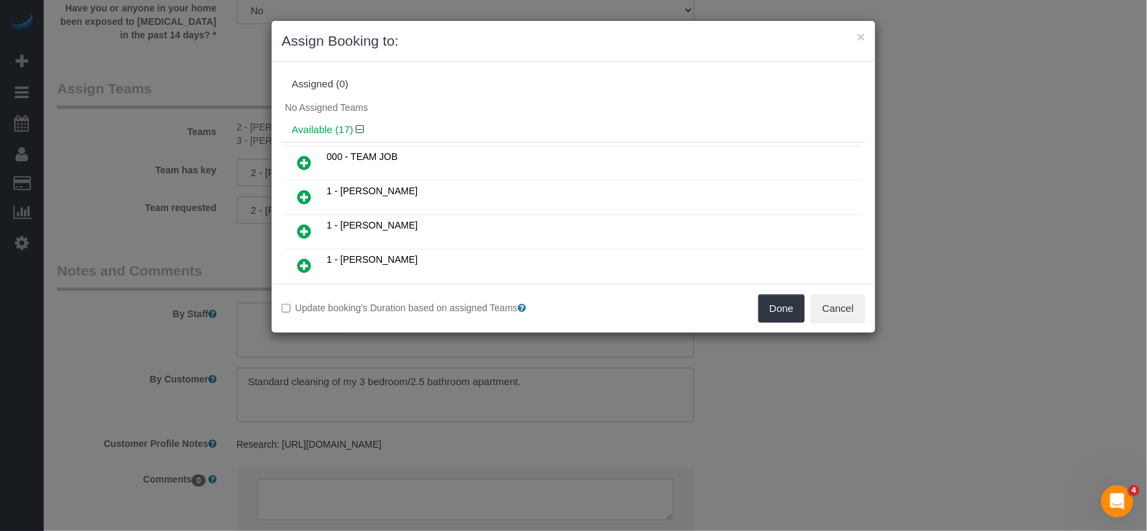
click at [754, 309] on div "Done Cancel" at bounding box center [724, 308] width 302 height 28
click at [777, 312] on button "Done" at bounding box center [781, 308] width 47 height 28
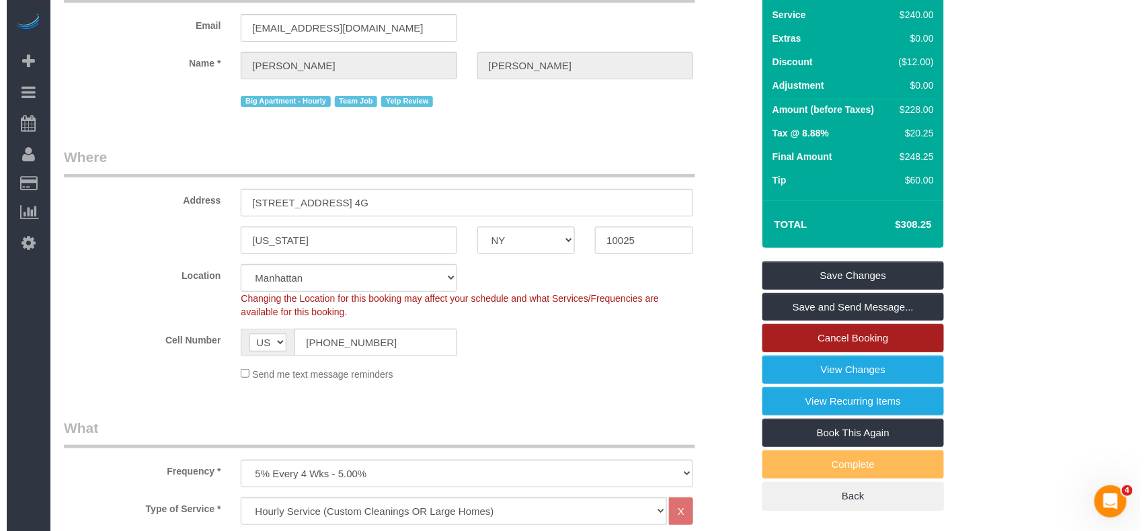
scroll to position [89, 0]
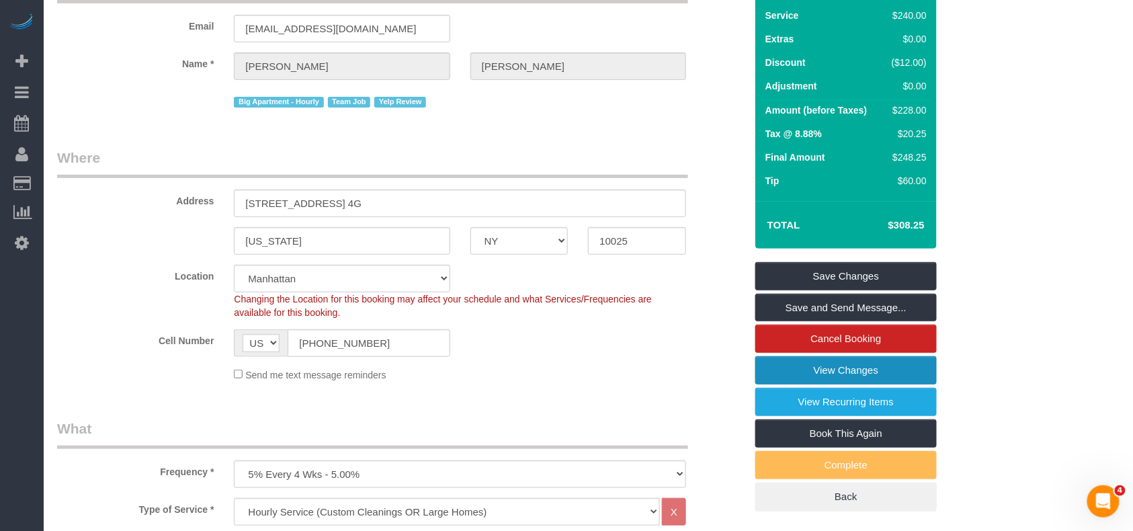
click at [815, 383] on link "View Changes" at bounding box center [847, 370] width 182 height 28
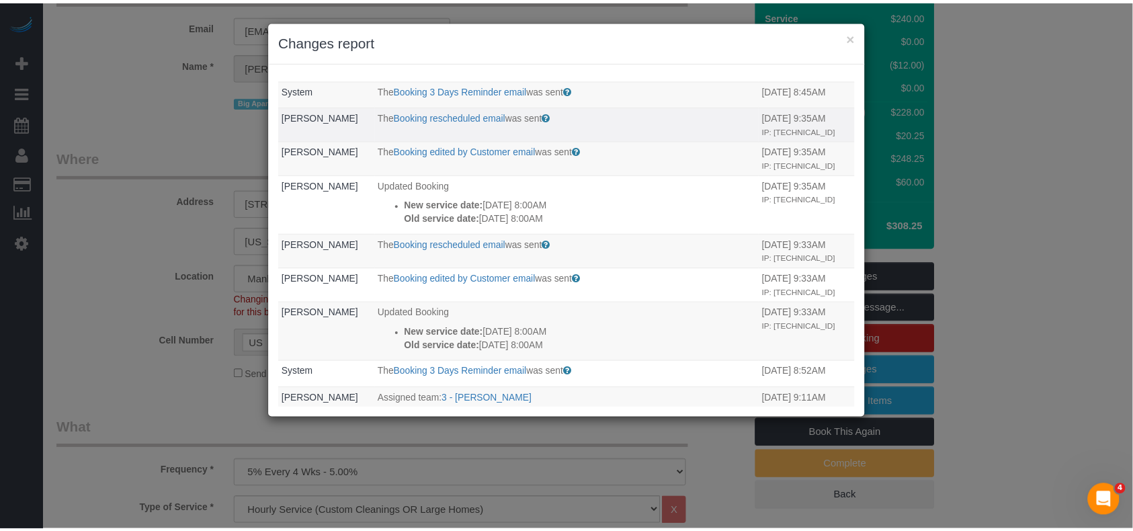
scroll to position [138, 0]
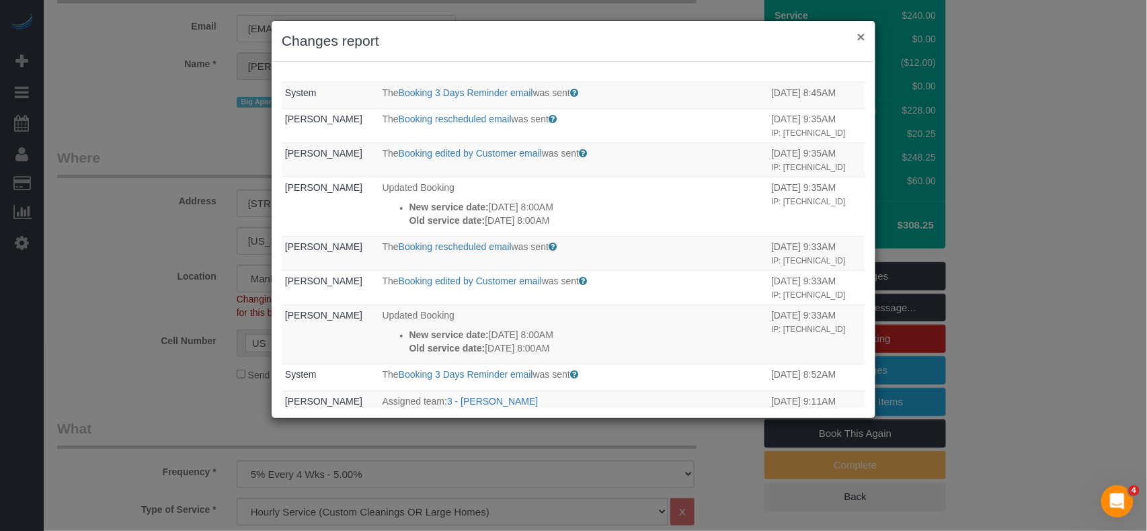
click at [863, 35] on button "×" at bounding box center [861, 37] width 8 height 14
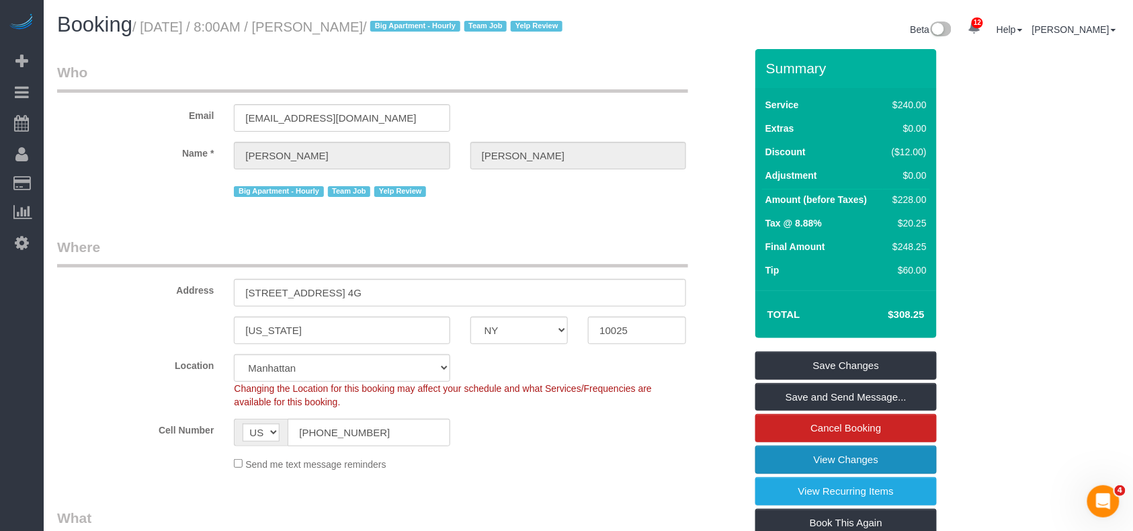
scroll to position [89, 0]
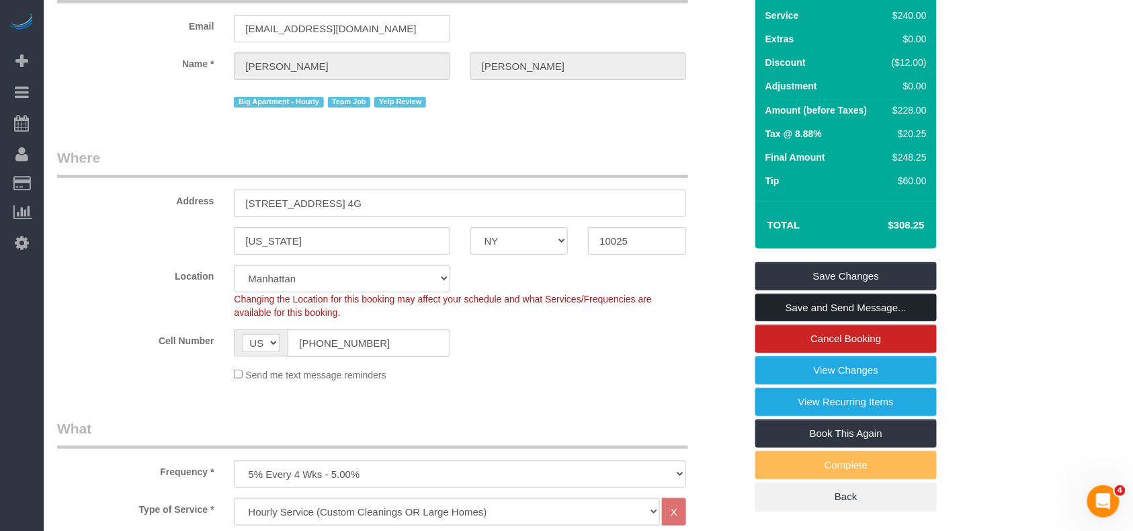
click at [824, 322] on link "Save and Send Message..." at bounding box center [847, 308] width 182 height 28
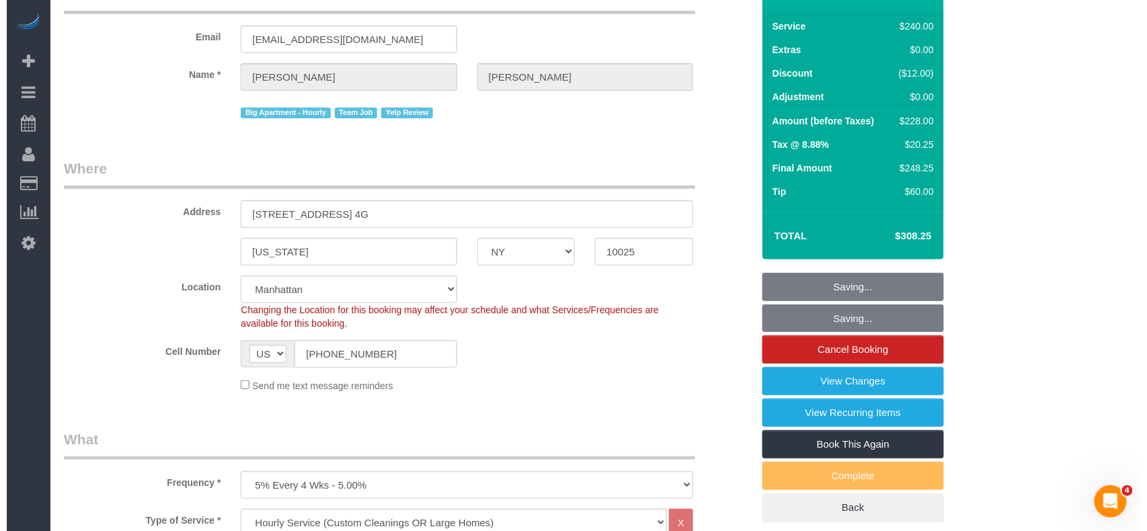
scroll to position [0, 0]
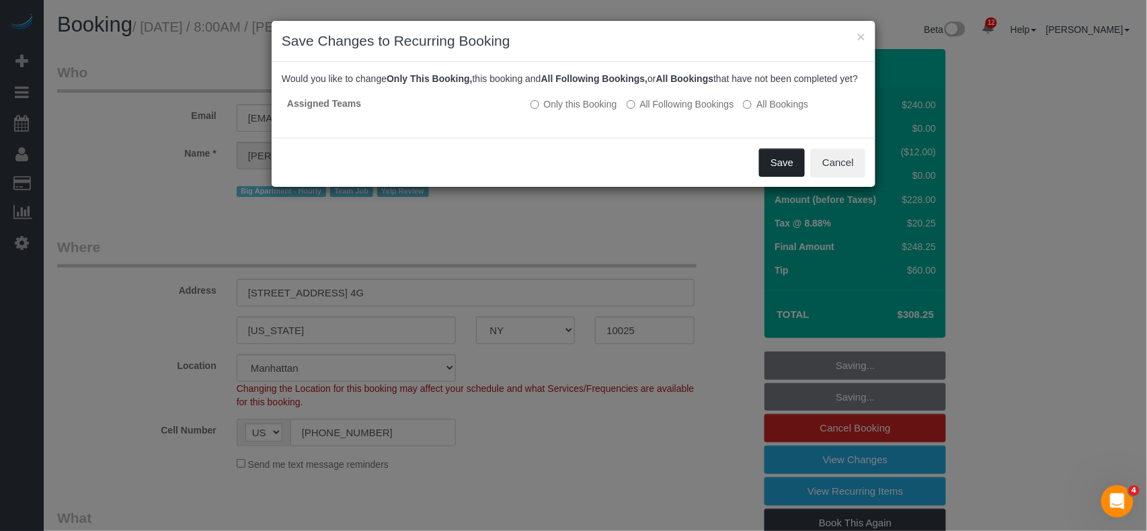
drag, startPoint x: 764, startPoint y: 169, endPoint x: 764, endPoint y: 179, distance: 9.4
click at [764, 169] on button "Save" at bounding box center [782, 163] width 46 height 28
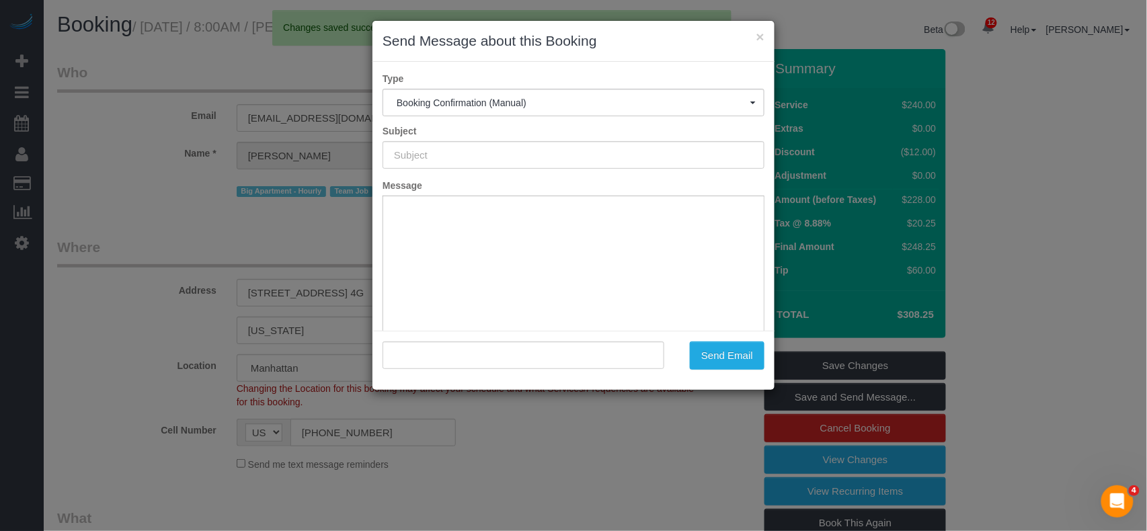
type input "Cleaning Confirmed for 09/16/2025 at 8:00am"
type input ""Lisa Rieger" <lisarieger@gmail.com>"
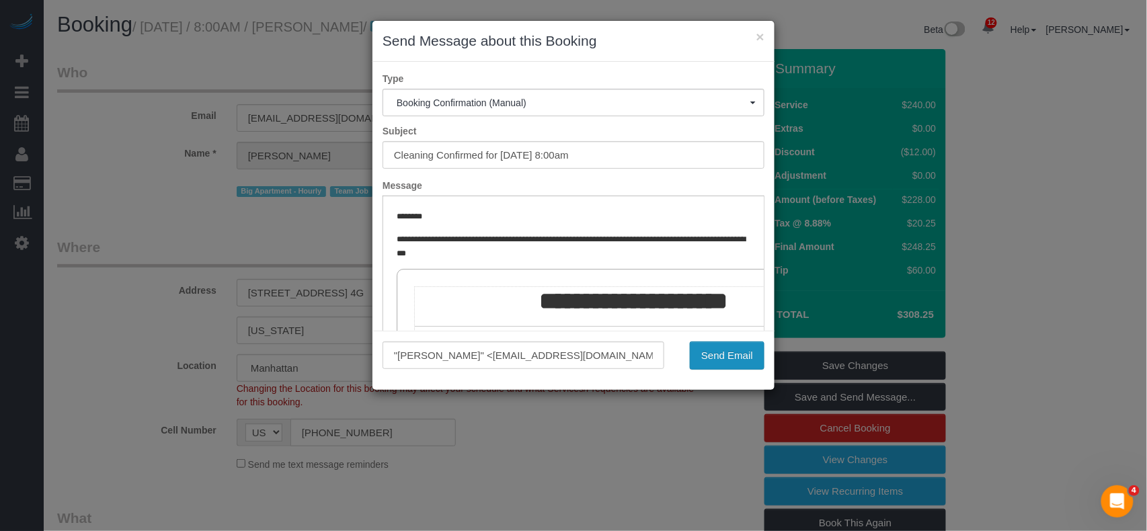
click at [725, 350] on button "Send Email" at bounding box center [727, 355] width 75 height 28
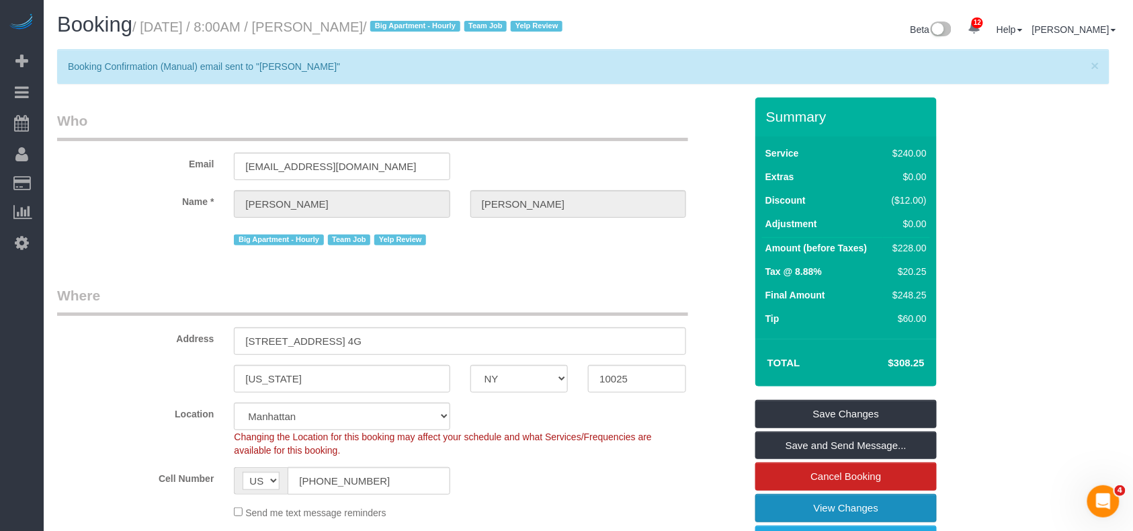
click at [828, 515] on link "View Changes" at bounding box center [847, 508] width 182 height 28
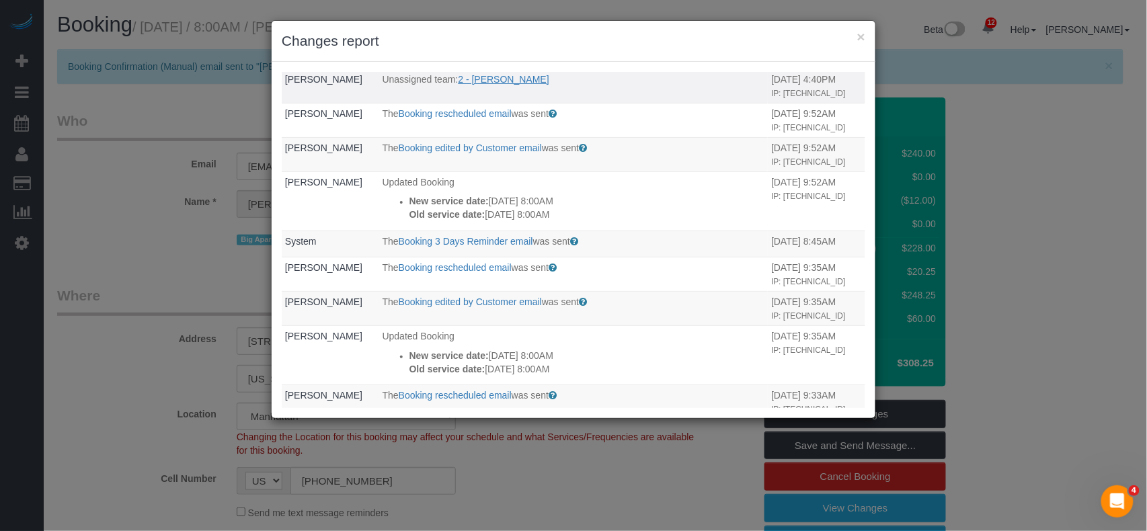
scroll to position [179, 0]
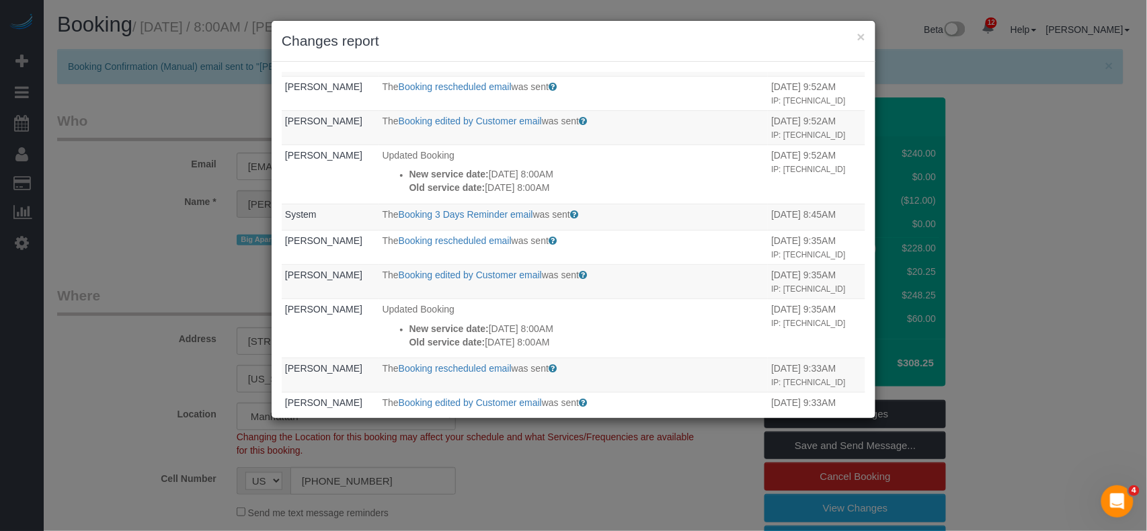
click at [866, 36] on div "× Changes report" at bounding box center [574, 41] width 604 height 41
click at [862, 36] on button "×" at bounding box center [861, 37] width 8 height 14
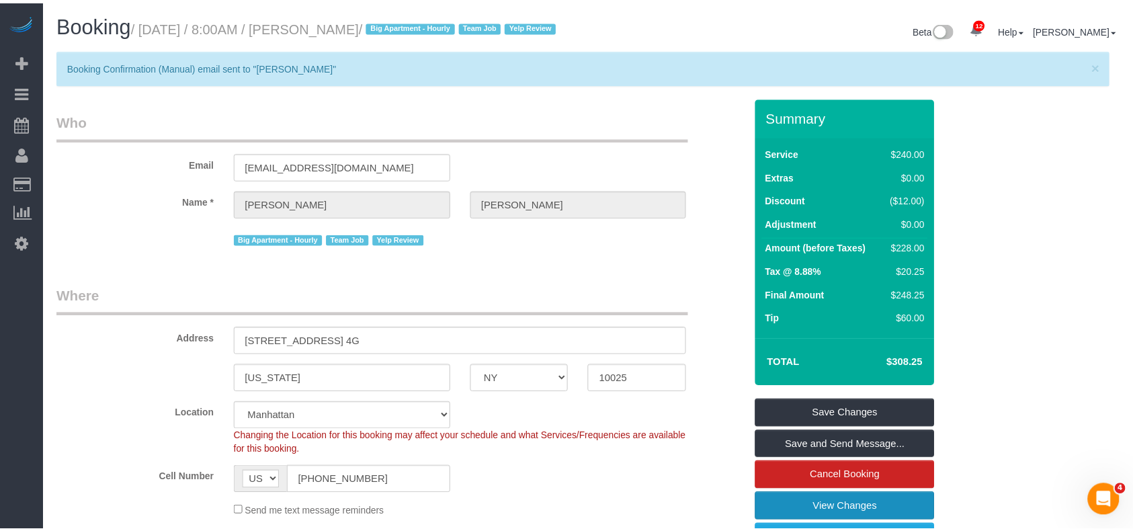
scroll to position [9, 0]
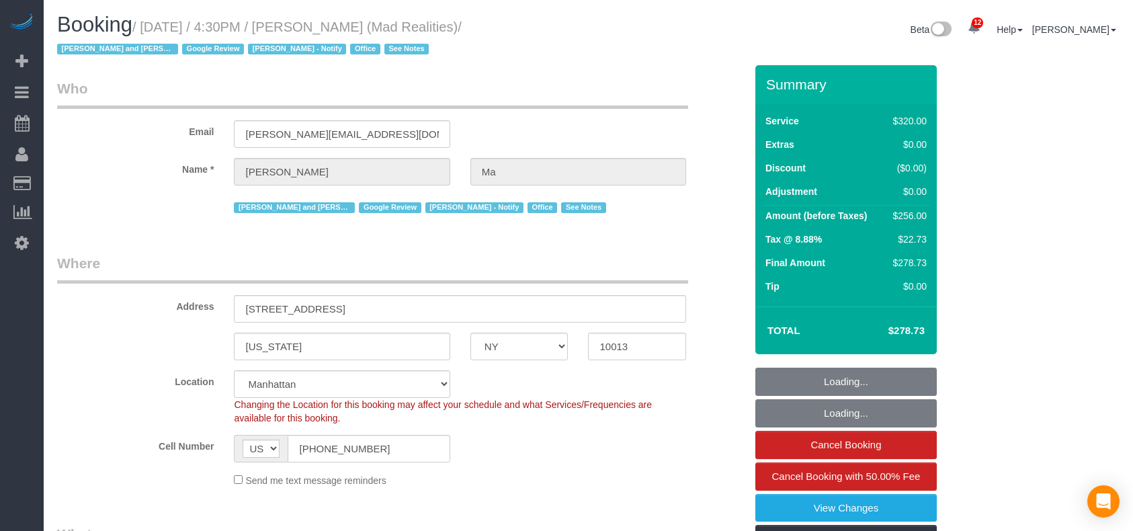
select select "NY"
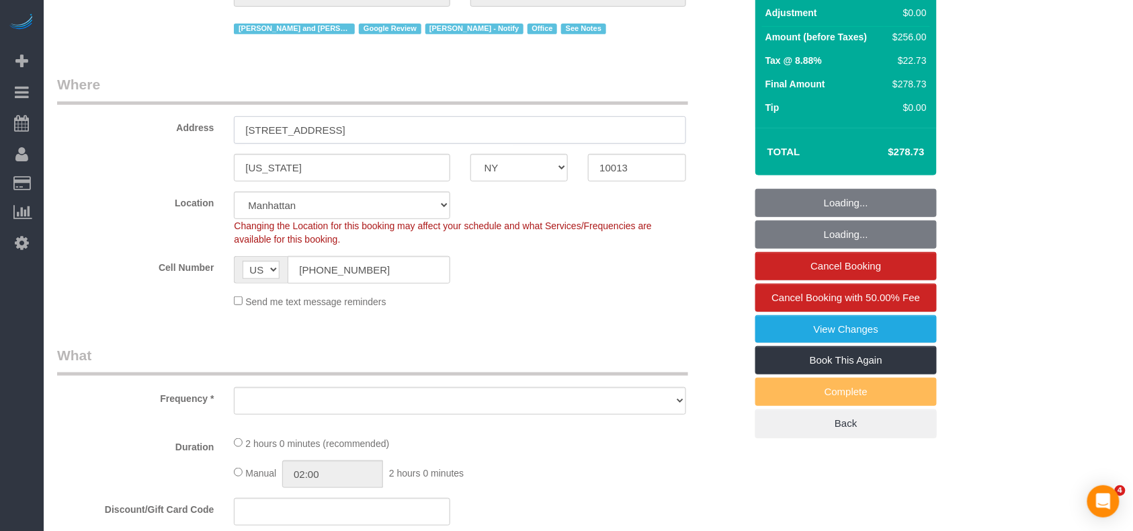
click at [283, 129] on input "[STREET_ADDRESS]" at bounding box center [460, 130] width 452 height 28
click at [284, 128] on input "[STREET_ADDRESS]" at bounding box center [460, 130] width 452 height 28
select select "object:754"
select select "2"
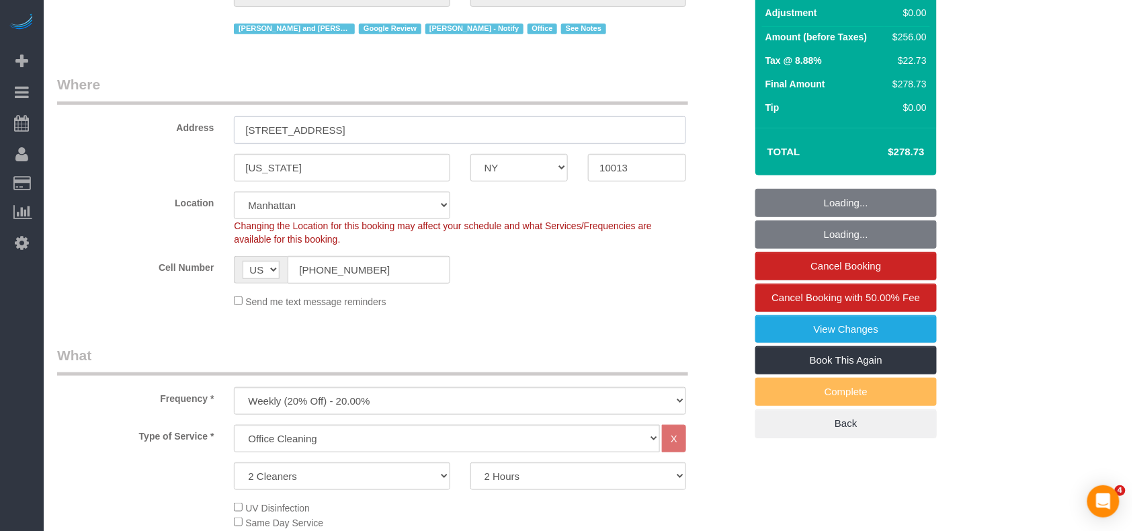
click at [284, 128] on input "[STREET_ADDRESS]" at bounding box center [460, 130] width 452 height 28
select select "string:stripe-pm_1PsB1j4VGloSiKo7cb06islp"
select select "number:89"
select select "number:90"
select select "number:15"
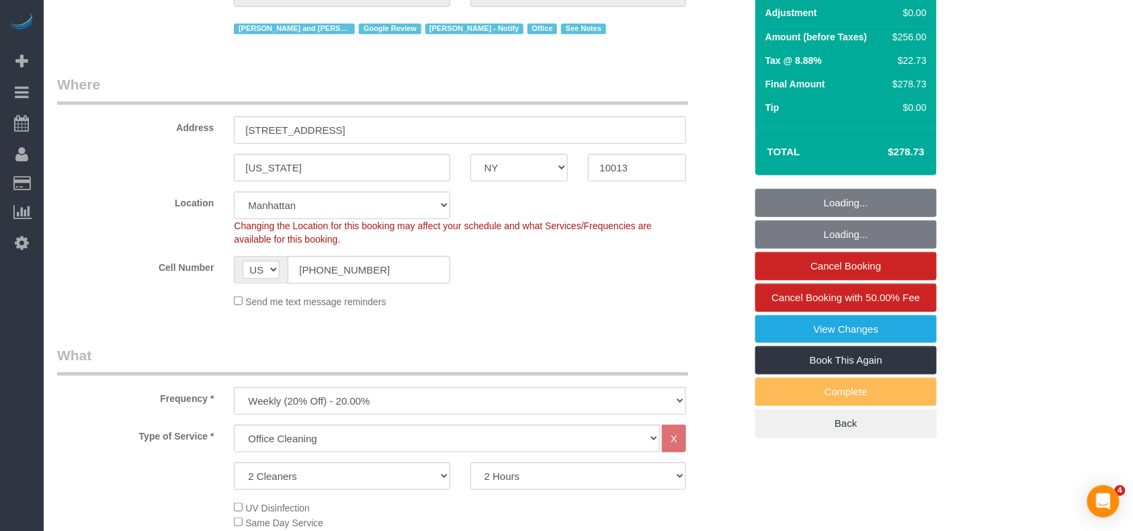
select select "number:7"
select select "object:991"
